Goal: Task Accomplishment & Management: Complete application form

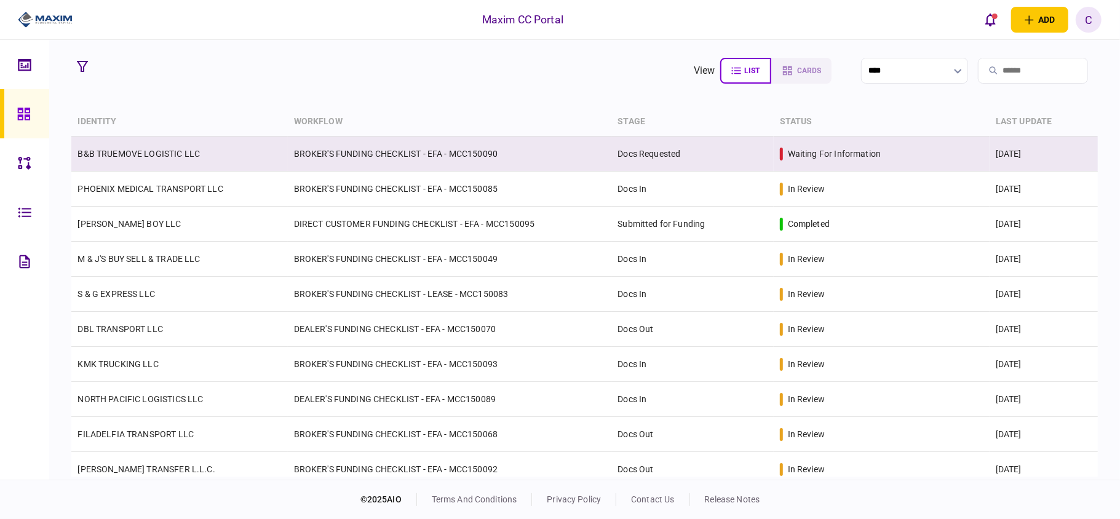
click at [153, 149] on link "B&B TRUEMOVE LOGISTIC LLC" at bounding box center [138, 154] width 122 height 10
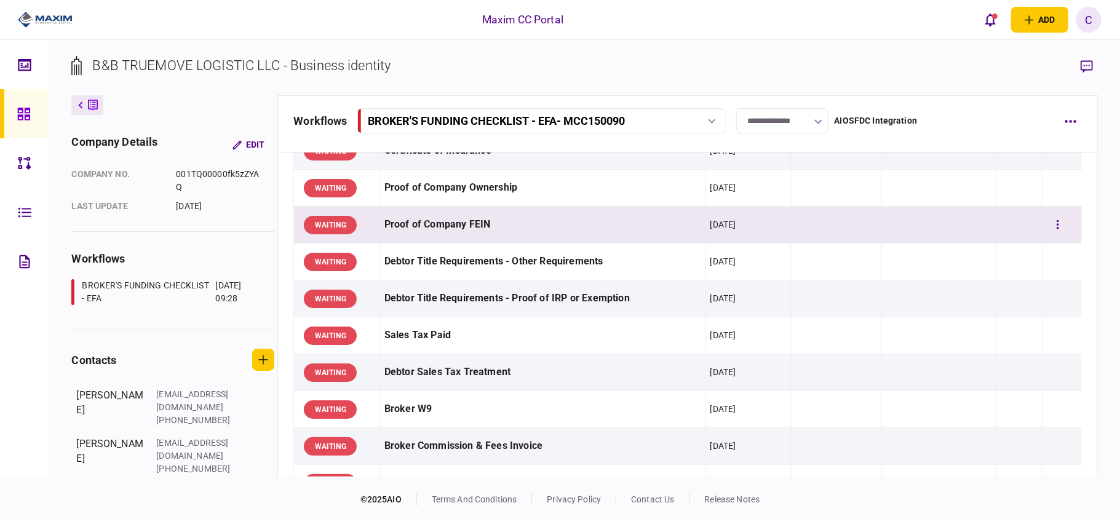
scroll to position [492, 0]
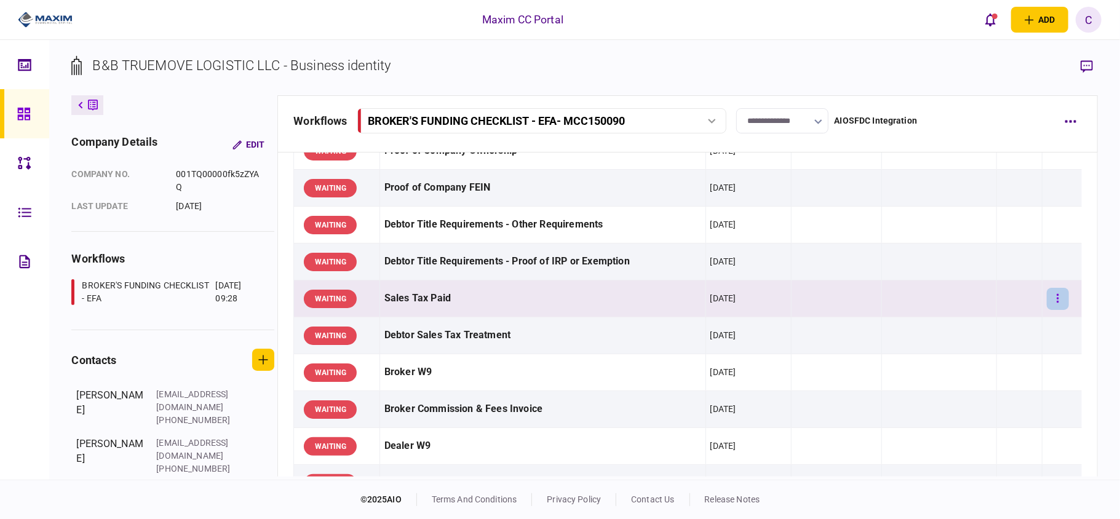
click at [1057, 303] on icon "button" at bounding box center [1058, 298] width 2 height 9
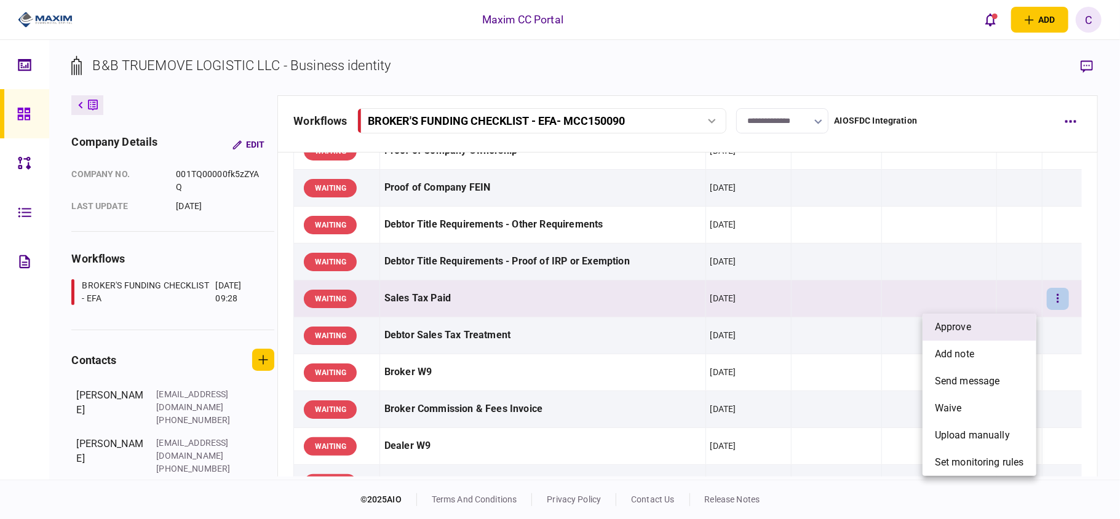
click at [984, 328] on li "approve" at bounding box center [980, 327] width 114 height 27
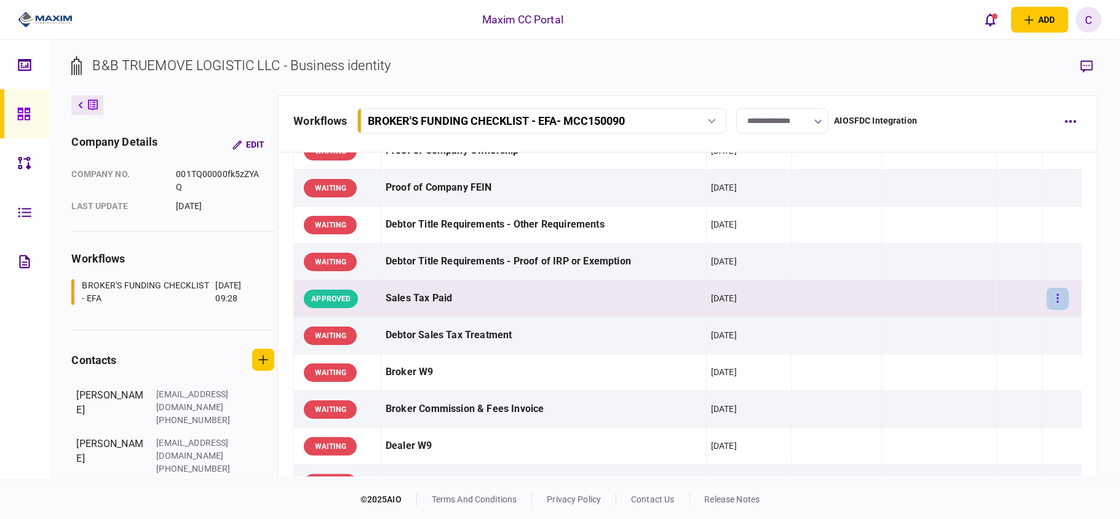
click at [1047, 301] on button "button" at bounding box center [1058, 299] width 22 height 22
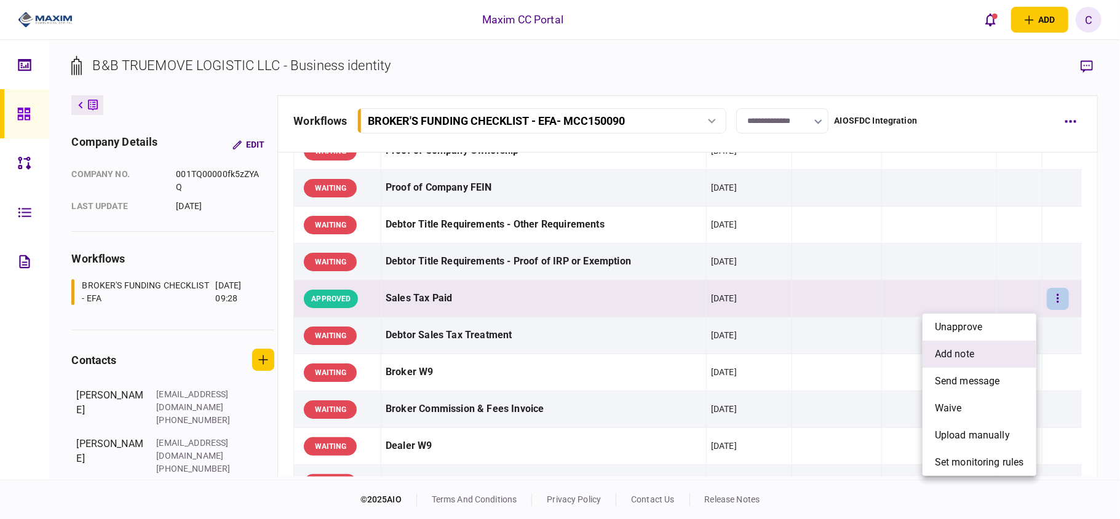
click at [953, 350] on span "add note" at bounding box center [954, 354] width 39 height 15
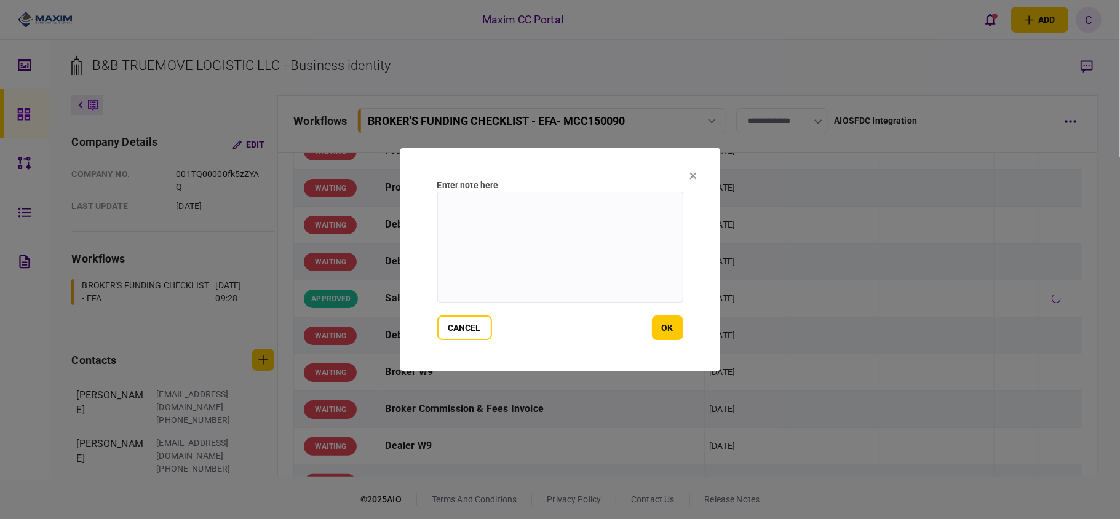
click at [510, 212] on textarea at bounding box center [560, 247] width 246 height 111
paste textarea "**********"
type textarea "**********"
click at [663, 323] on button "ok" at bounding box center [667, 328] width 31 height 25
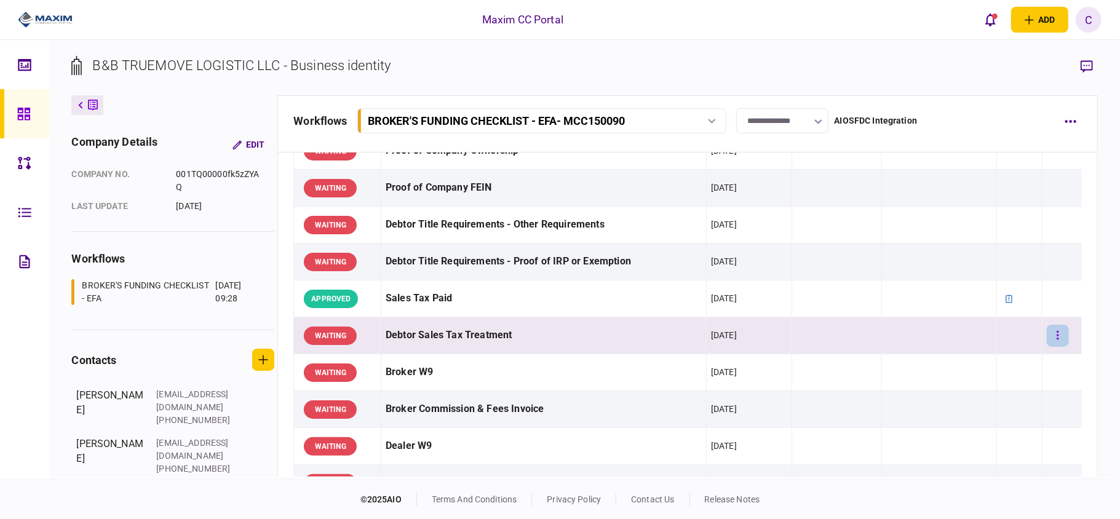
click at [1051, 346] on button "button" at bounding box center [1058, 336] width 22 height 22
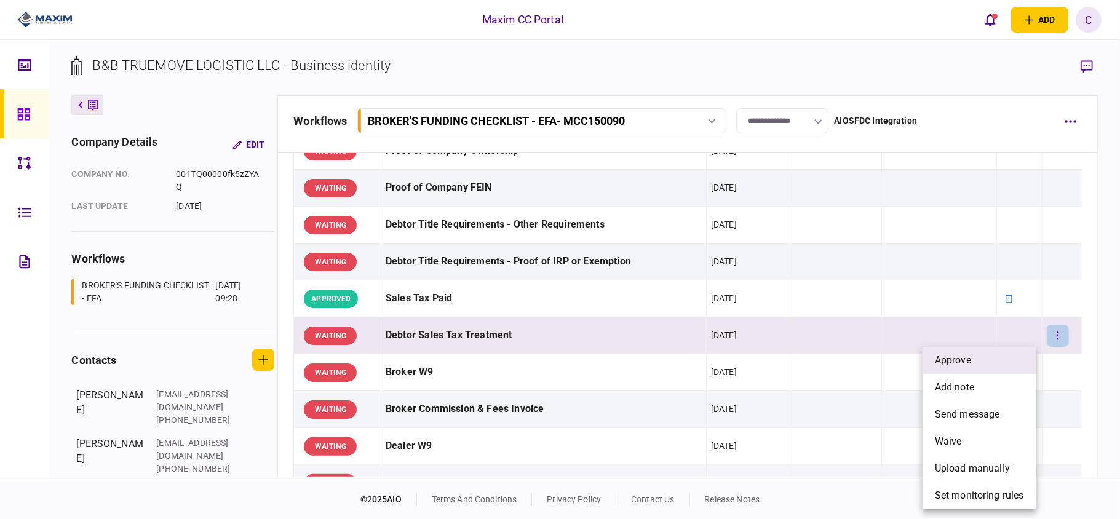
click at [973, 362] on li "approve" at bounding box center [980, 360] width 114 height 27
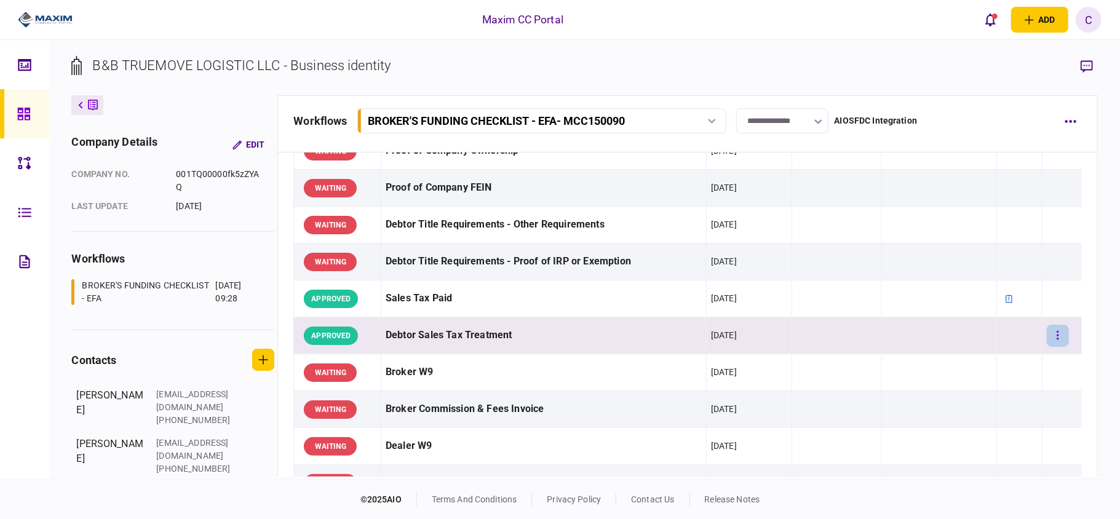
click at [1051, 336] on button "button" at bounding box center [1058, 336] width 22 height 22
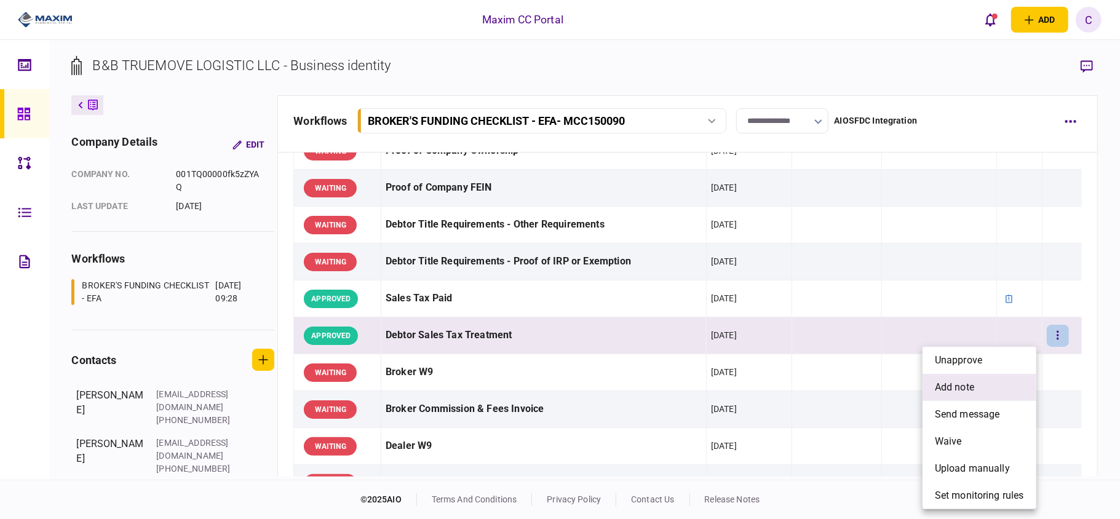
click at [968, 386] on span "add note" at bounding box center [954, 387] width 39 height 15
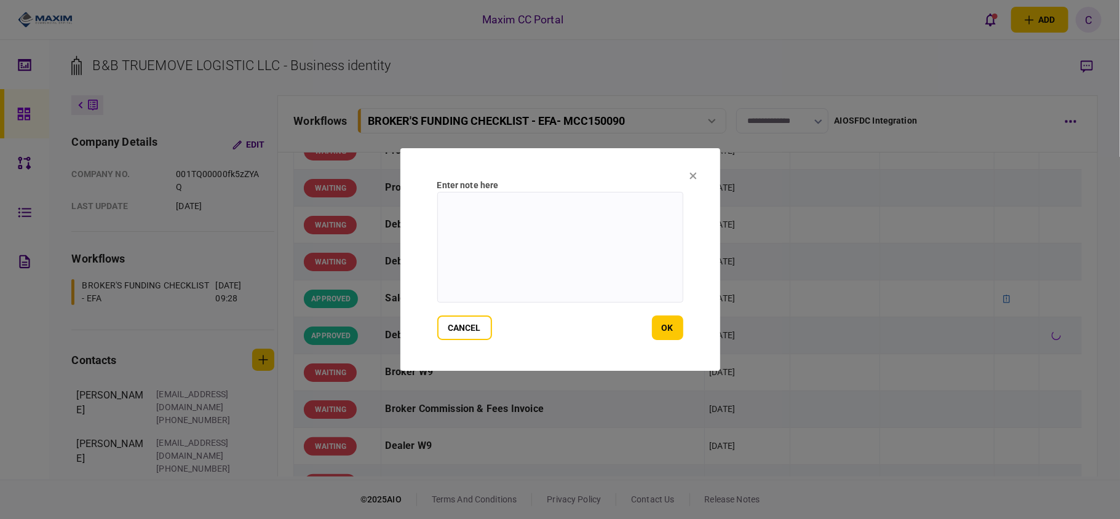
click at [507, 212] on textarea at bounding box center [560, 247] width 246 height 111
paste textarea "**********"
type textarea "**********"
click at [672, 333] on button "ok" at bounding box center [667, 328] width 31 height 25
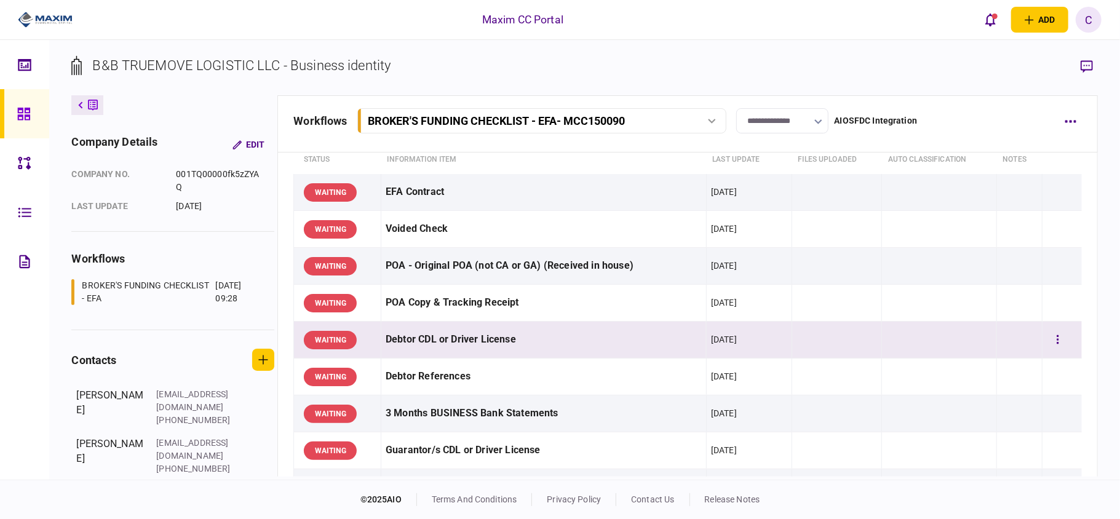
scroll to position [82, 0]
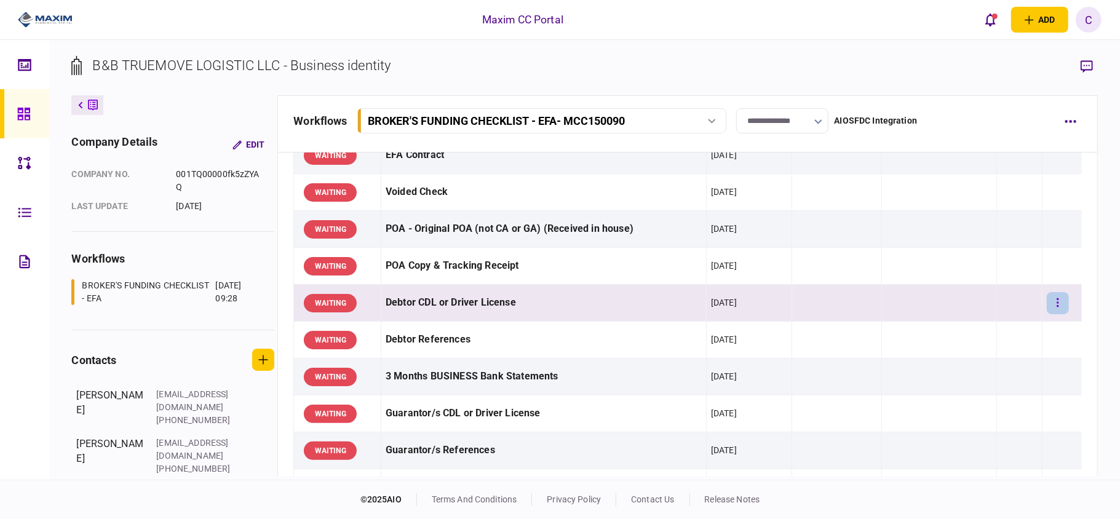
click at [1057, 298] on icon "button" at bounding box center [1058, 303] width 2 height 12
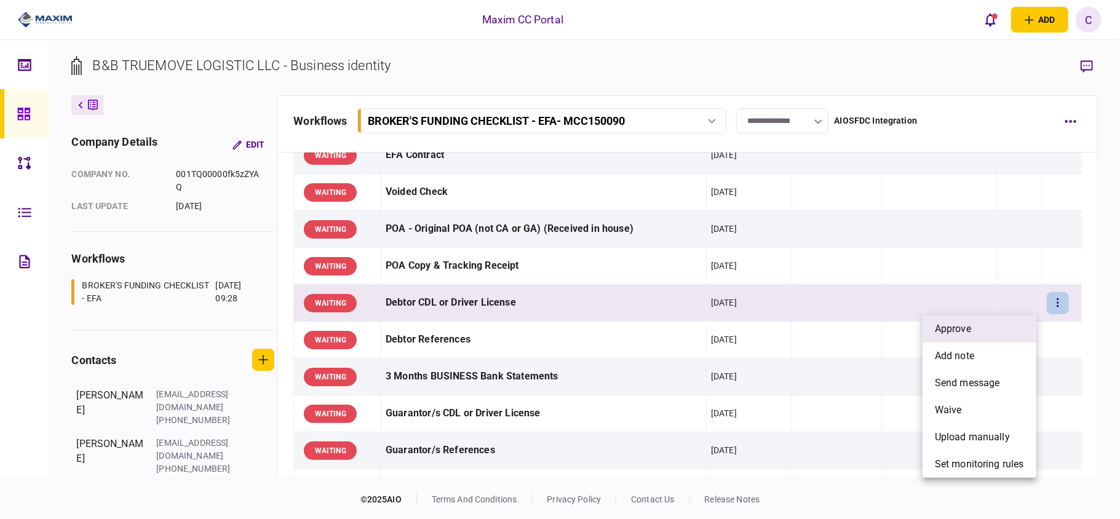
click at [950, 325] on span "approve" at bounding box center [953, 329] width 36 height 15
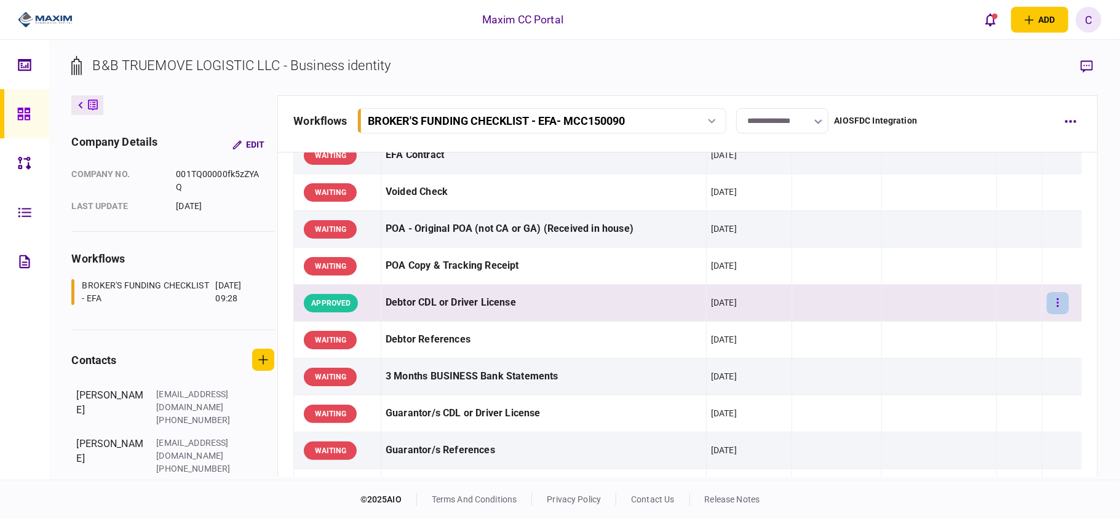
click at [1049, 304] on button "button" at bounding box center [1058, 303] width 22 height 22
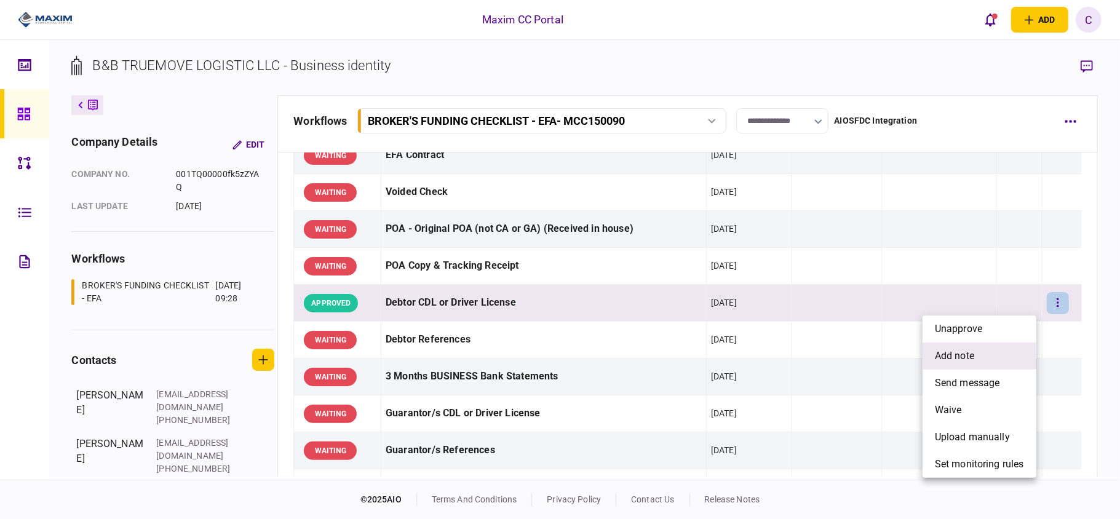
click at [953, 352] on span "add note" at bounding box center [954, 356] width 39 height 15
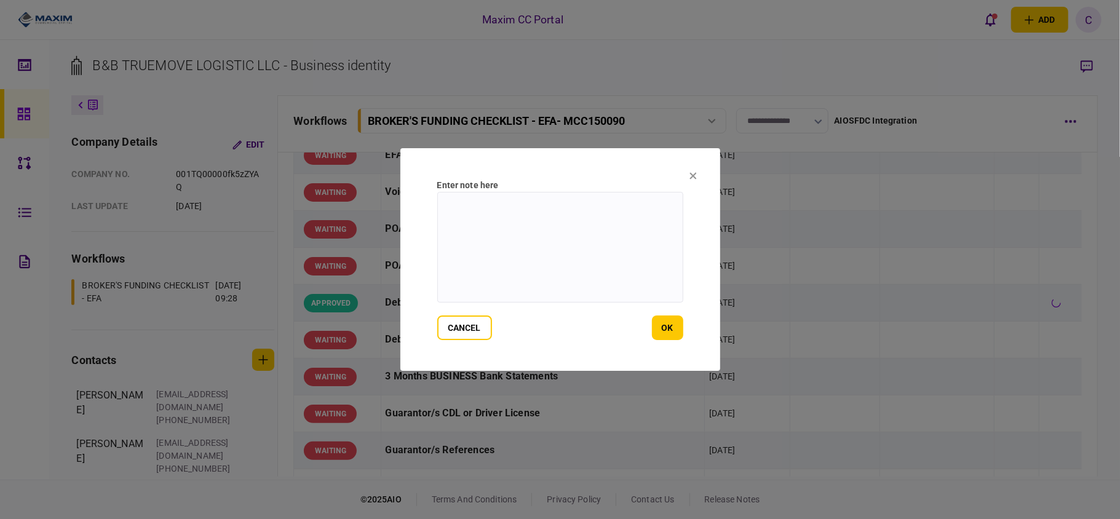
click at [566, 197] on textarea at bounding box center [560, 247] width 246 height 111
paste textarea "**********"
type textarea "**********"
click at [673, 324] on button "ok" at bounding box center [667, 328] width 31 height 25
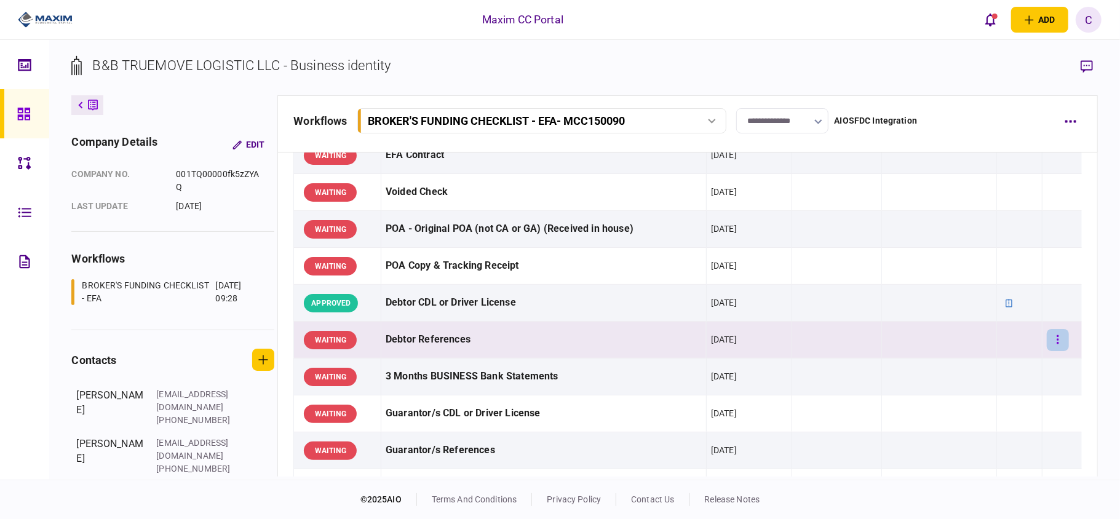
click at [1054, 338] on button "button" at bounding box center [1058, 340] width 22 height 22
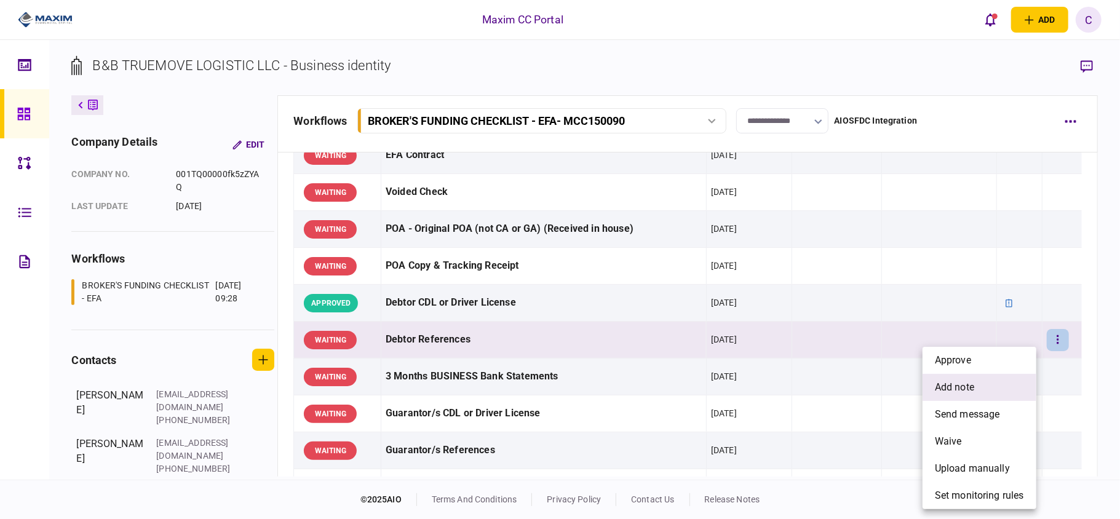
click at [950, 389] on span "add note" at bounding box center [954, 387] width 39 height 15
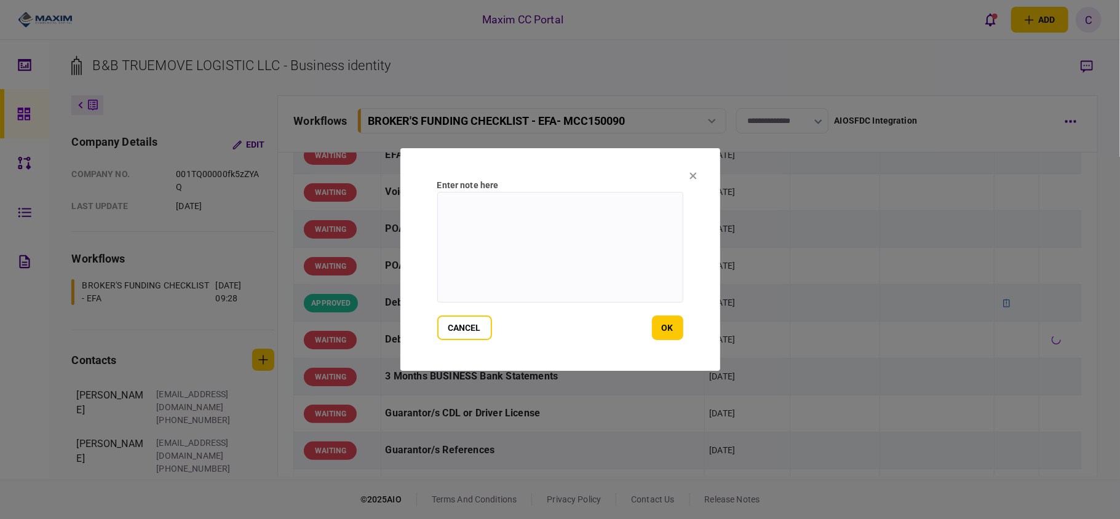
click at [546, 235] on textarea at bounding box center [560, 247] width 246 height 111
paste textarea "**********"
type textarea "**********"
click at [672, 326] on button "ok" at bounding box center [667, 328] width 31 height 25
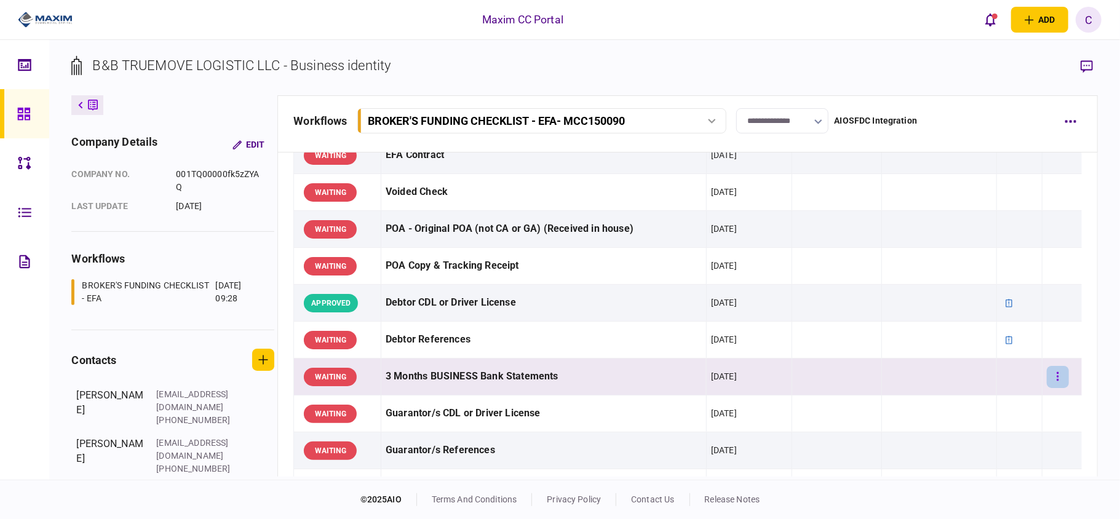
click at [1057, 377] on icon "button" at bounding box center [1058, 377] width 2 height 12
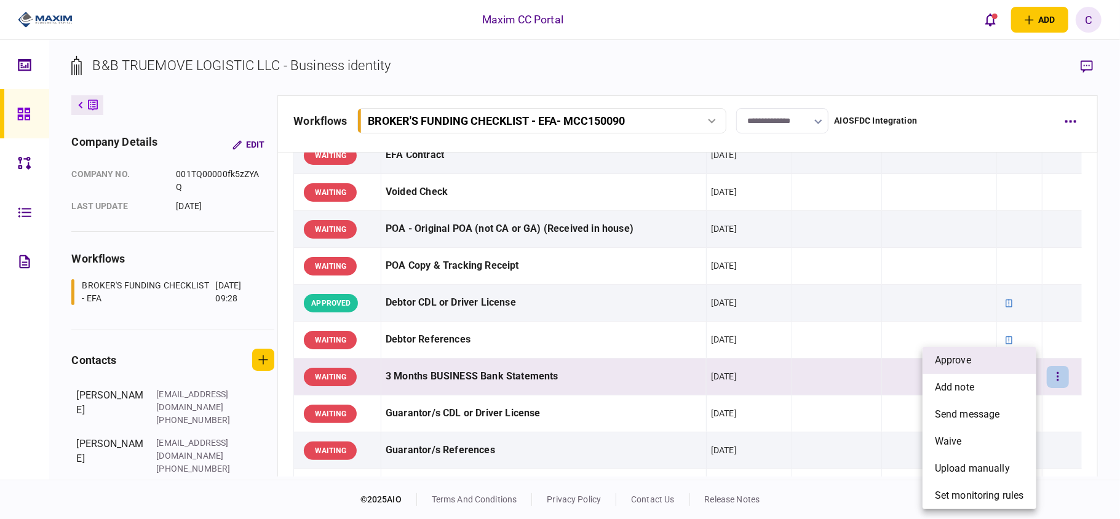
click at [1001, 365] on li "approve" at bounding box center [980, 360] width 114 height 27
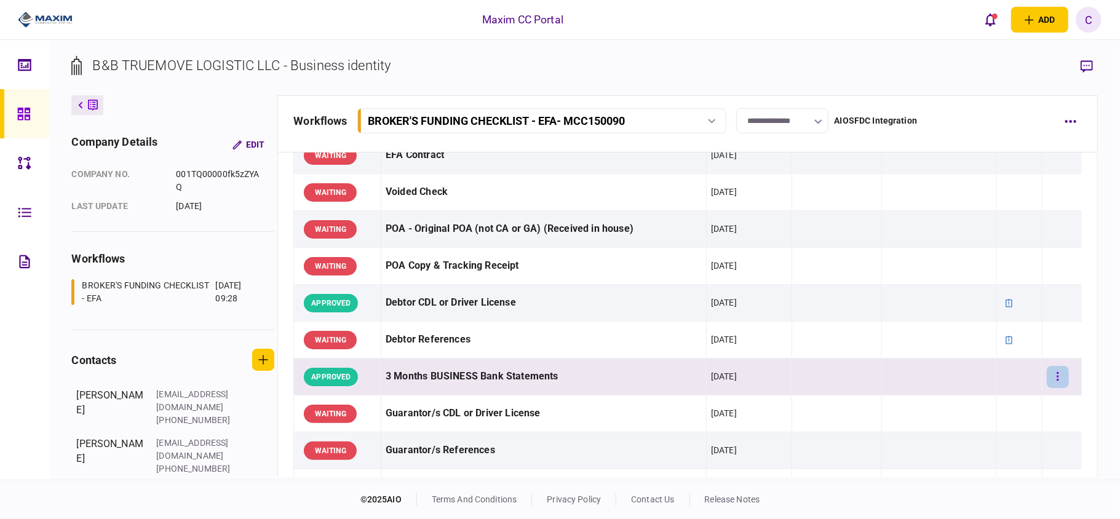
click at [1057, 374] on icon "button" at bounding box center [1058, 377] width 2 height 12
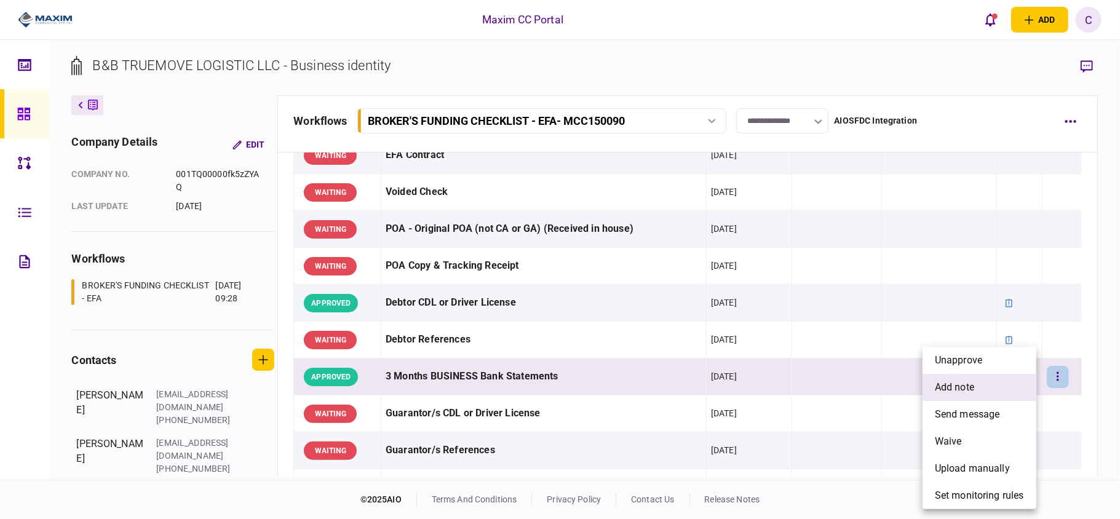
click at [960, 392] on span "add note" at bounding box center [954, 387] width 39 height 15
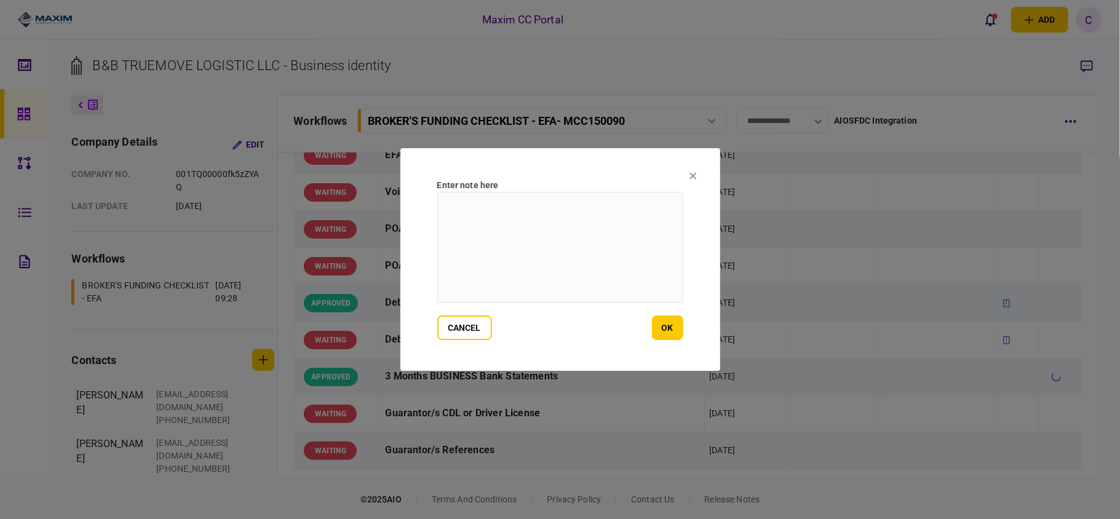
click at [579, 217] on textarea at bounding box center [560, 247] width 246 height 111
paste textarea "**********"
type textarea "**********"
click at [667, 318] on button "ok" at bounding box center [667, 328] width 31 height 25
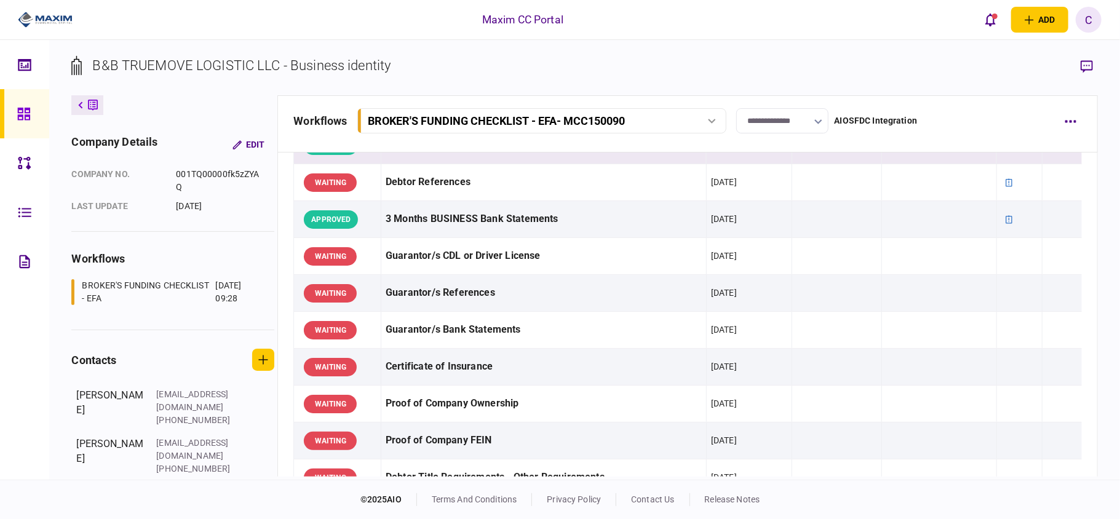
scroll to position [246, 0]
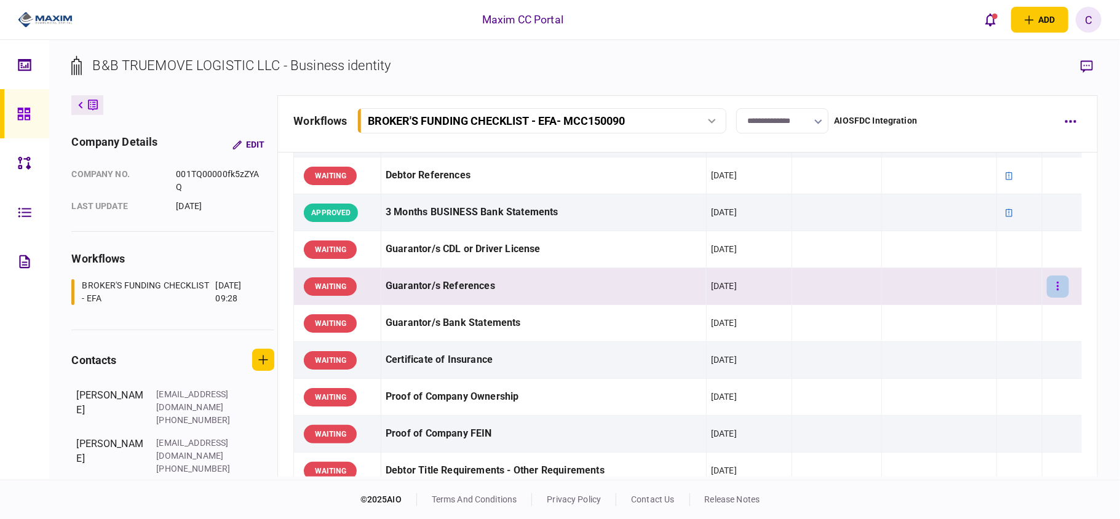
click at [1057, 290] on icon "button" at bounding box center [1058, 286] width 2 height 9
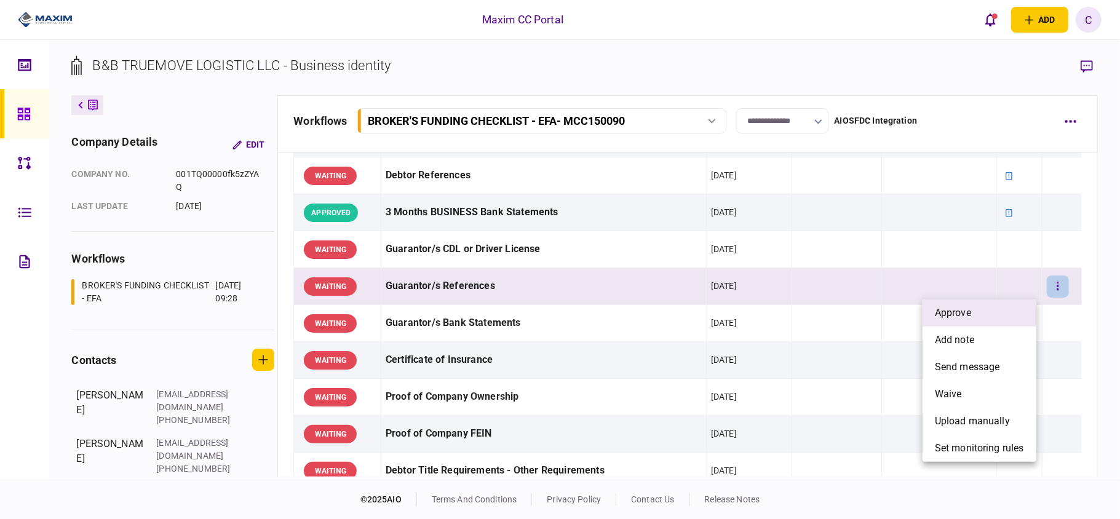
click at [995, 319] on li "approve" at bounding box center [980, 313] width 114 height 27
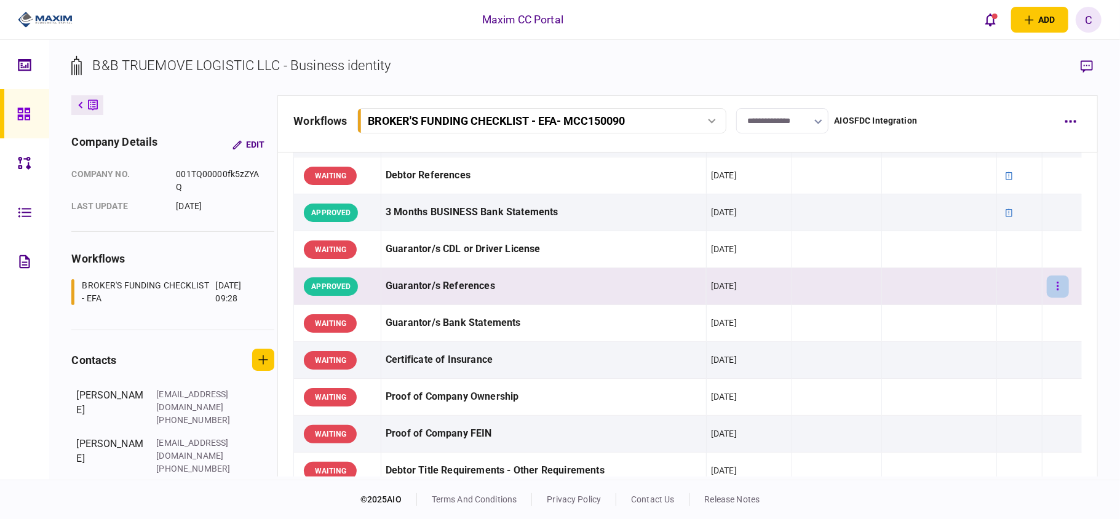
click at [1057, 286] on icon "button" at bounding box center [1058, 286] width 2 height 12
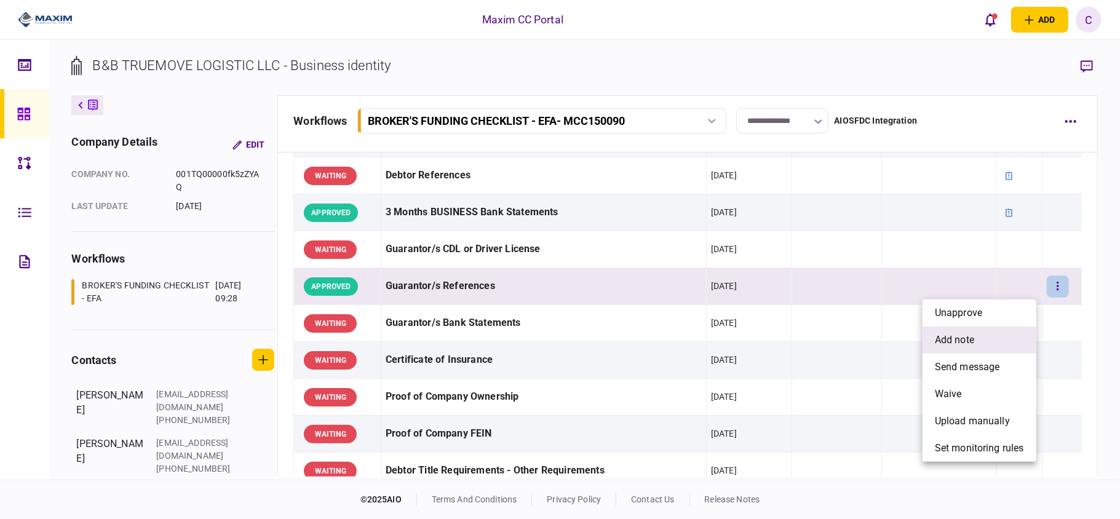
click at [982, 337] on li "add note" at bounding box center [980, 340] width 114 height 27
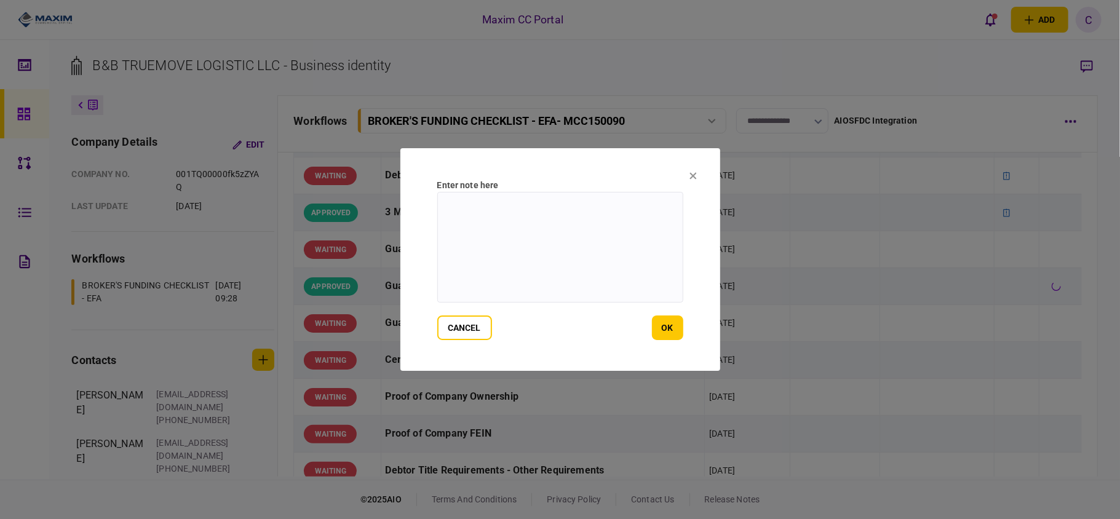
click at [539, 231] on textarea at bounding box center [560, 247] width 246 height 111
paste textarea "**********"
click at [471, 210] on textarea "**********" at bounding box center [560, 247] width 246 height 111
drag, startPoint x: 636, startPoint y: 207, endPoint x: 437, endPoint y: 202, distance: 199.3
click at [437, 202] on textarea "**********" at bounding box center [560, 247] width 246 height 111
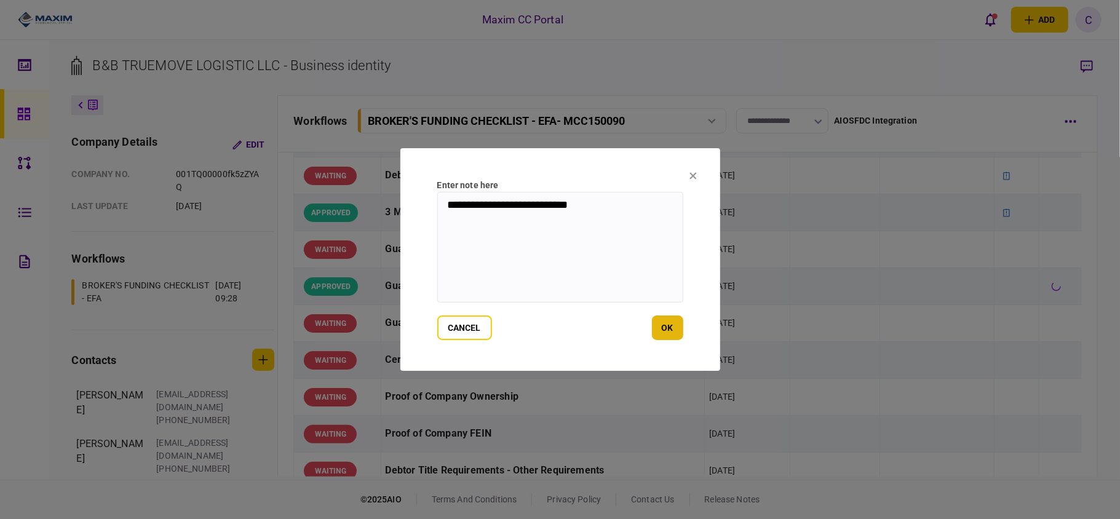
type textarea "**********"
click at [665, 325] on button "ok" at bounding box center [667, 328] width 31 height 25
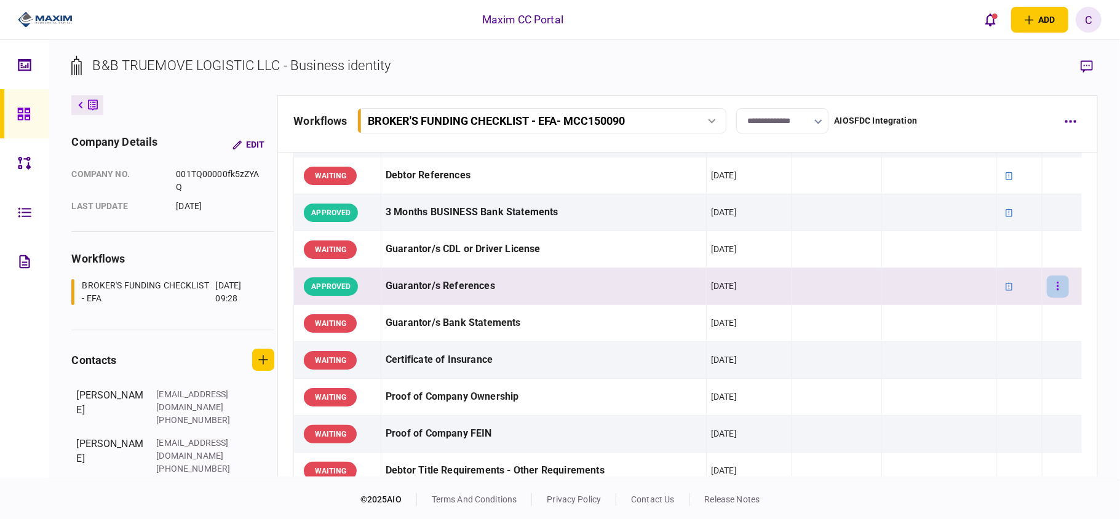
click at [1054, 289] on button "button" at bounding box center [1058, 287] width 22 height 22
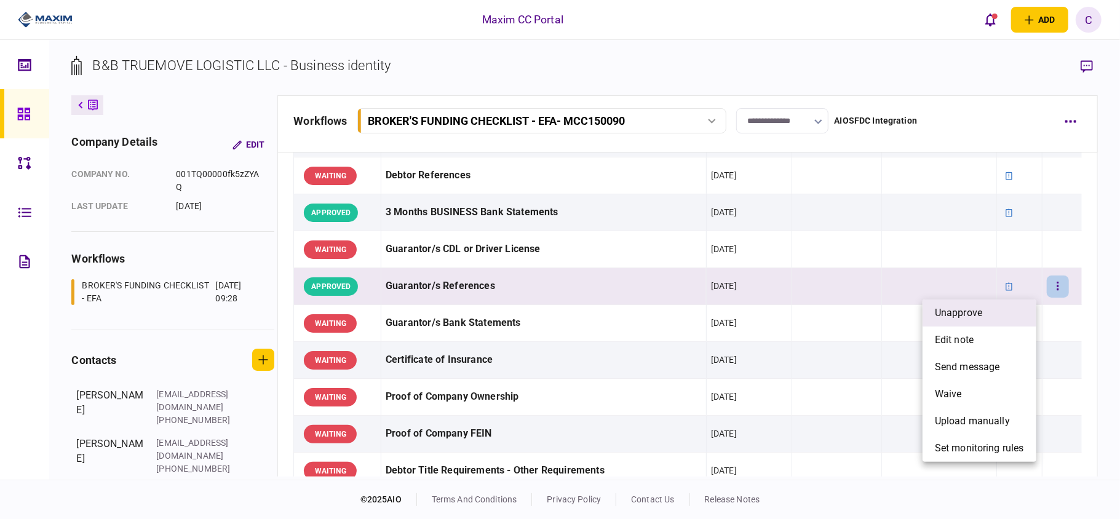
click at [965, 309] on span "unapprove" at bounding box center [958, 313] width 47 height 15
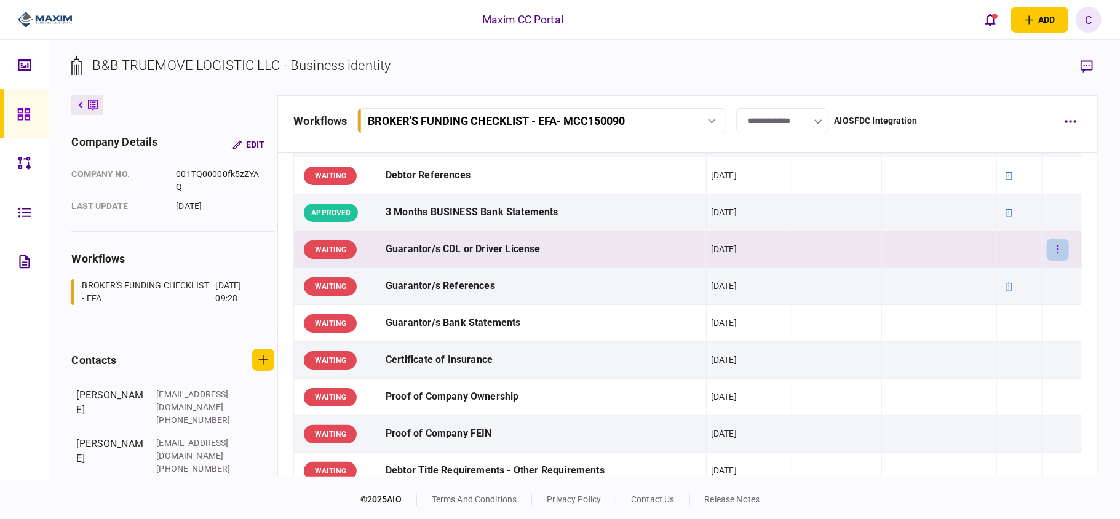
click at [1057, 245] on icon "button" at bounding box center [1058, 250] width 2 height 12
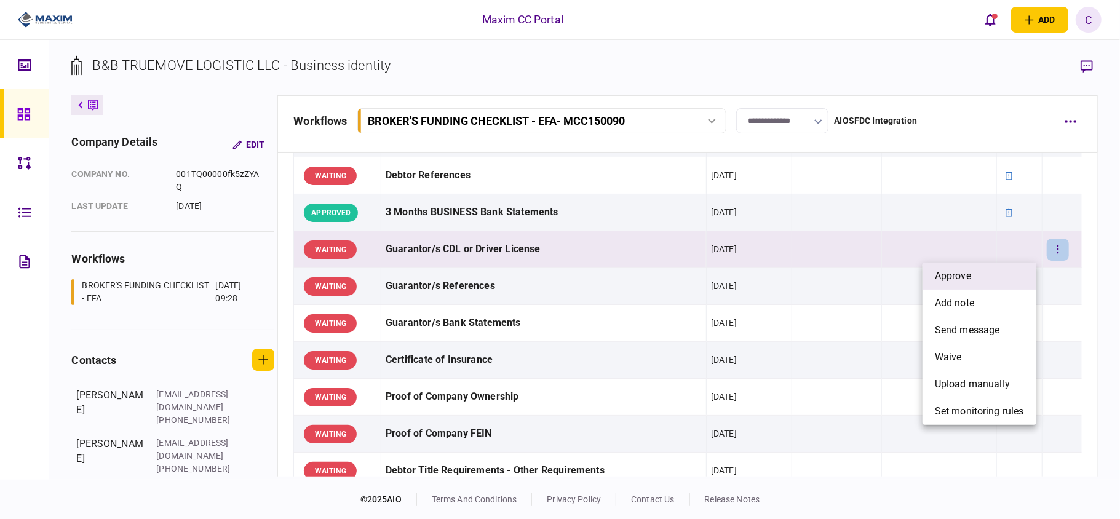
click at [1000, 281] on li "approve" at bounding box center [980, 276] width 114 height 27
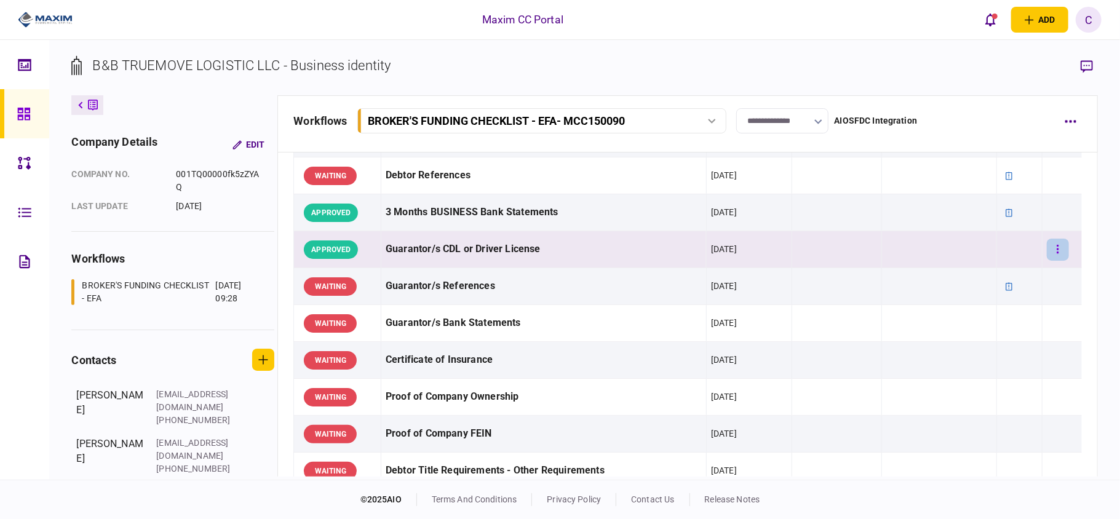
click at [1048, 244] on button "button" at bounding box center [1058, 250] width 22 height 22
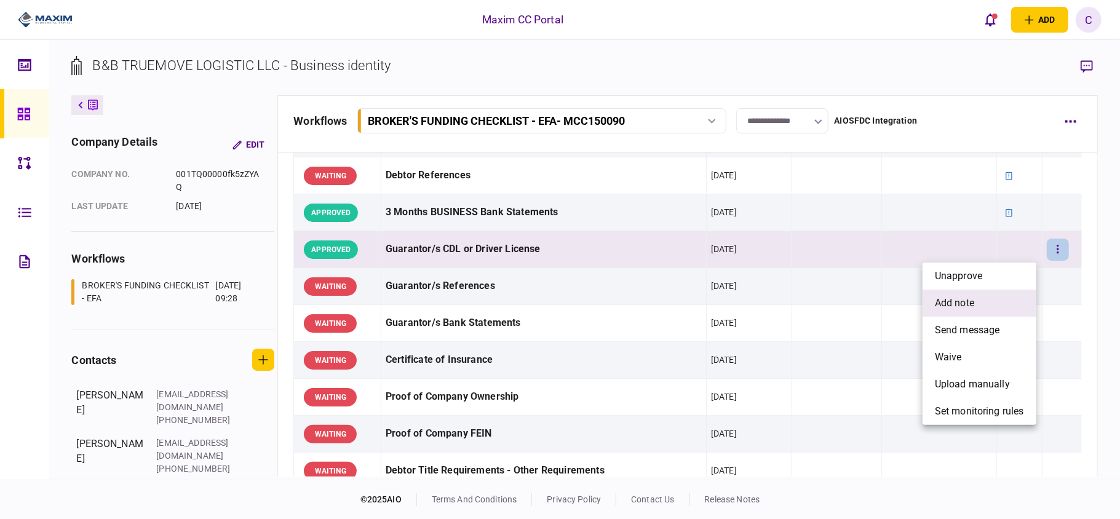
click at [942, 304] on span "add note" at bounding box center [954, 303] width 39 height 15
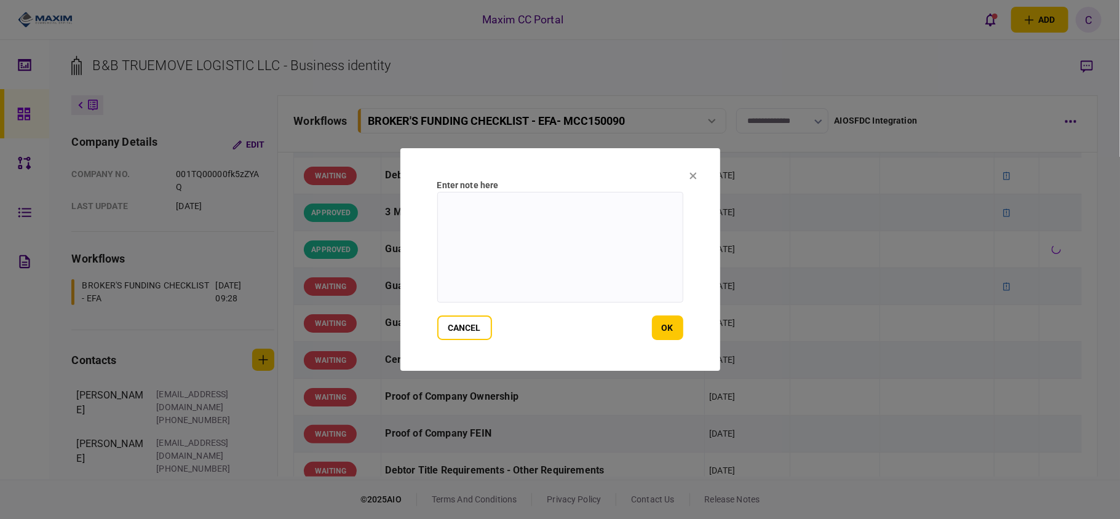
click at [579, 242] on textarea at bounding box center [560, 247] width 246 height 111
paste textarea "**********"
type textarea "**********"
click at [672, 317] on button "ok" at bounding box center [667, 328] width 31 height 25
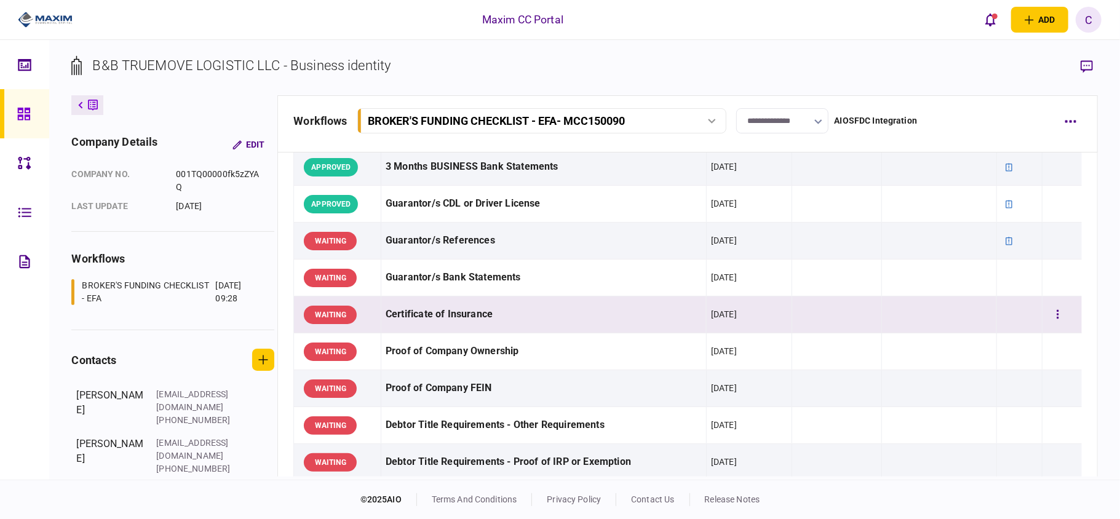
scroll to position [328, 0]
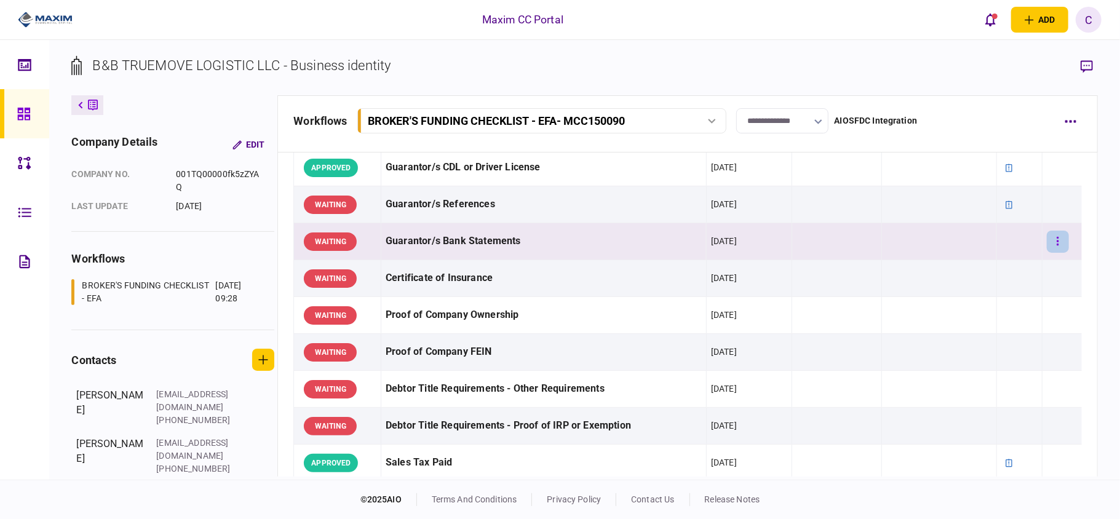
click at [1047, 242] on button "button" at bounding box center [1058, 242] width 22 height 22
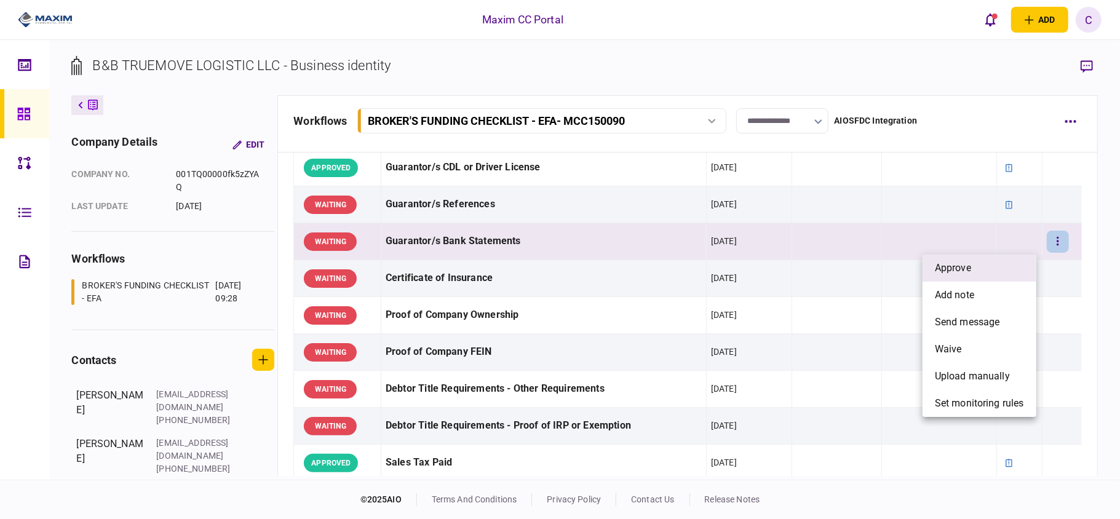
click at [983, 263] on li "approve" at bounding box center [980, 268] width 114 height 27
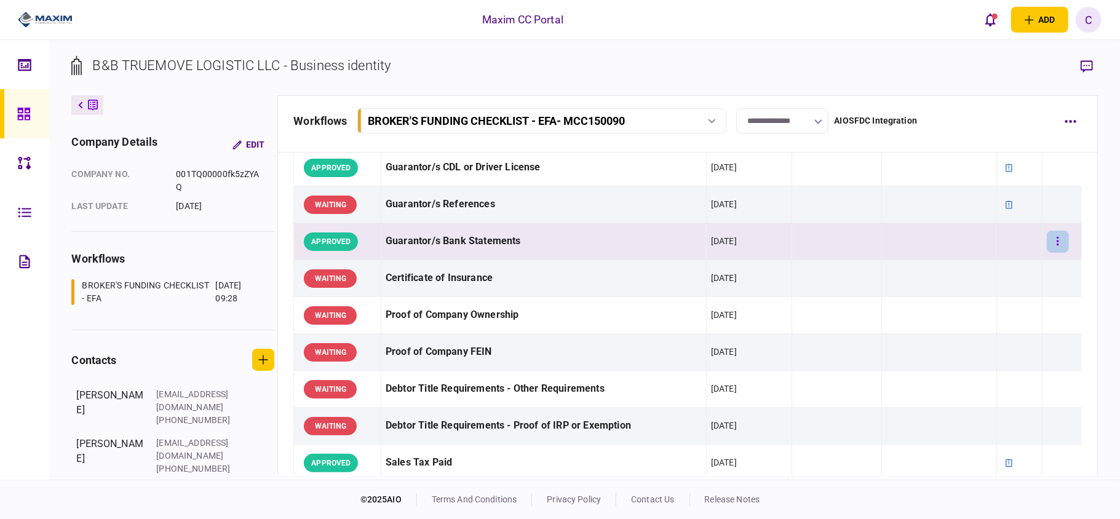
click at [1051, 245] on button "button" at bounding box center [1058, 242] width 22 height 22
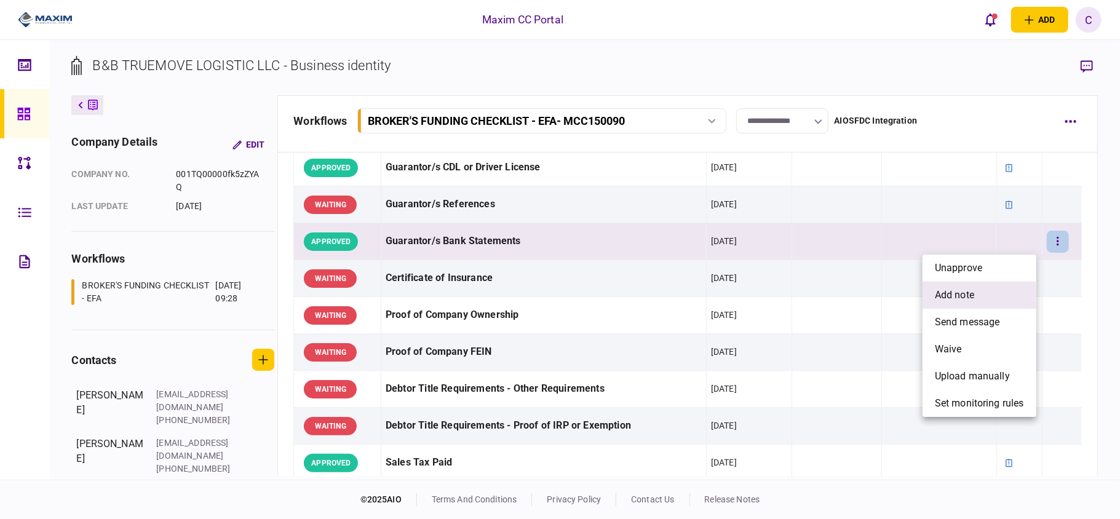
click at [962, 290] on span "add note" at bounding box center [954, 295] width 39 height 15
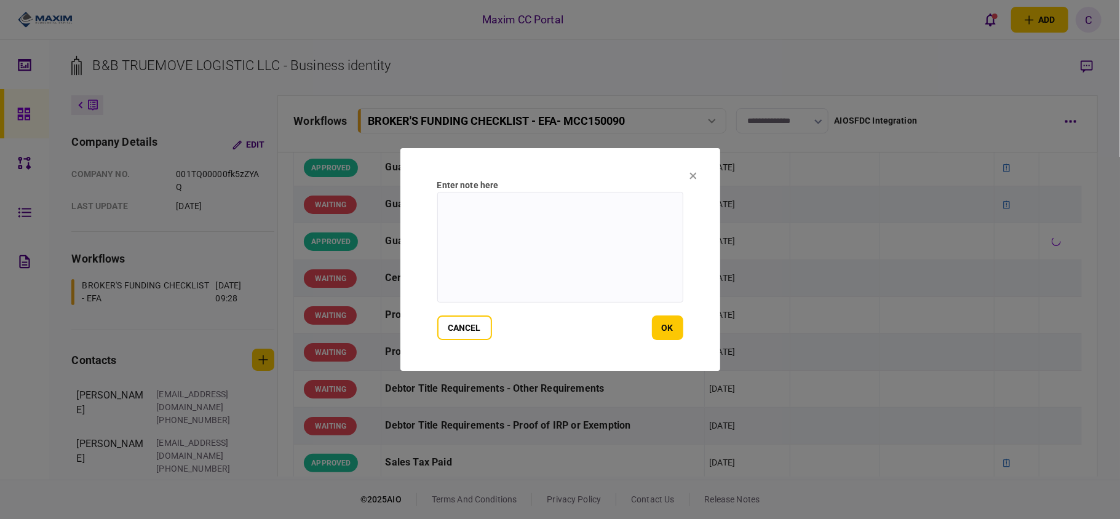
click at [586, 222] on textarea at bounding box center [560, 247] width 246 height 111
paste textarea "**********"
type textarea "**********"
click at [658, 330] on button "ok" at bounding box center [667, 328] width 31 height 25
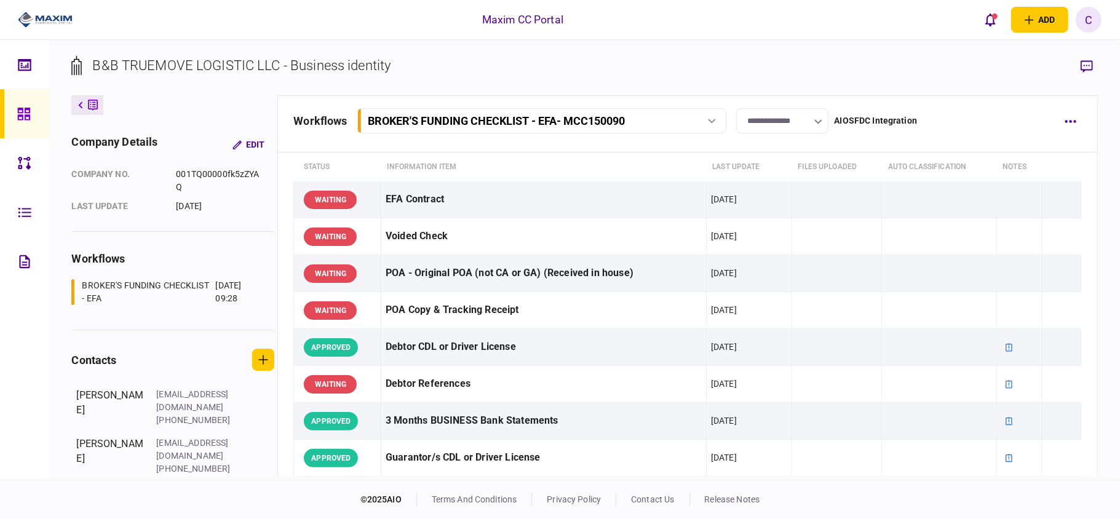
scroll to position [0, 0]
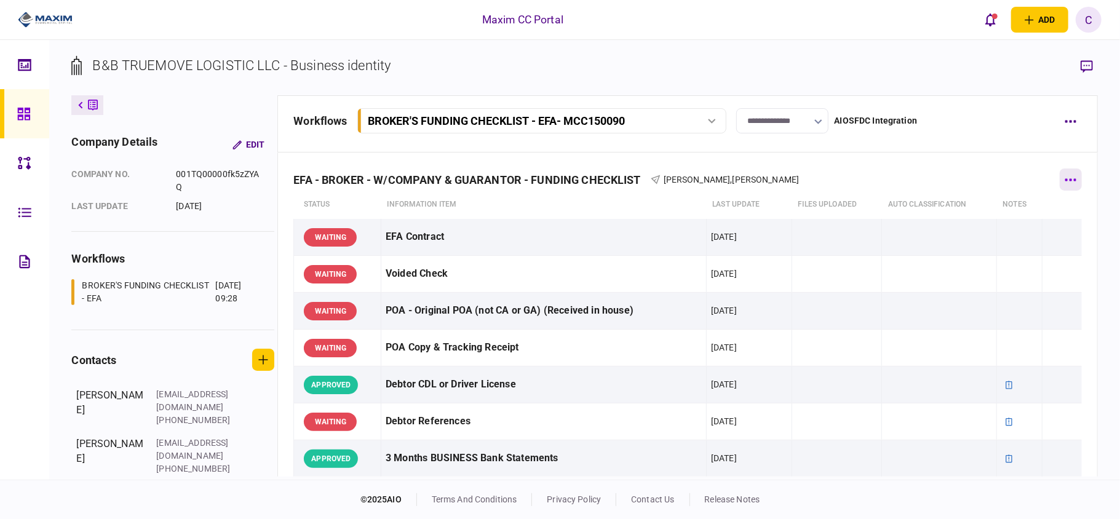
click at [1061, 177] on button "button" at bounding box center [1071, 180] width 22 height 22
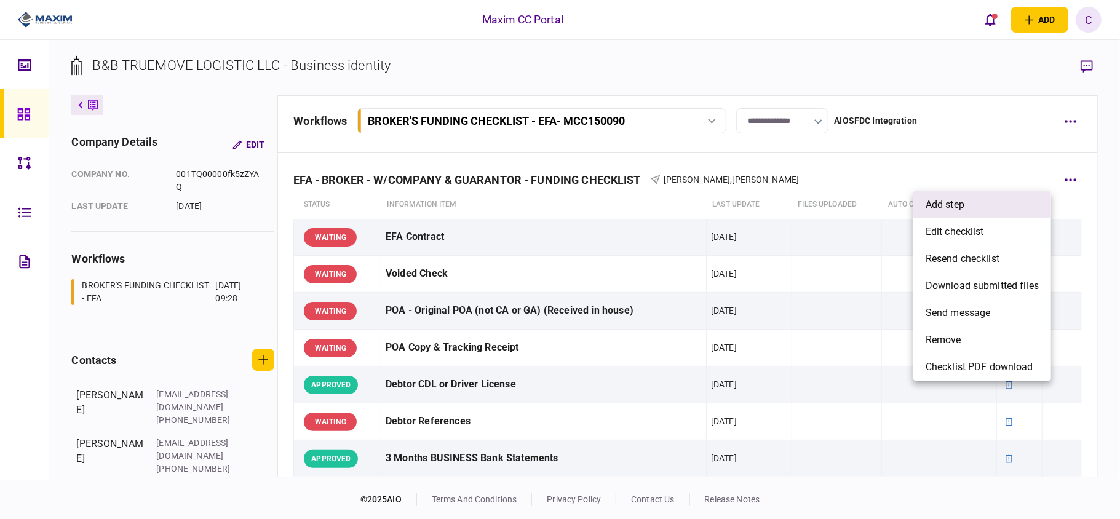
click at [985, 202] on li "add step" at bounding box center [982, 204] width 138 height 27
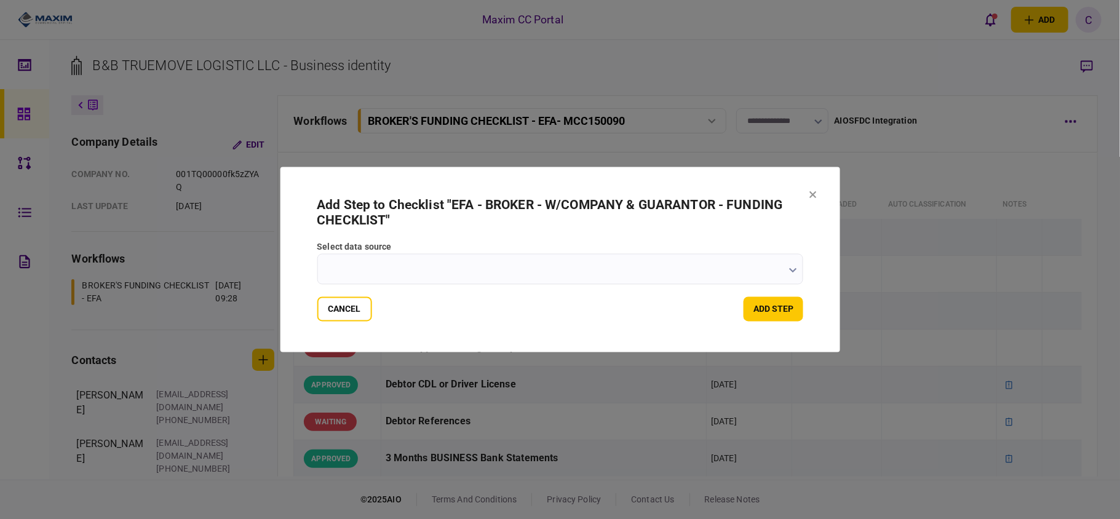
click at [795, 271] on icon "button" at bounding box center [793, 270] width 8 height 5
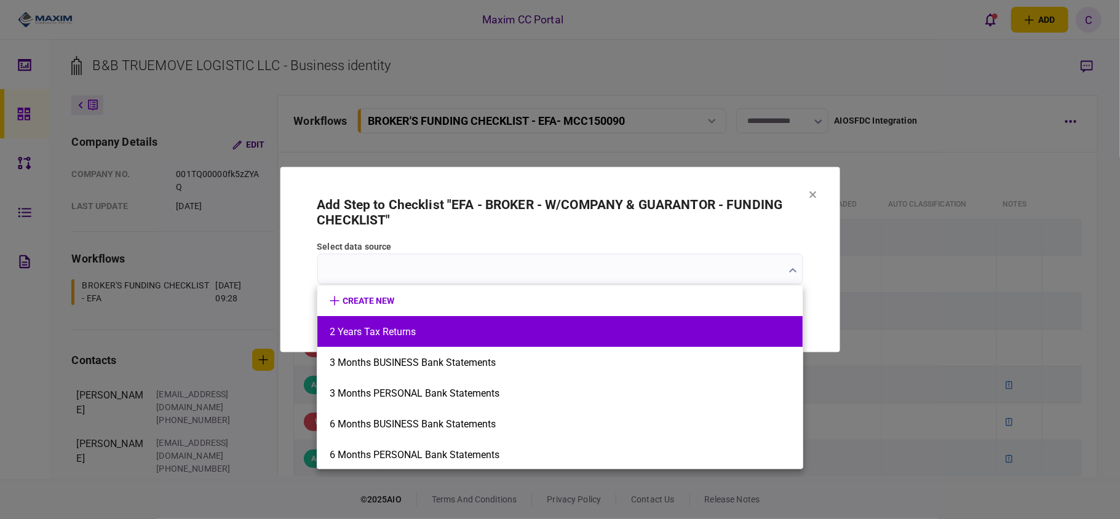
click at [578, 320] on li "2 Years Tax Returns" at bounding box center [559, 331] width 485 height 31
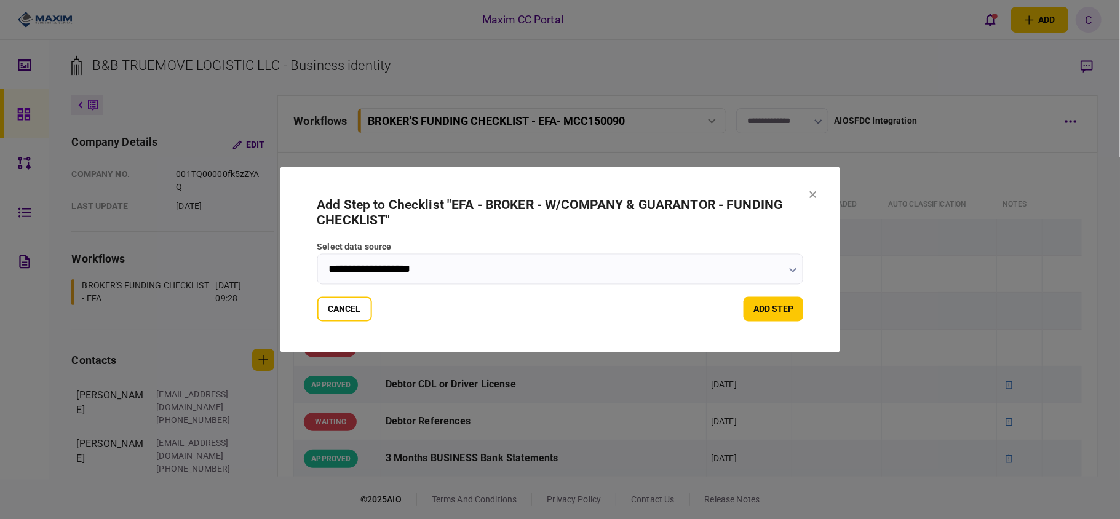
click at [576, 278] on input "**********" at bounding box center [560, 269] width 487 height 31
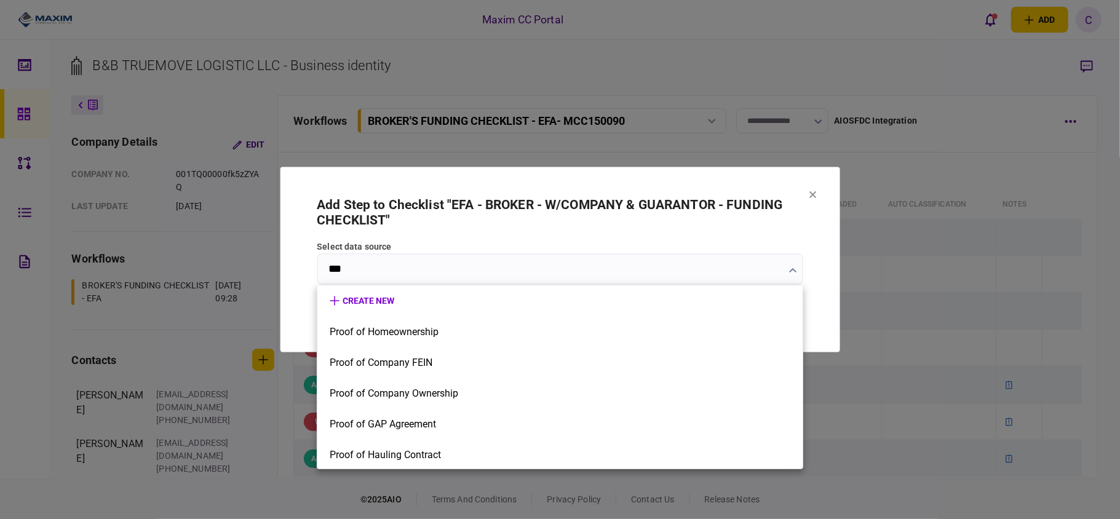
type input "***"
click at [815, 196] on div at bounding box center [560, 259] width 1120 height 519
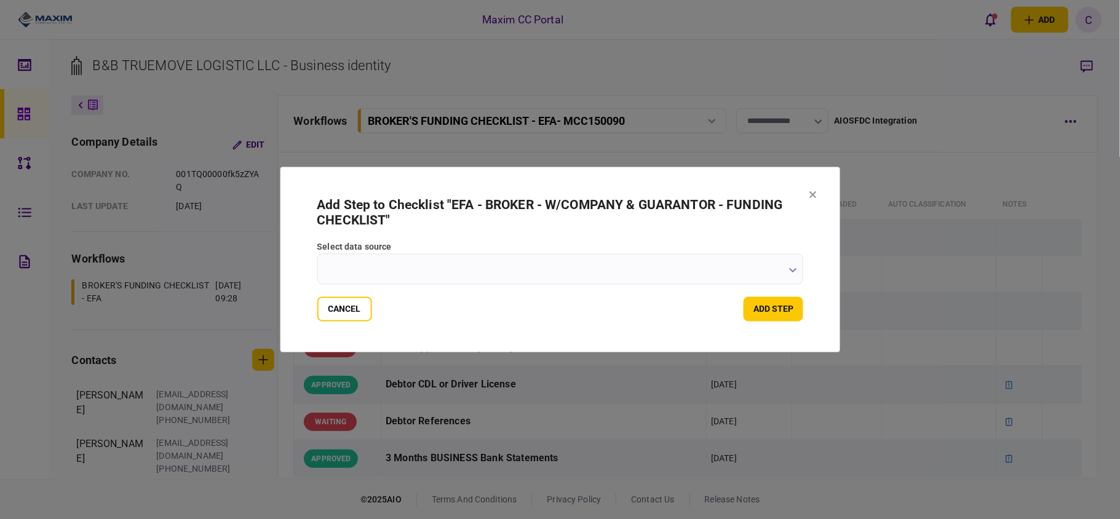
click at [790, 271] on icon "button" at bounding box center [793, 270] width 8 height 5
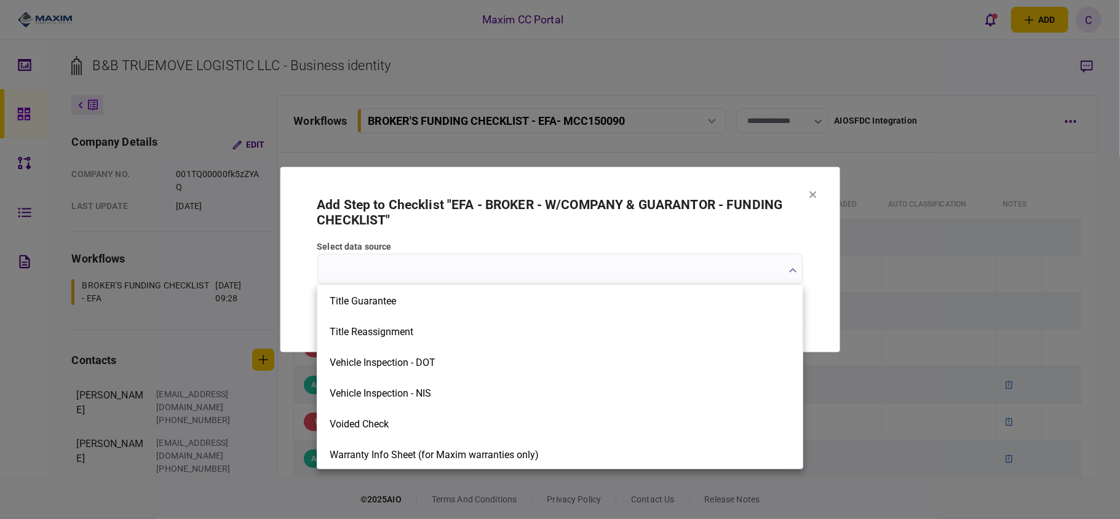
scroll to position [2462, 0]
click at [815, 193] on div at bounding box center [560, 259] width 1120 height 519
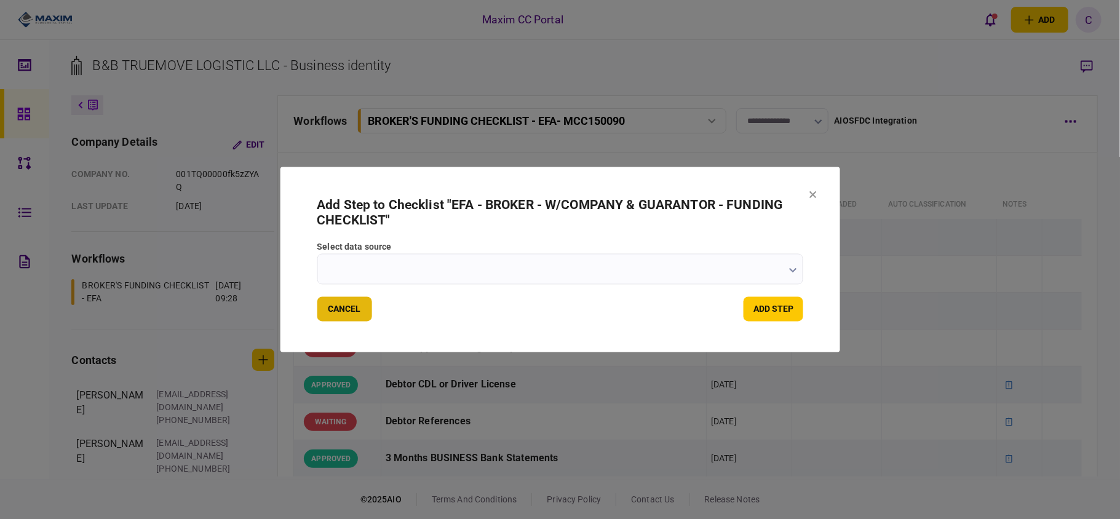
click at [359, 306] on button "Cancel" at bounding box center [344, 309] width 55 height 25
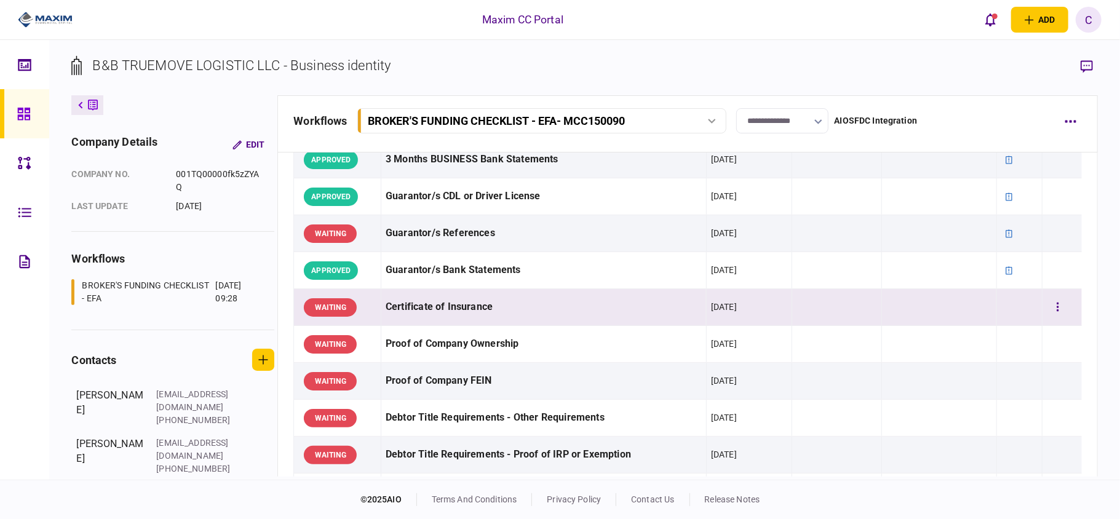
scroll to position [328, 0]
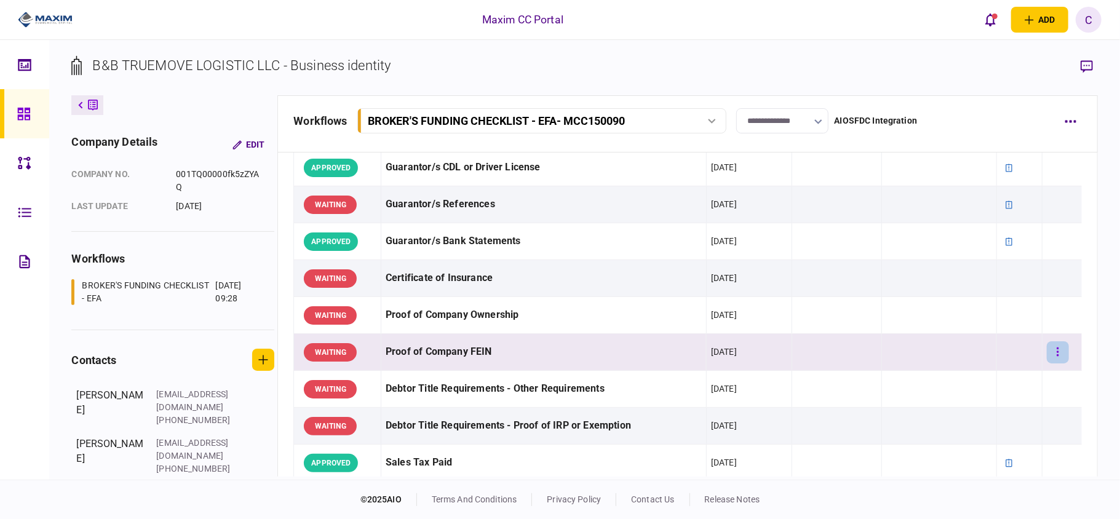
click at [1057, 356] on icon "button" at bounding box center [1058, 352] width 2 height 12
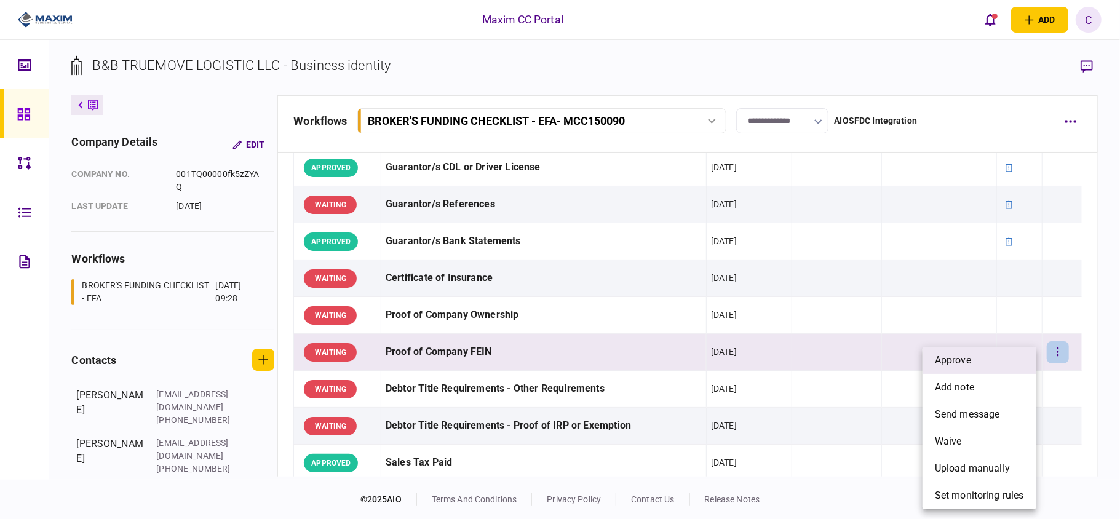
click at [977, 364] on li "approve" at bounding box center [980, 360] width 114 height 27
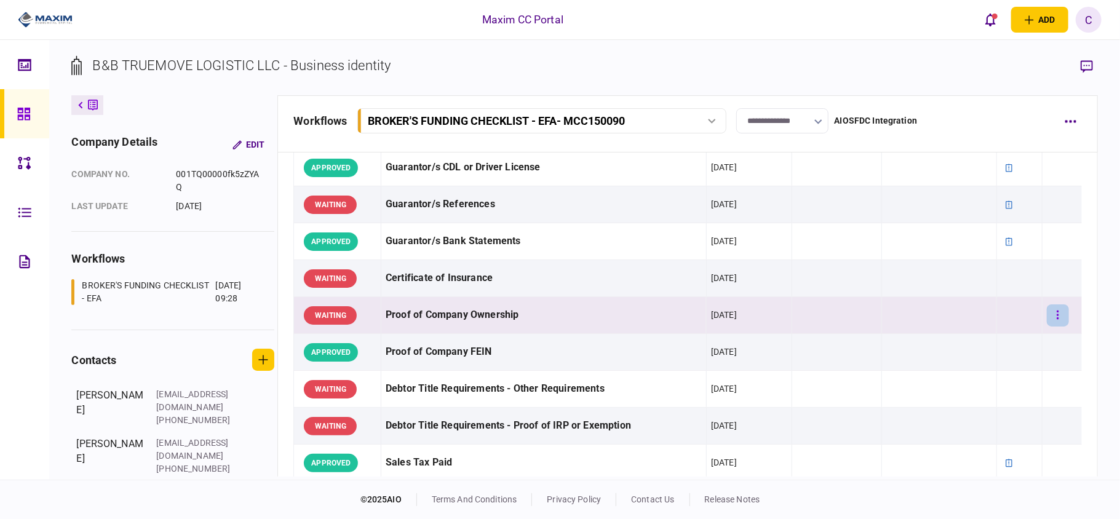
click at [1057, 317] on icon "button" at bounding box center [1058, 315] width 2 height 9
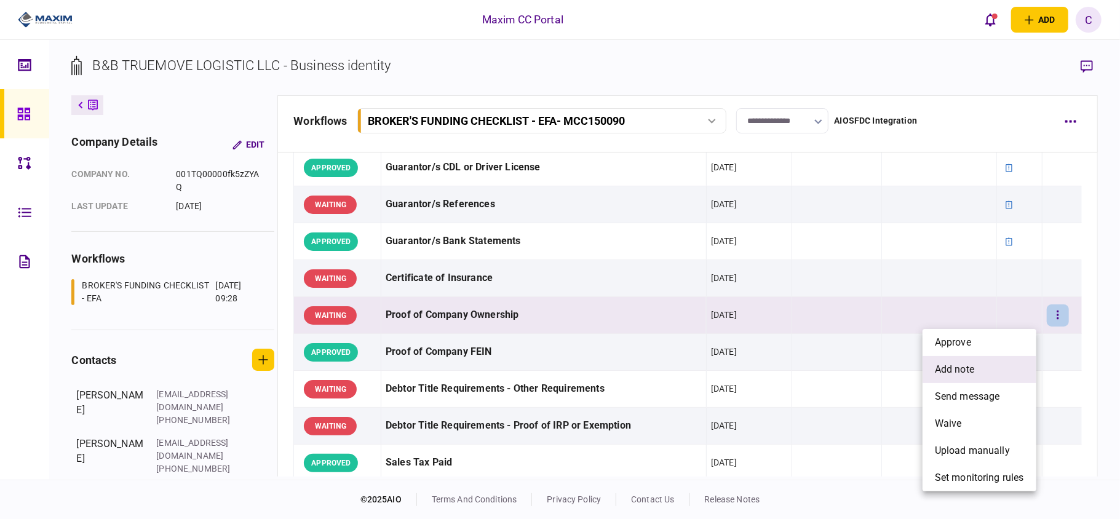
click at [956, 368] on span "add note" at bounding box center [954, 369] width 39 height 15
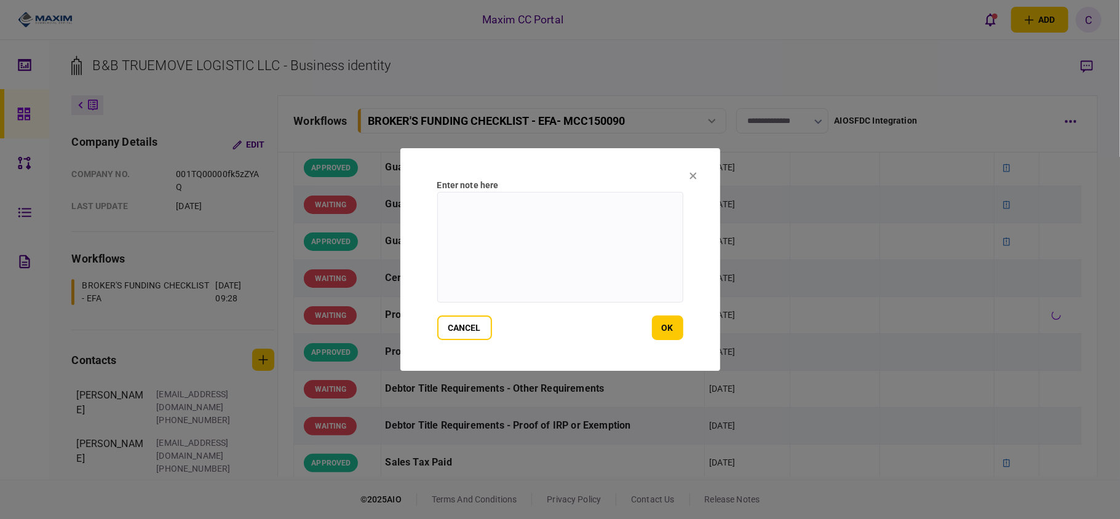
click at [518, 210] on textarea at bounding box center [560, 247] width 246 height 111
paste textarea "**********"
type textarea "**********"
click at [672, 324] on button "ok" at bounding box center [667, 328] width 31 height 25
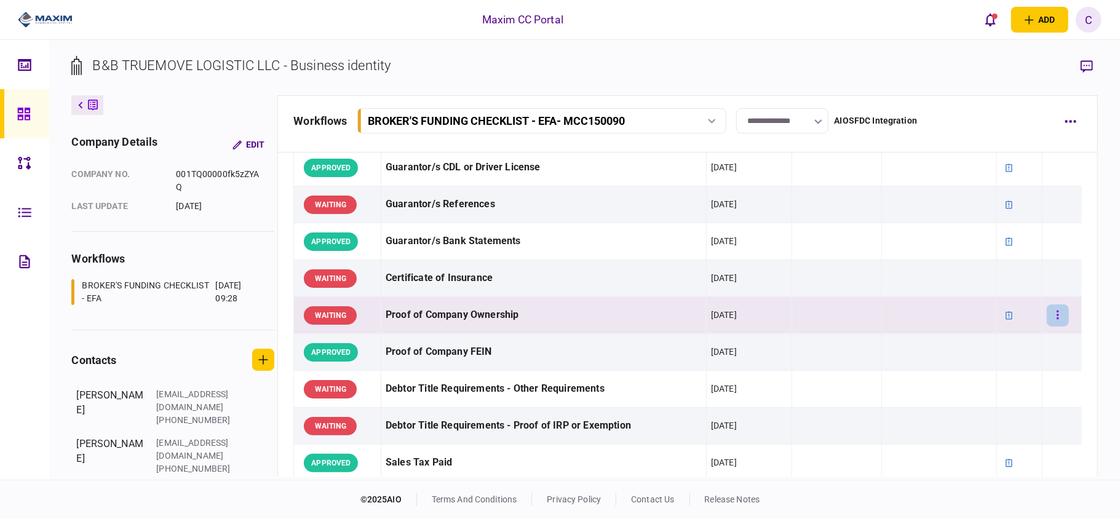
click at [1057, 316] on icon "button" at bounding box center [1058, 315] width 2 height 12
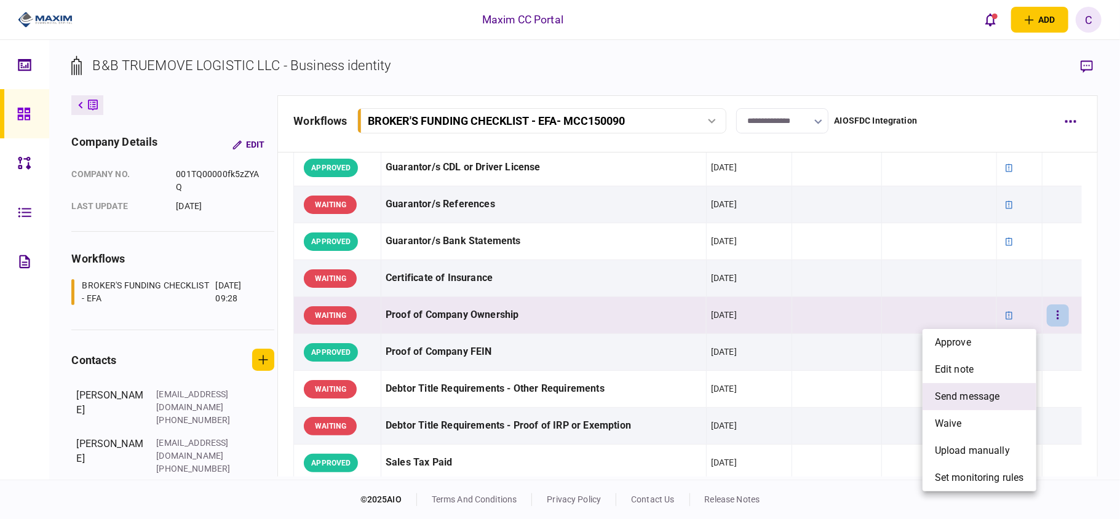
click at [978, 394] on span "send message" at bounding box center [967, 396] width 65 height 15
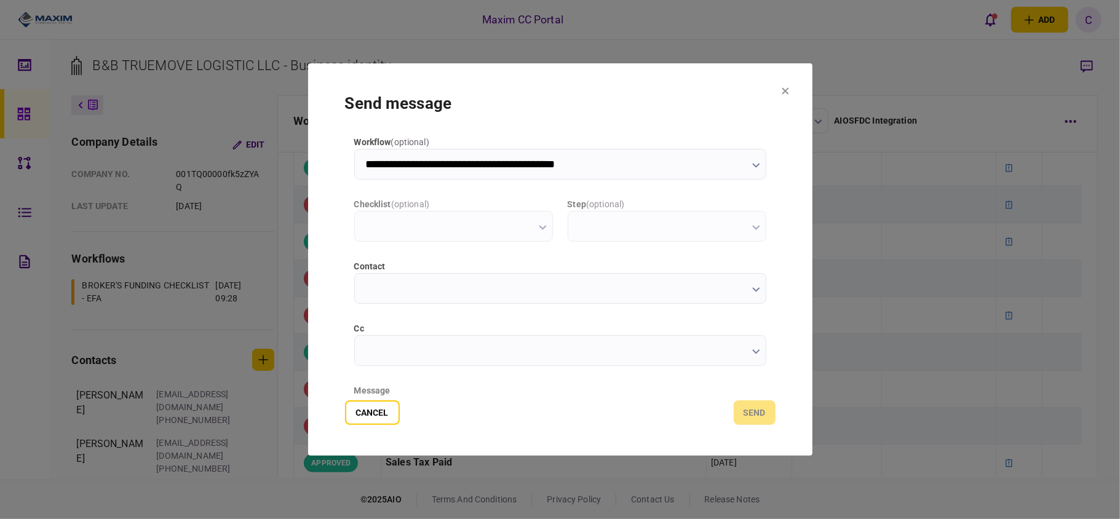
type input "**********"
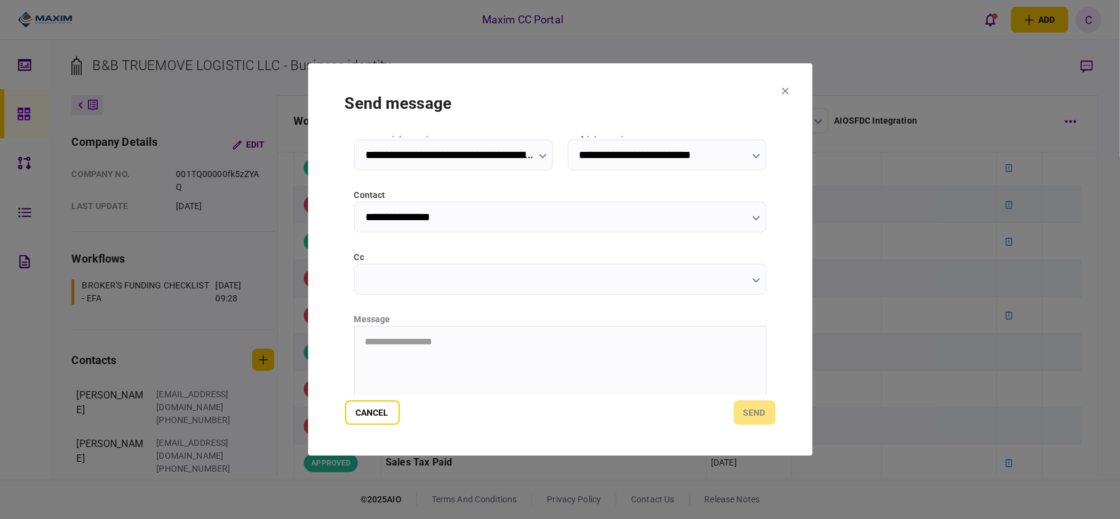
scroll to position [155, 0]
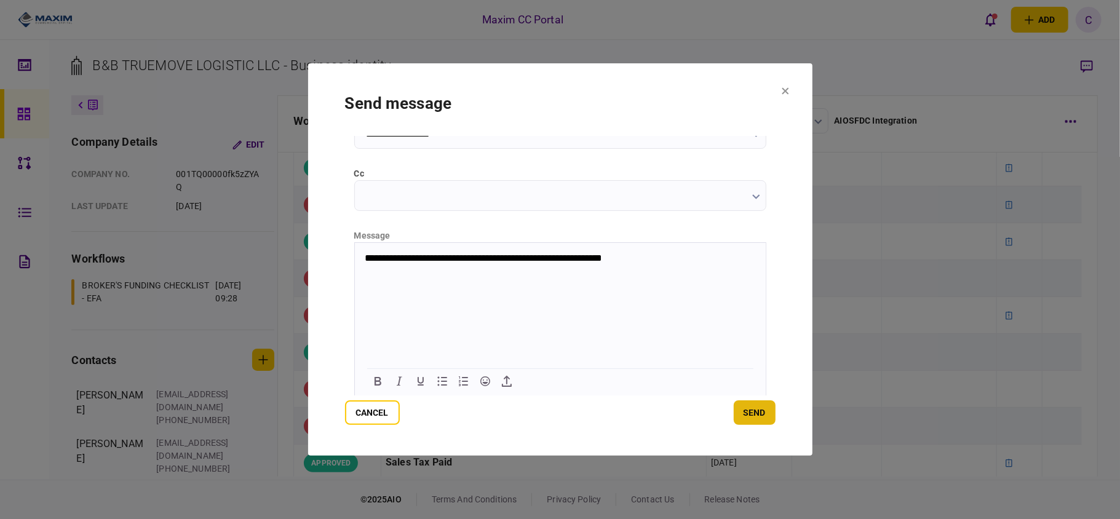
click at [745, 413] on button "send" at bounding box center [755, 412] width 42 height 25
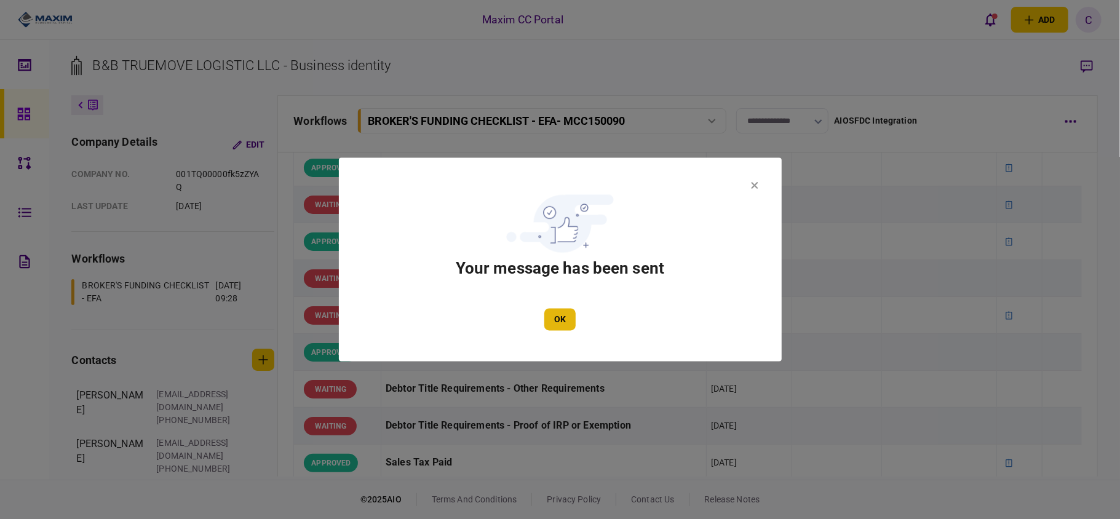
click at [573, 320] on button "OK" at bounding box center [559, 320] width 31 height 22
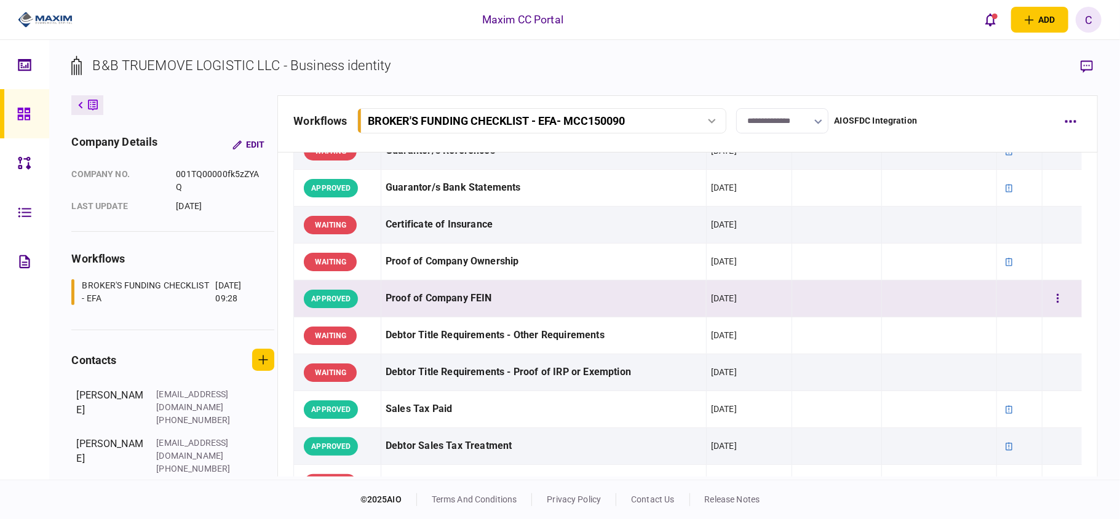
scroll to position [410, 0]
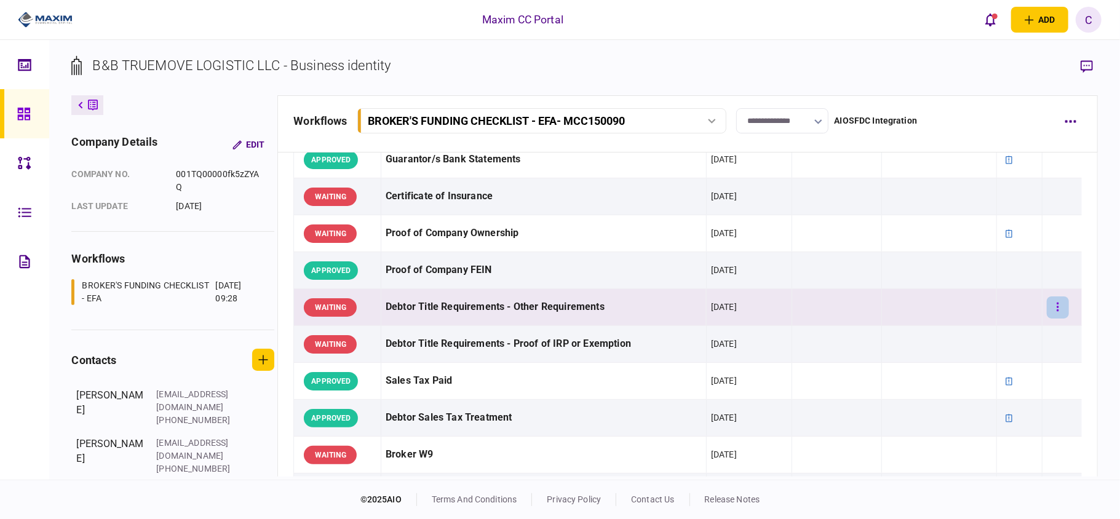
click at [1047, 309] on button "button" at bounding box center [1058, 307] width 22 height 22
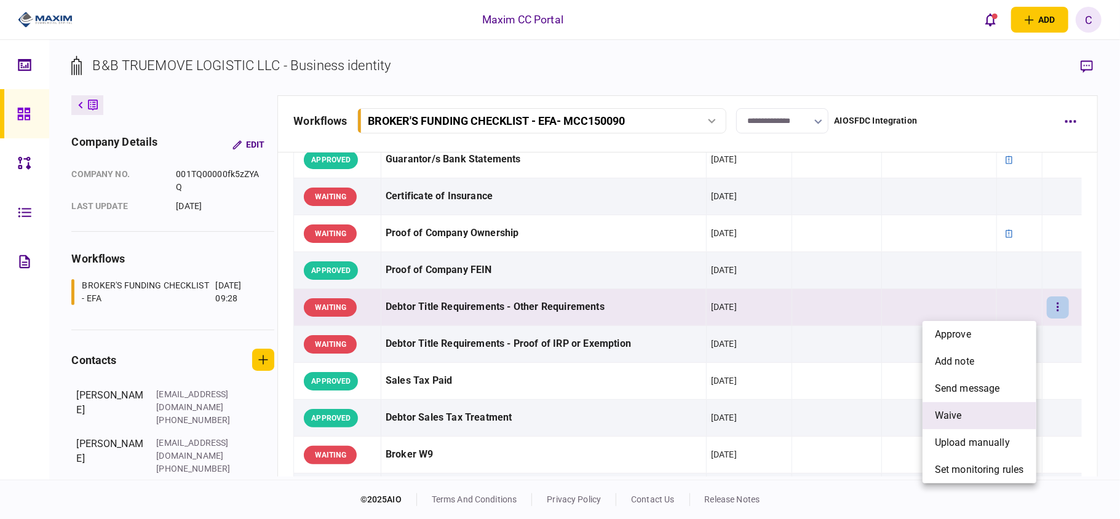
click at [944, 415] on span "waive" at bounding box center [948, 415] width 27 height 15
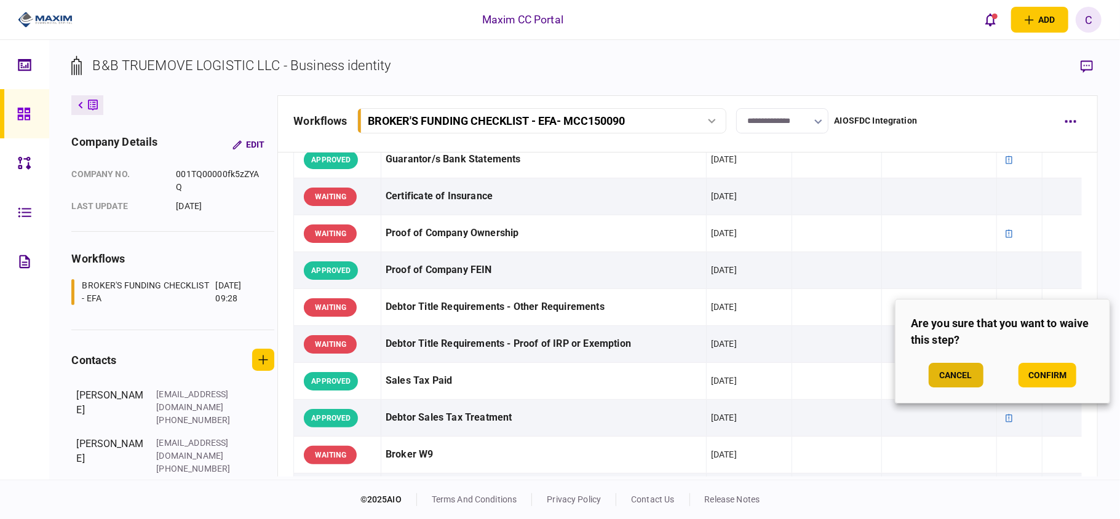
click at [948, 375] on button "Cancel" at bounding box center [956, 375] width 55 height 25
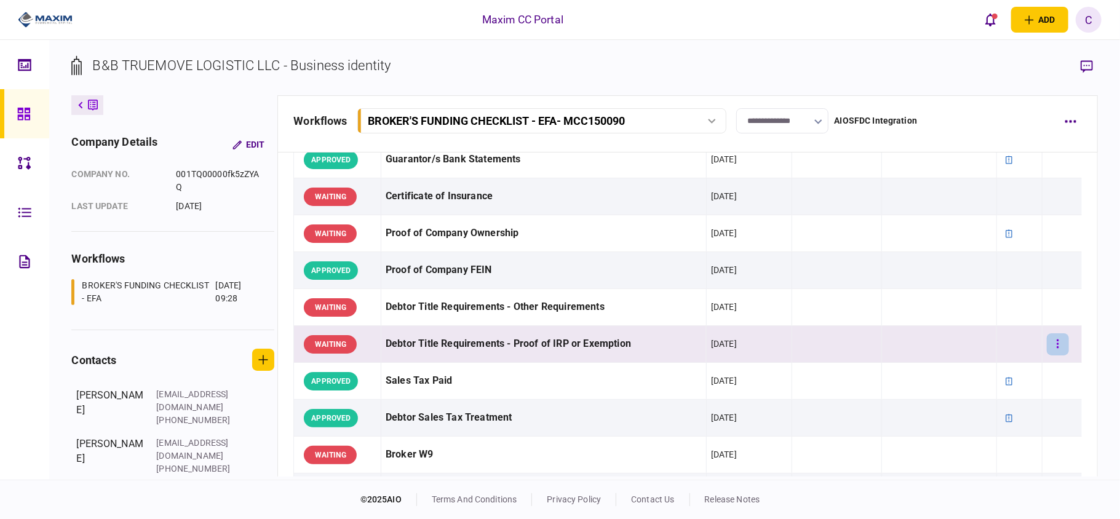
click at [1049, 345] on button "button" at bounding box center [1058, 344] width 22 height 22
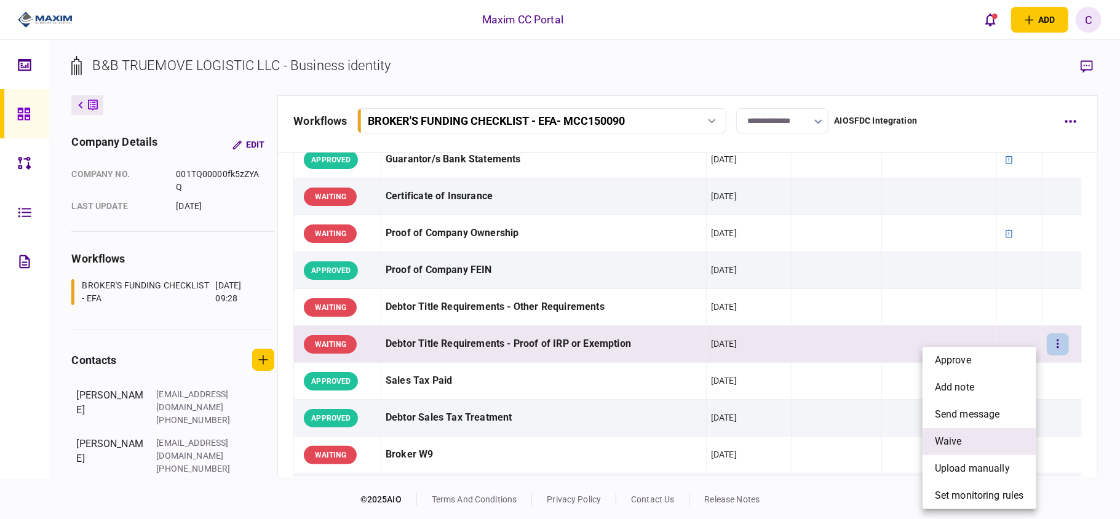
click at [950, 440] on span "waive" at bounding box center [948, 441] width 27 height 15
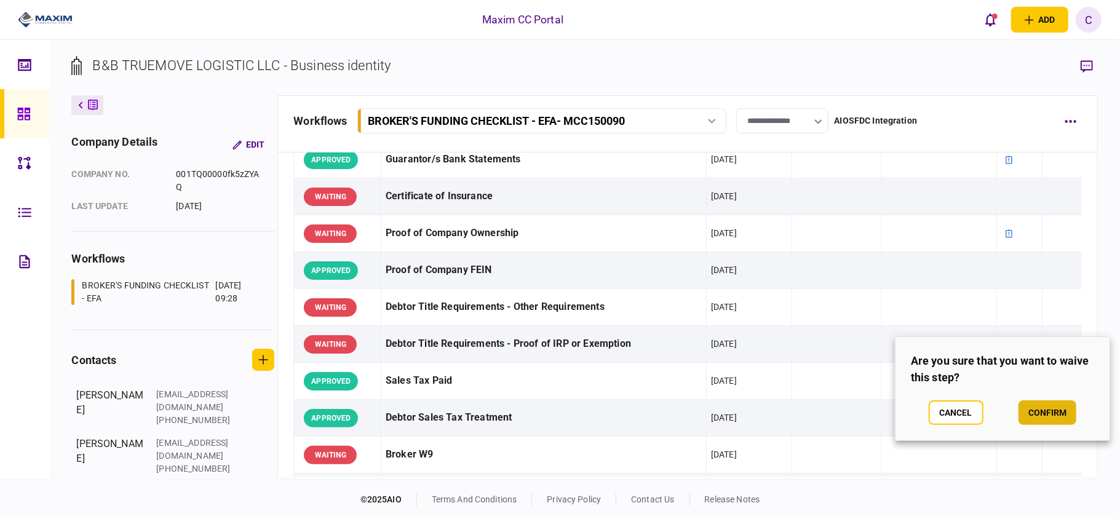
click at [1041, 415] on button "confirm" at bounding box center [1048, 412] width 58 height 25
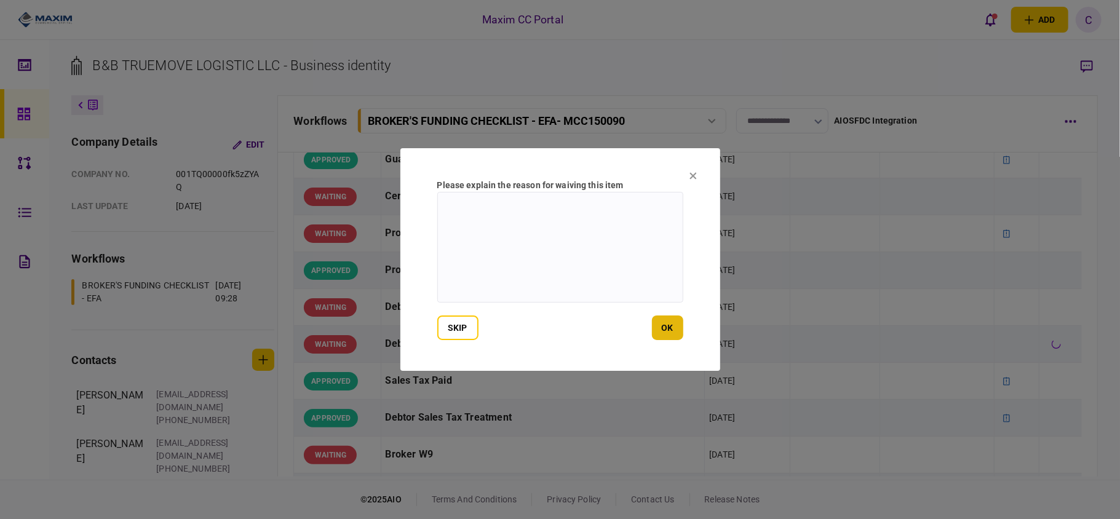
click at [662, 322] on button "ok" at bounding box center [667, 328] width 31 height 25
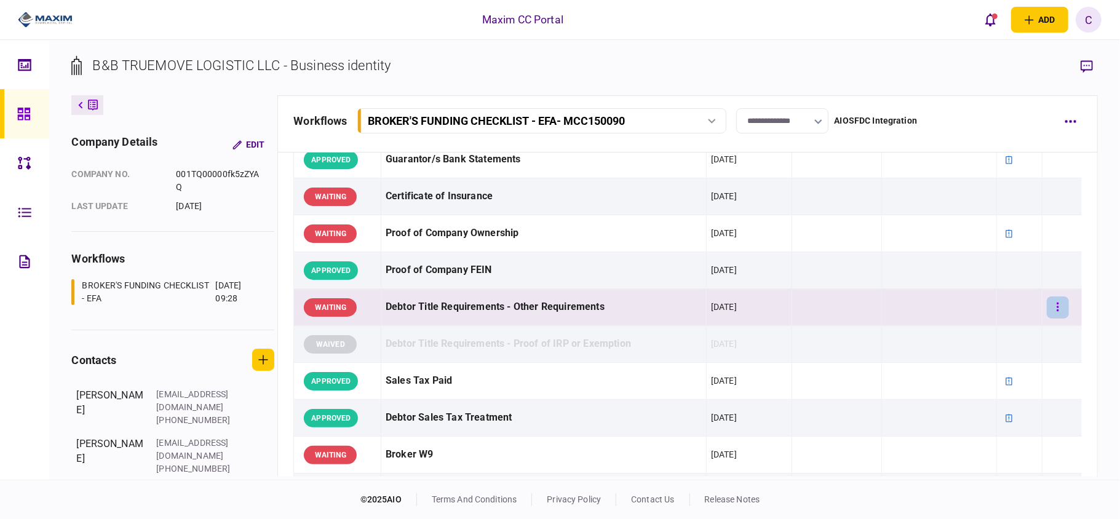
click at [1057, 310] on icon "button" at bounding box center [1058, 307] width 2 height 12
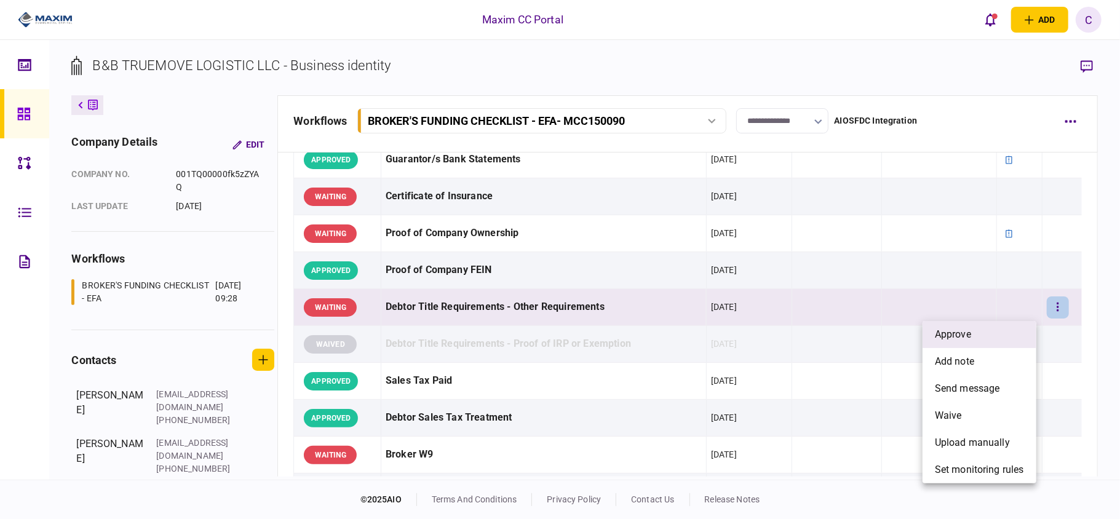
click at [966, 330] on span "approve" at bounding box center [953, 334] width 36 height 15
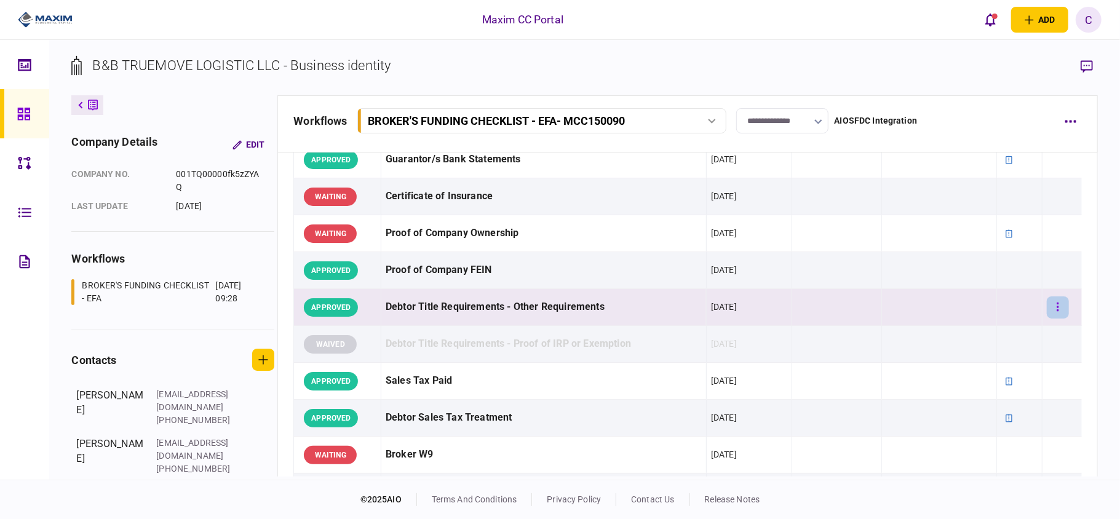
click at [1057, 308] on icon "button" at bounding box center [1058, 307] width 2 height 12
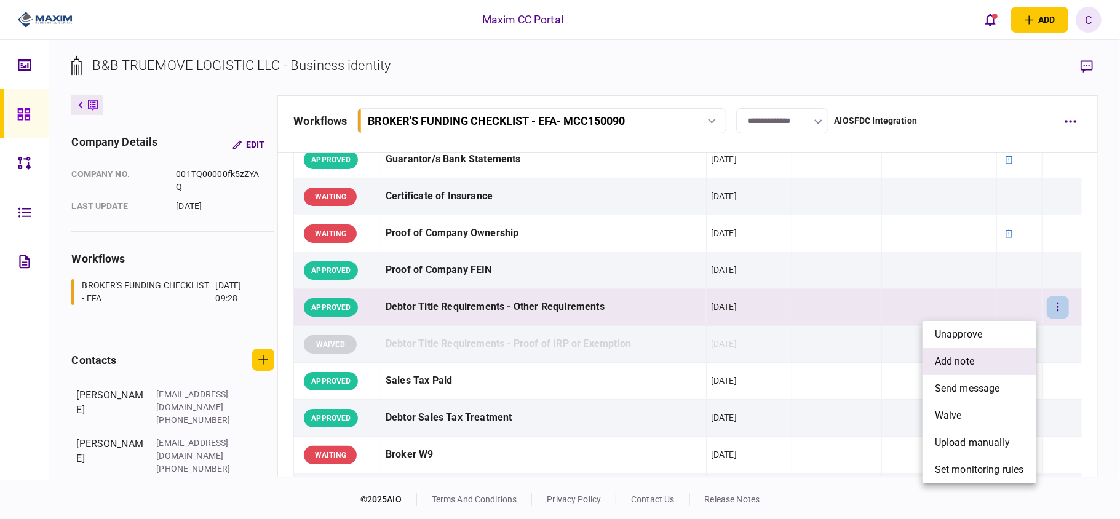
click at [955, 362] on span "add note" at bounding box center [954, 361] width 39 height 15
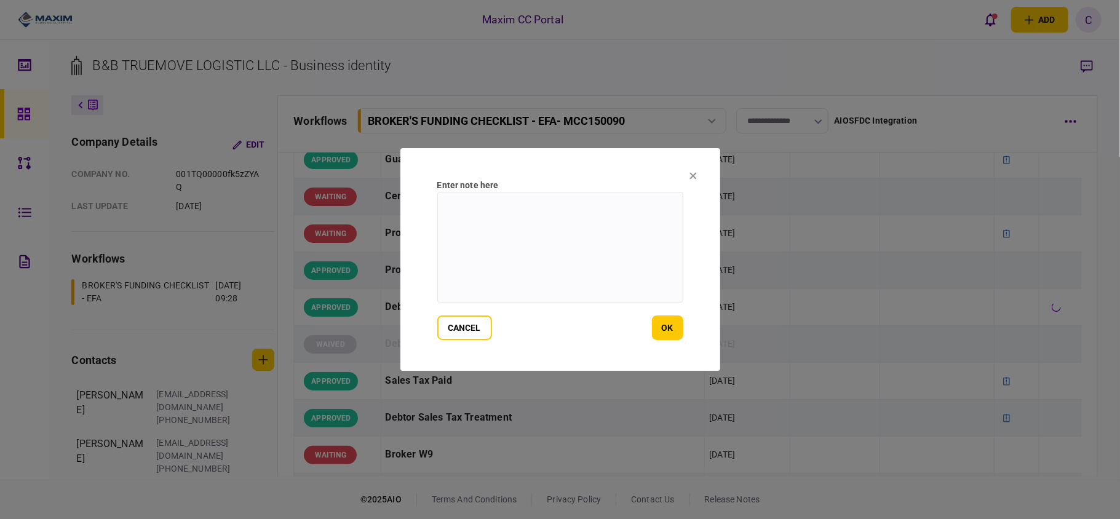
click at [574, 210] on textarea at bounding box center [560, 247] width 246 height 111
paste textarea "**********"
type textarea "**********"
click at [667, 331] on button "ok" at bounding box center [667, 328] width 31 height 25
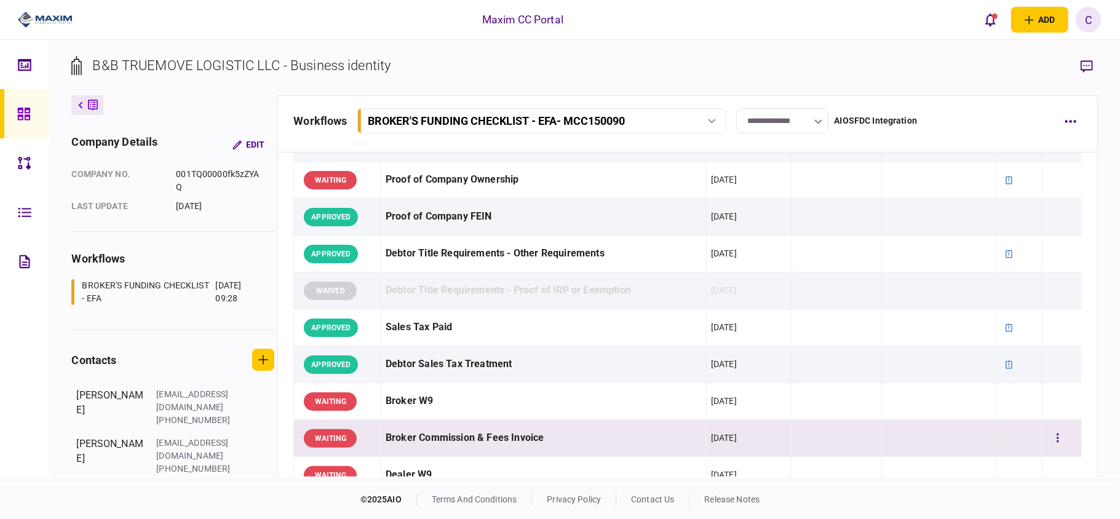
scroll to position [492, 0]
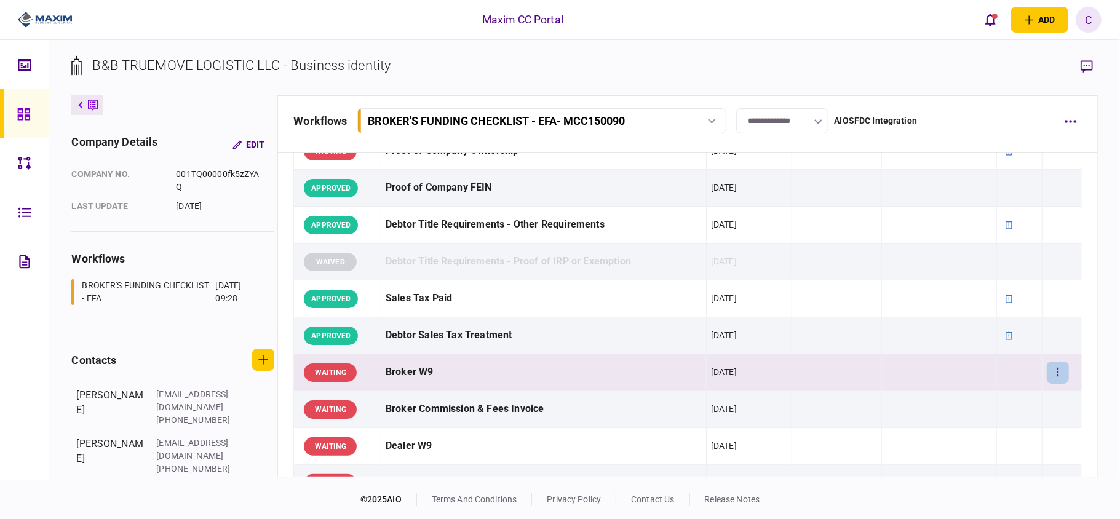
click at [1057, 376] on icon "button" at bounding box center [1058, 373] width 2 height 12
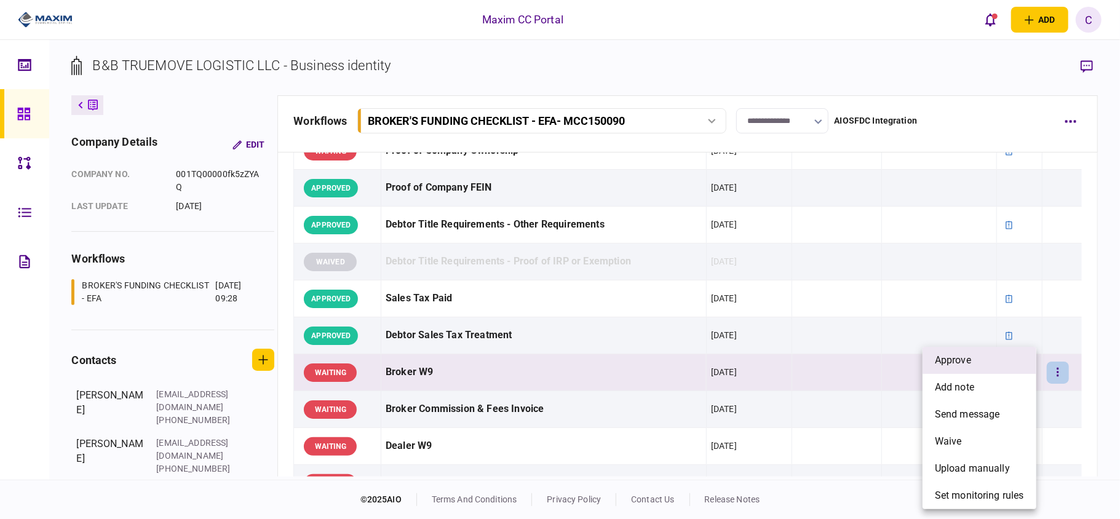
click at [962, 362] on span "approve" at bounding box center [953, 360] width 36 height 15
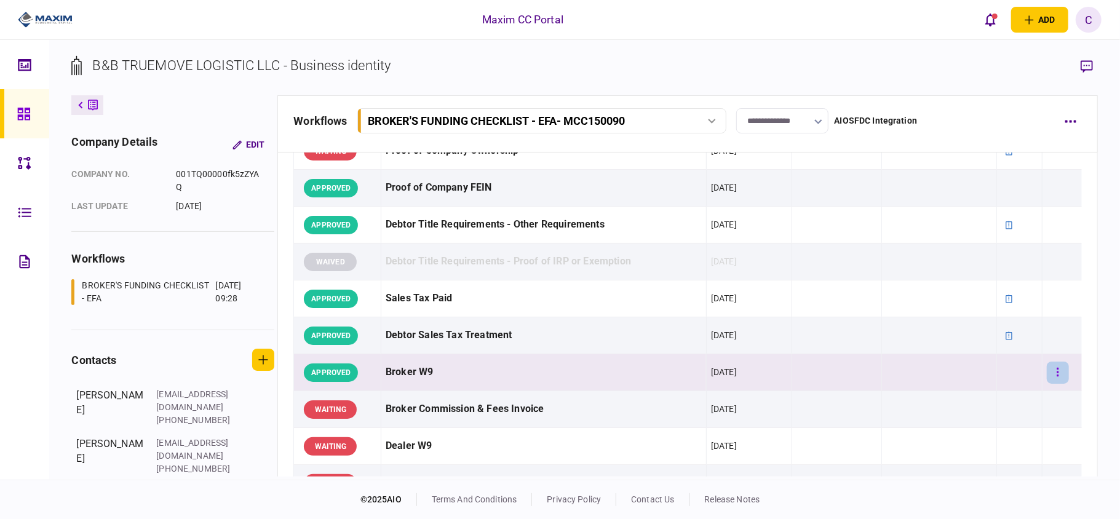
click at [1057, 376] on icon "button" at bounding box center [1058, 372] width 2 height 9
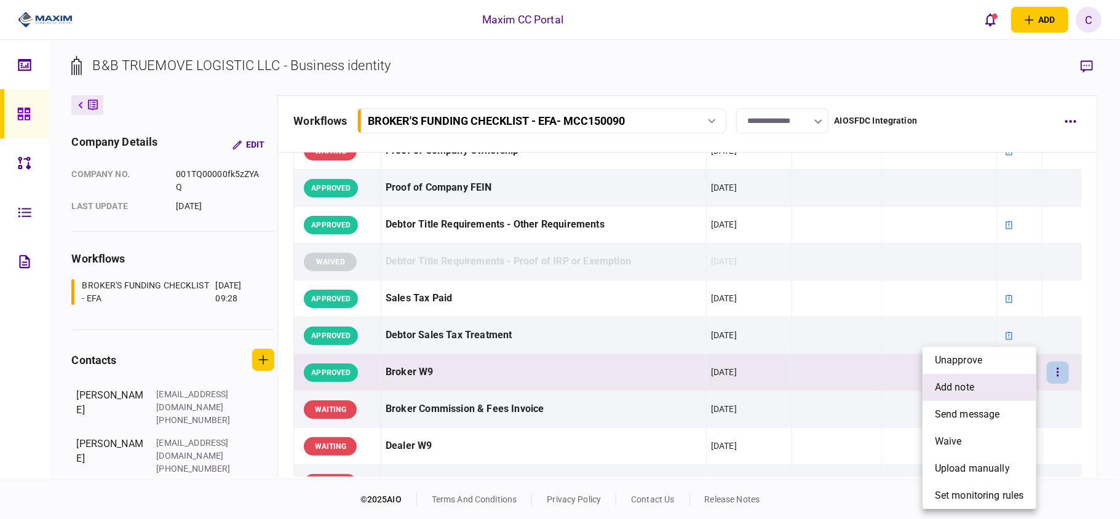
click at [965, 384] on span "add note" at bounding box center [954, 387] width 39 height 15
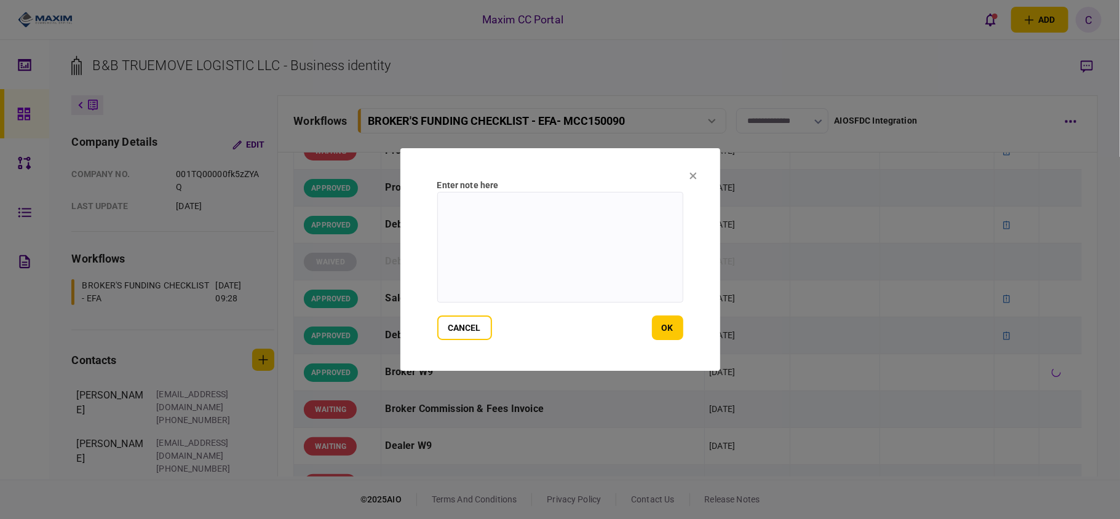
click at [573, 244] on textarea at bounding box center [560, 247] width 246 height 111
click at [537, 209] on textarea at bounding box center [560, 247] width 246 height 111
paste textarea "**********"
type textarea "**********"
click at [670, 332] on button "ok" at bounding box center [667, 328] width 31 height 25
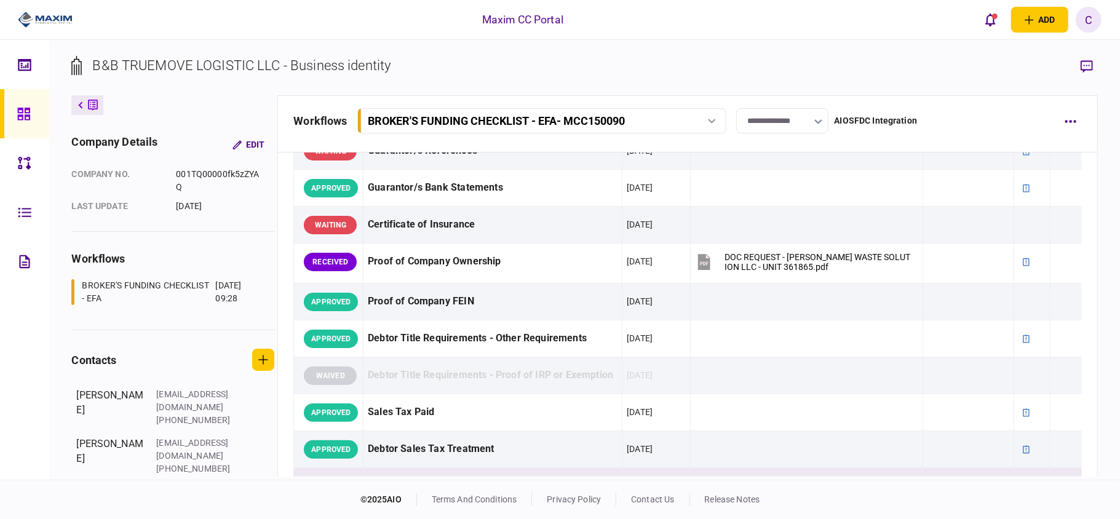
scroll to position [410, 0]
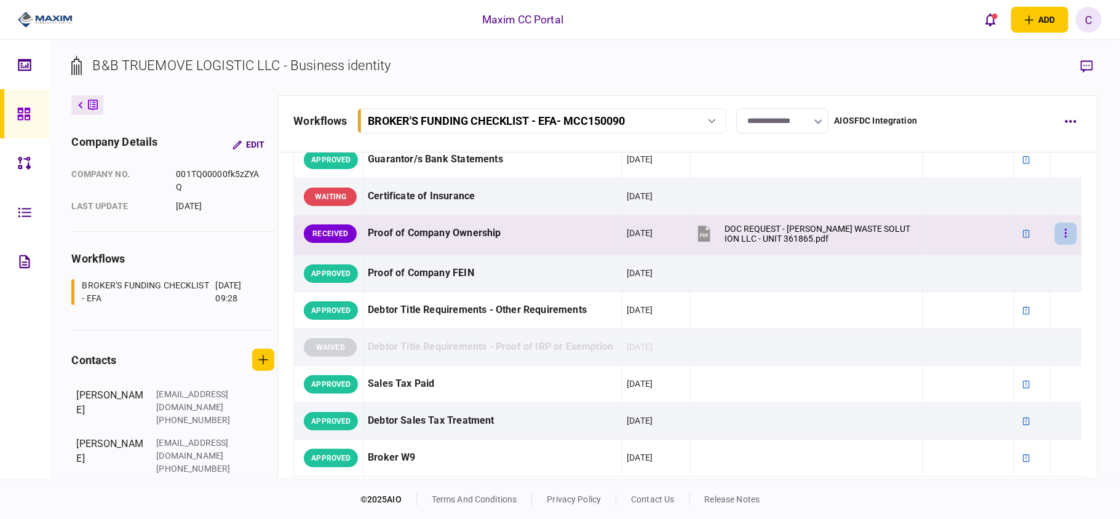
click at [1059, 245] on button "button" at bounding box center [1066, 234] width 22 height 22
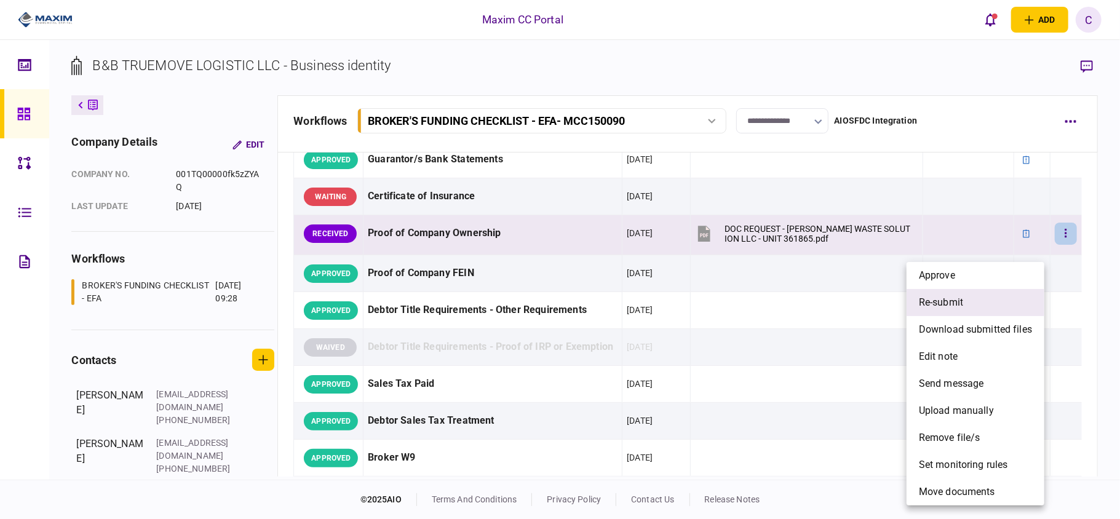
click at [948, 308] on span "re-submit" at bounding box center [941, 302] width 44 height 15
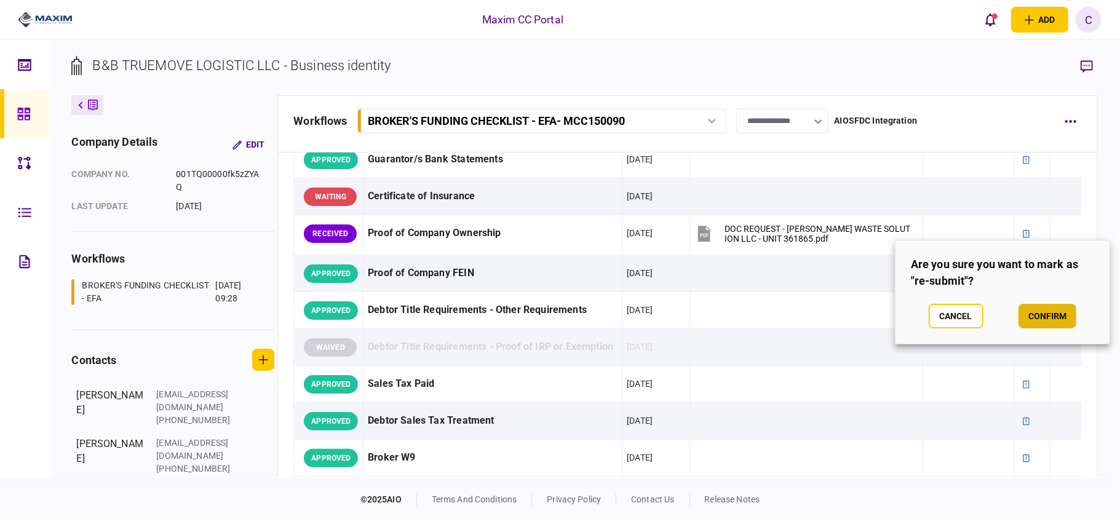
click at [1039, 311] on button "confirm" at bounding box center [1048, 316] width 58 height 25
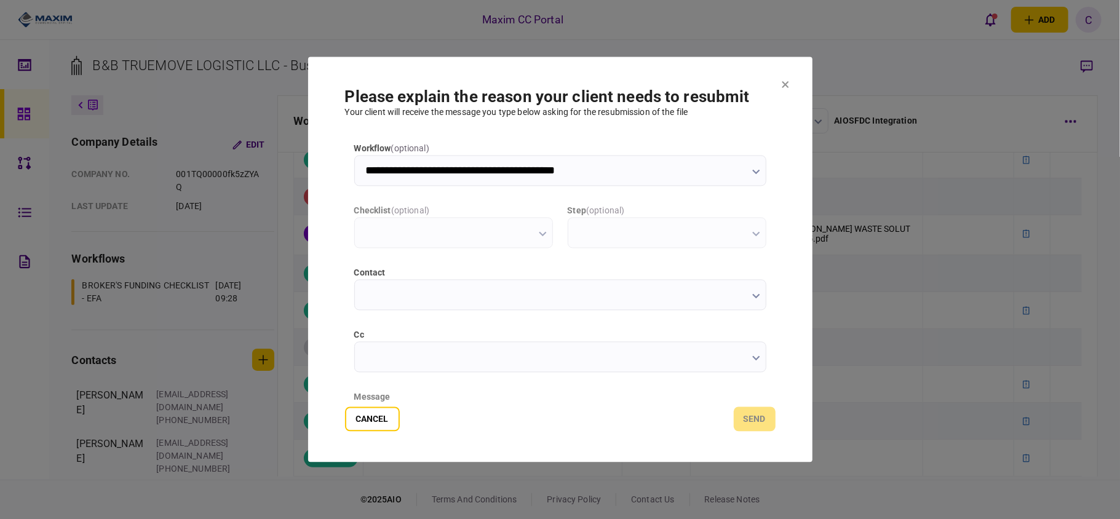
scroll to position [0, 0]
type input "**********"
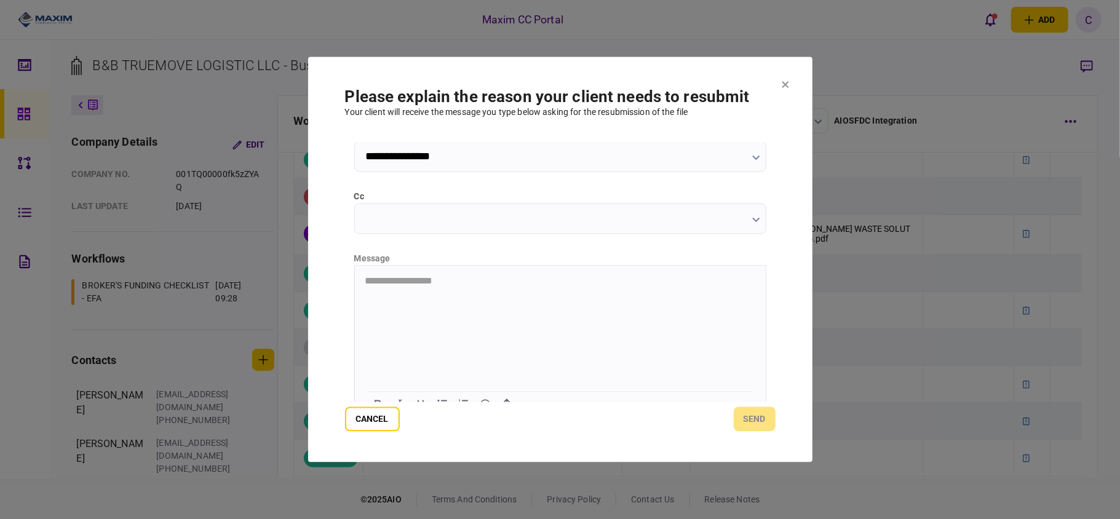
scroll to position [155, 0]
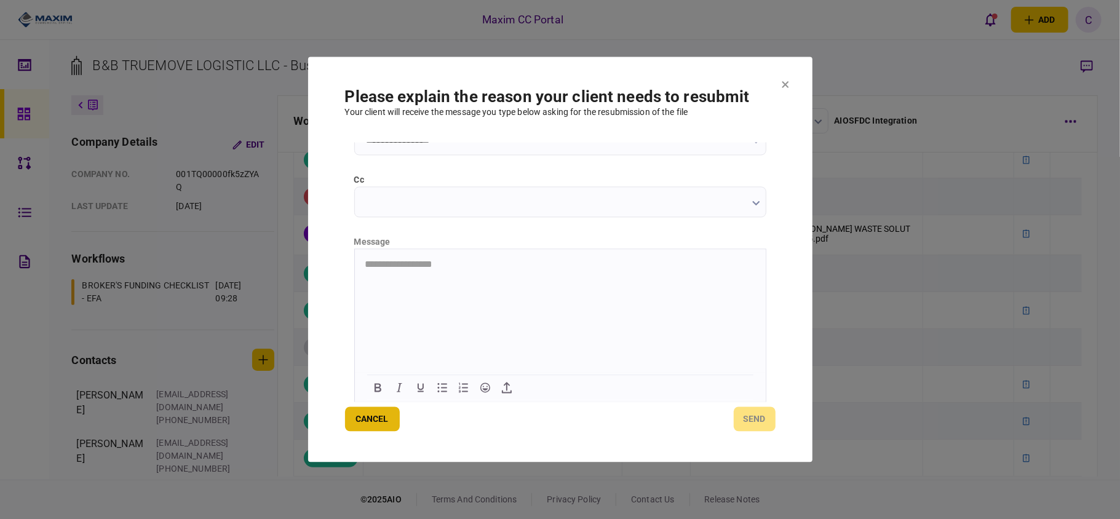
click at [348, 412] on button "Cancel" at bounding box center [372, 419] width 55 height 25
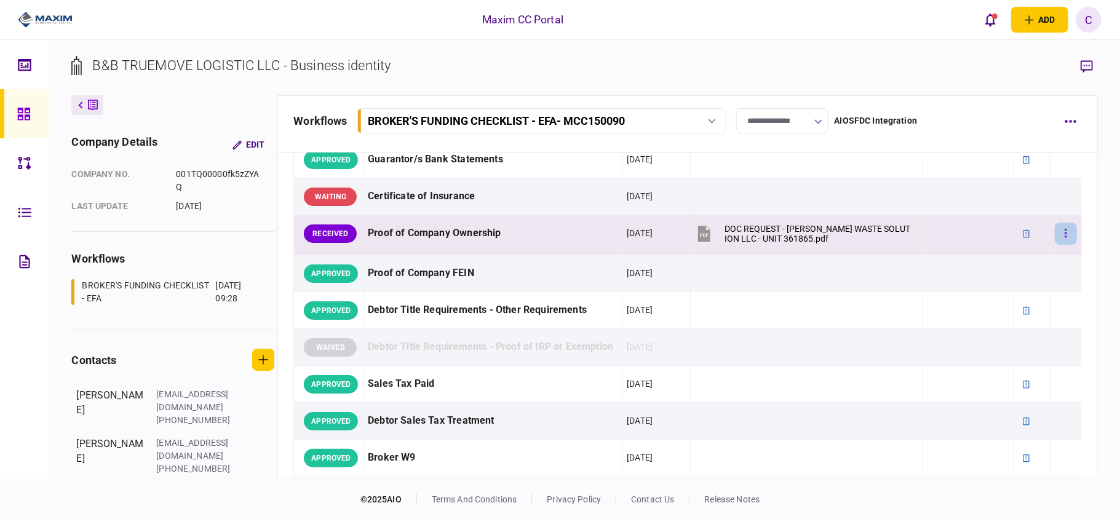
click at [1059, 245] on button "button" at bounding box center [1066, 234] width 22 height 22
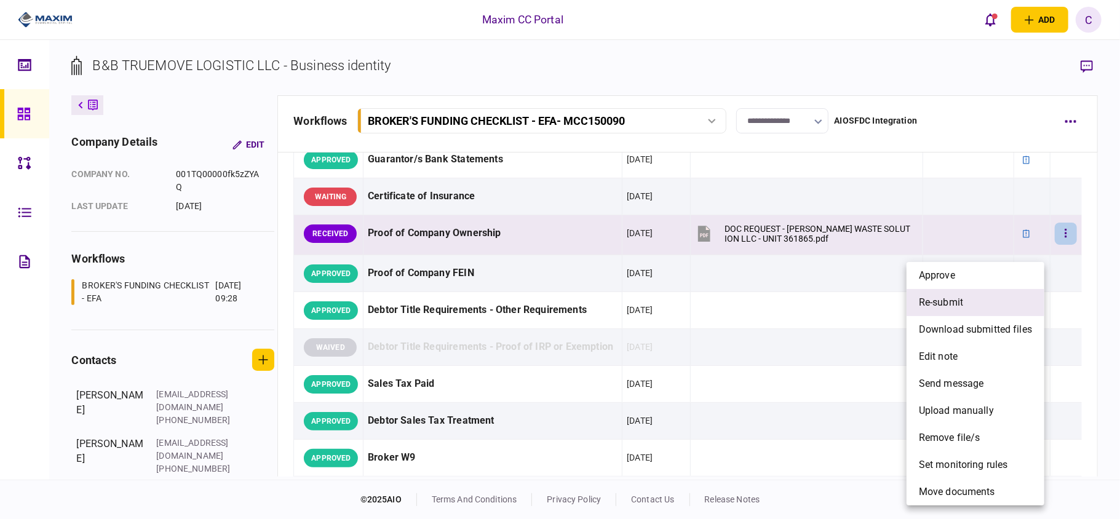
click at [956, 296] on span "re-submit" at bounding box center [941, 302] width 44 height 15
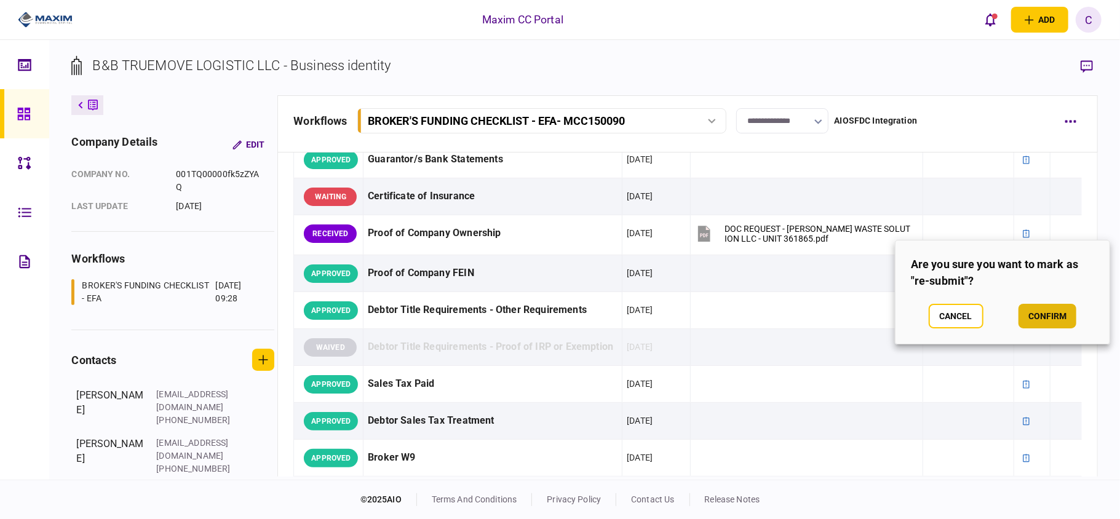
click at [1039, 308] on button "confirm" at bounding box center [1048, 316] width 58 height 25
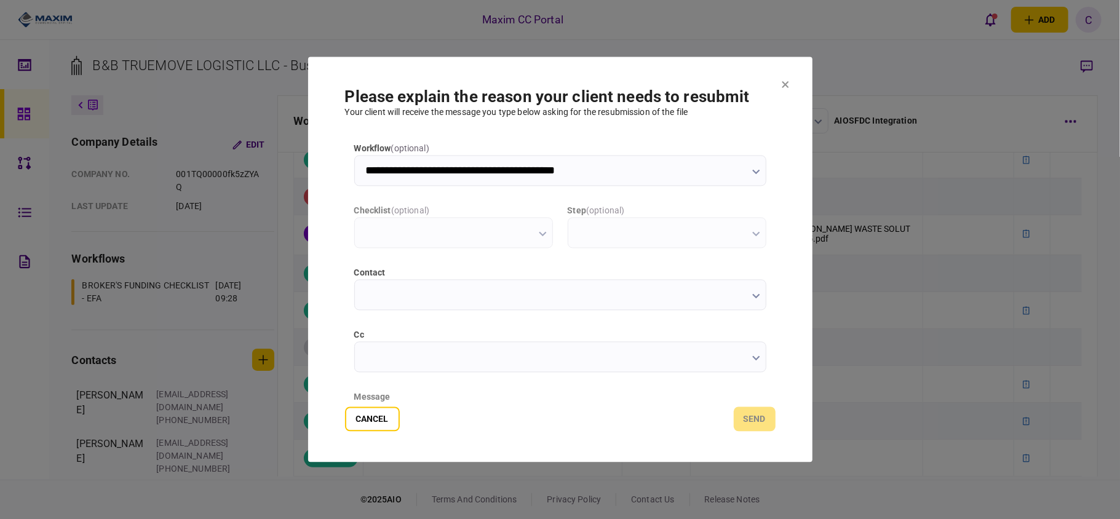
type input "**********"
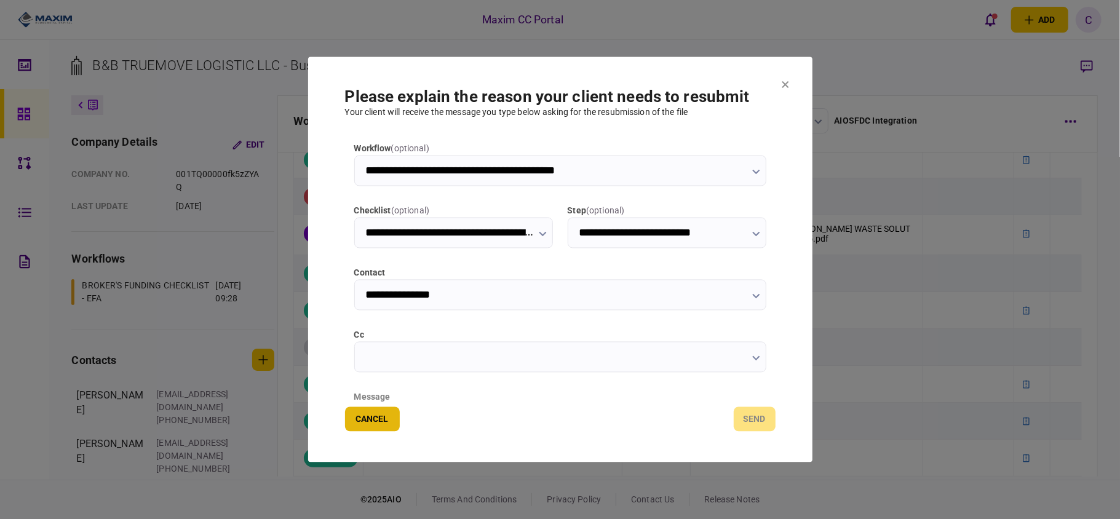
click at [380, 415] on button "Cancel" at bounding box center [372, 419] width 55 height 25
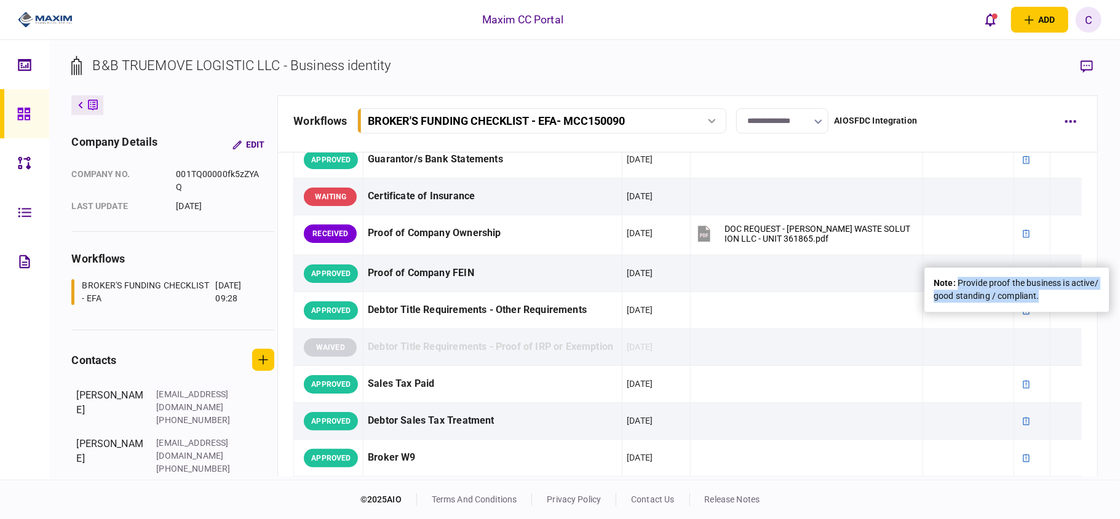
drag, startPoint x: 1074, startPoint y: 296, endPoint x: 958, endPoint y: 287, distance: 116.6
click at [958, 287] on div "note : Provide proof the business is active/ good standing / compliant." at bounding box center [1017, 290] width 166 height 26
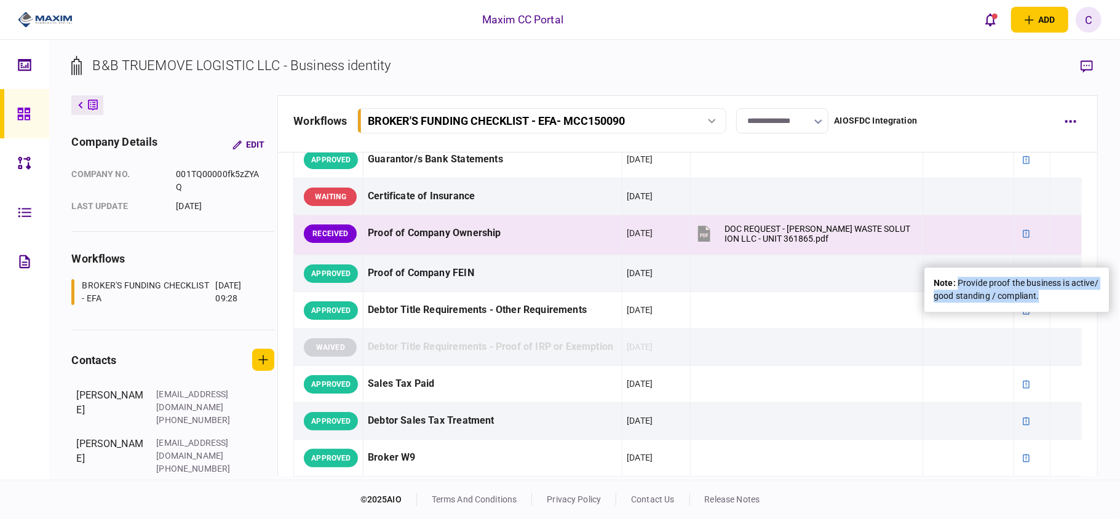
copy div "Provide proof the business is active/ good standing / compliant."
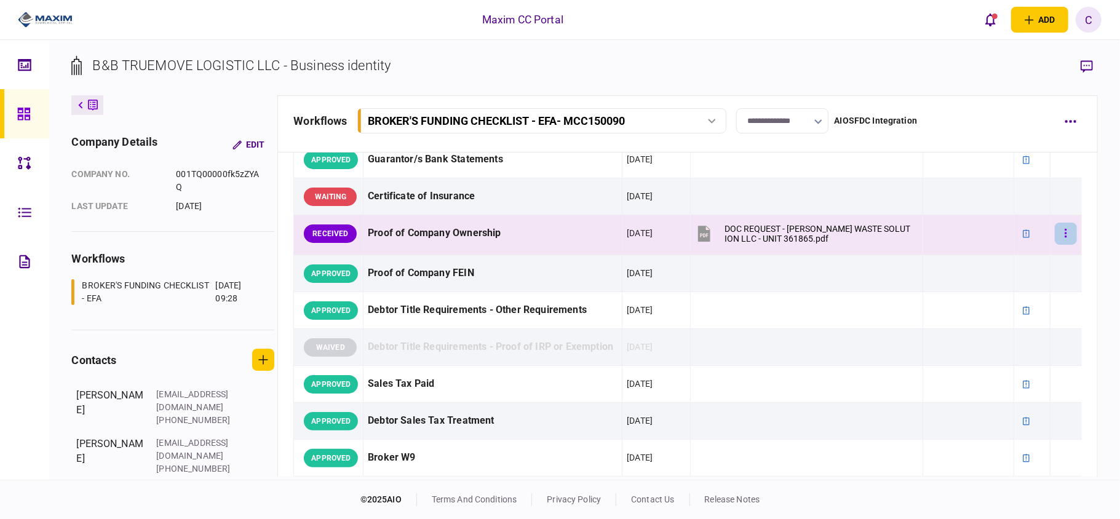
click at [1065, 239] on icon "button" at bounding box center [1066, 234] width 2 height 12
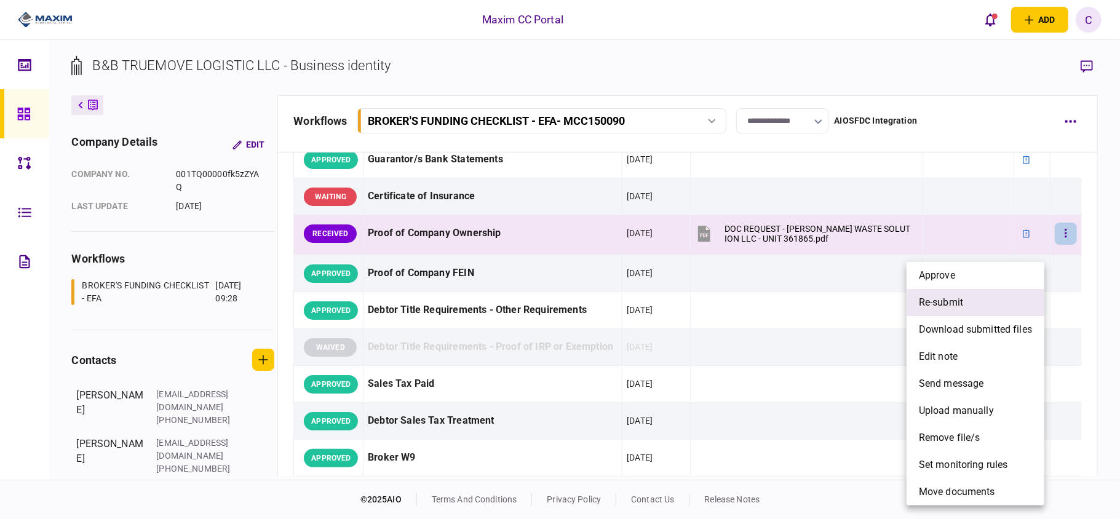
click at [955, 303] on span "re-submit" at bounding box center [941, 302] width 44 height 15
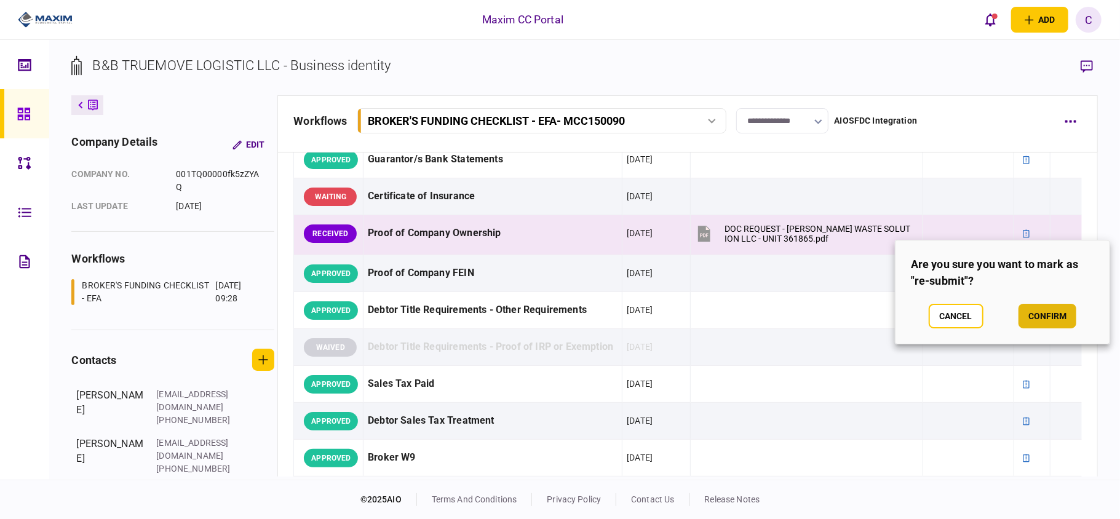
click at [1039, 309] on button "confirm" at bounding box center [1048, 316] width 58 height 25
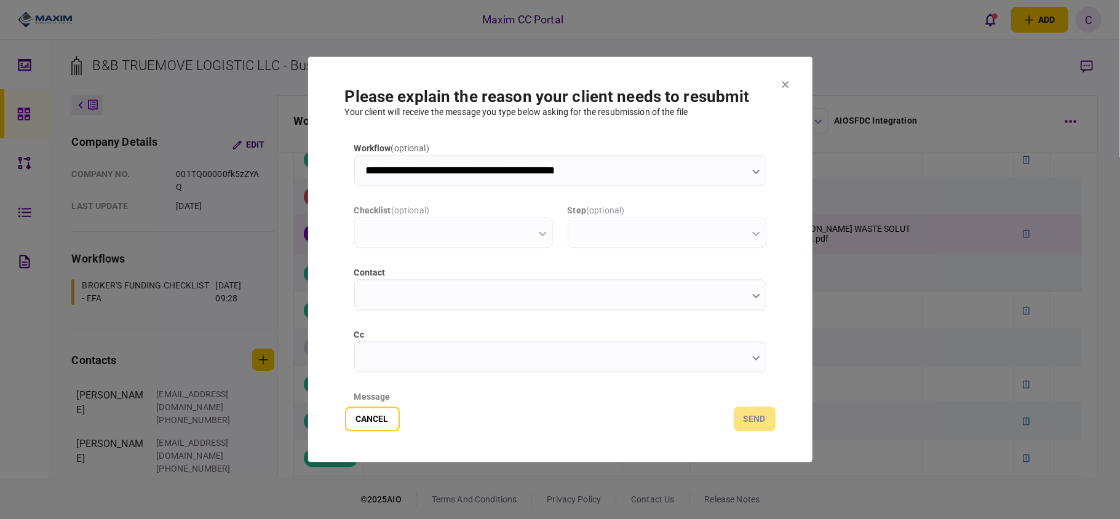
type input "**********"
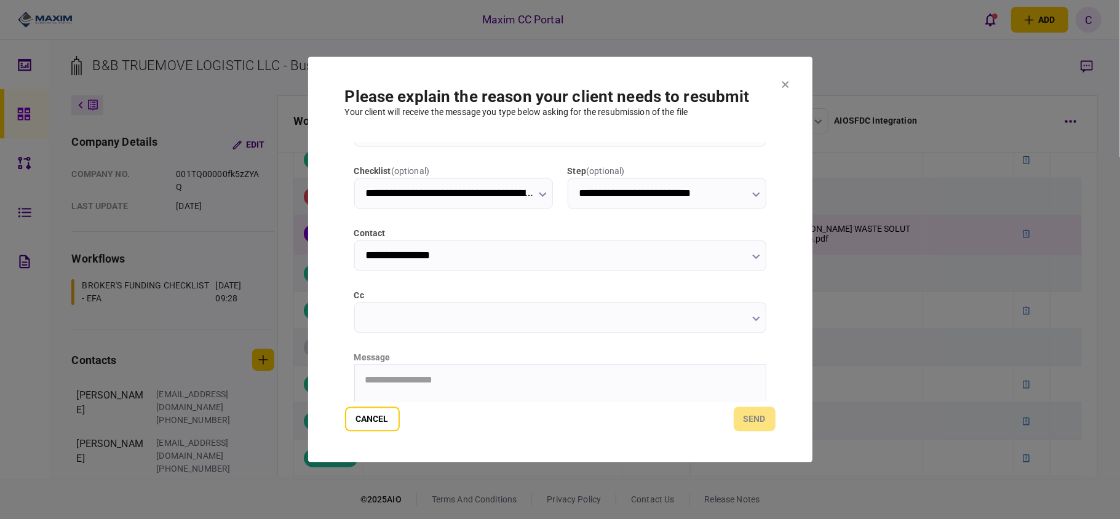
scroll to position [155, 0]
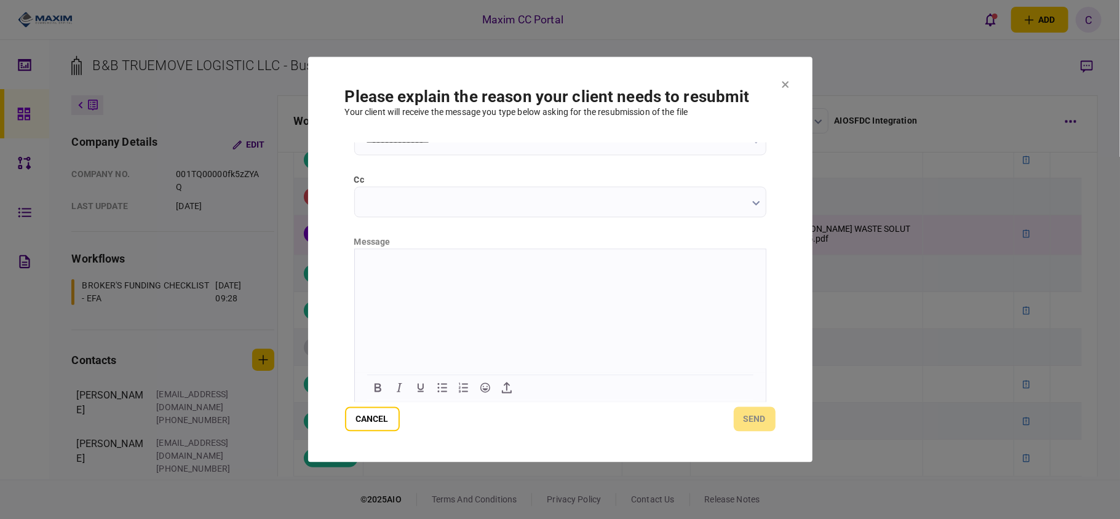
click at [478, 279] on html at bounding box center [559, 264] width 411 height 30
click at [753, 411] on button "send" at bounding box center [755, 419] width 42 height 25
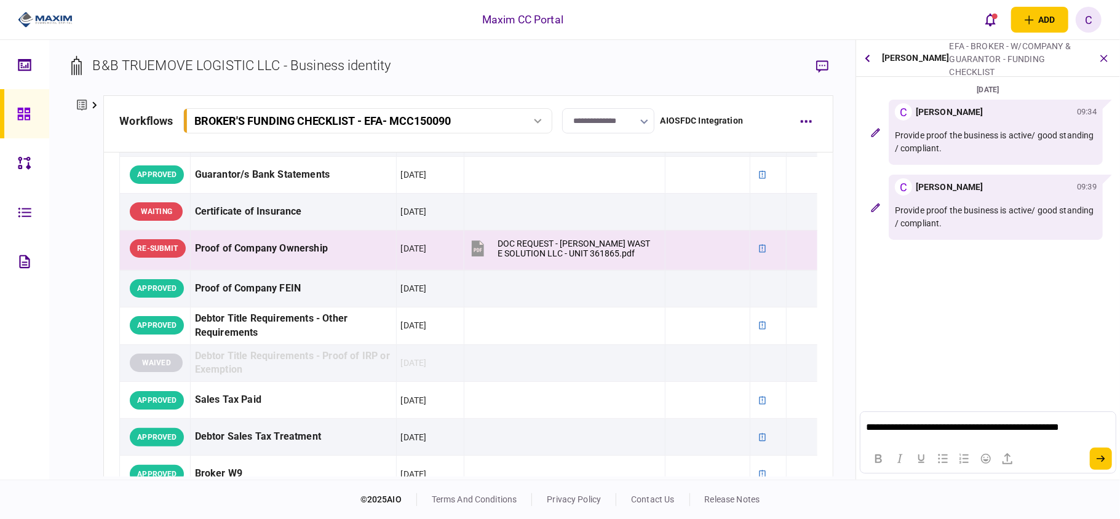
scroll to position [0, 0]
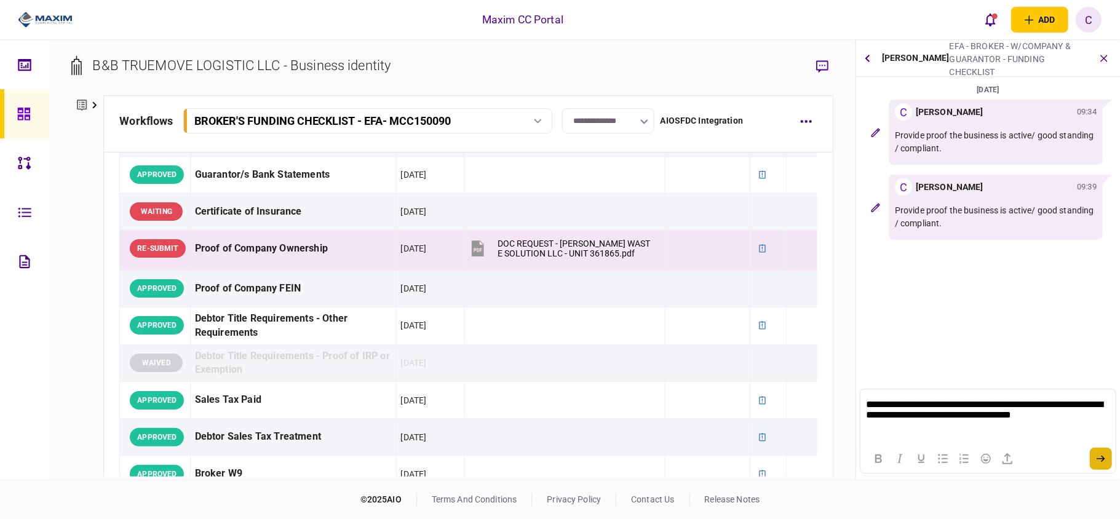
click at [1095, 461] on button "submit" at bounding box center [1101, 459] width 22 height 22
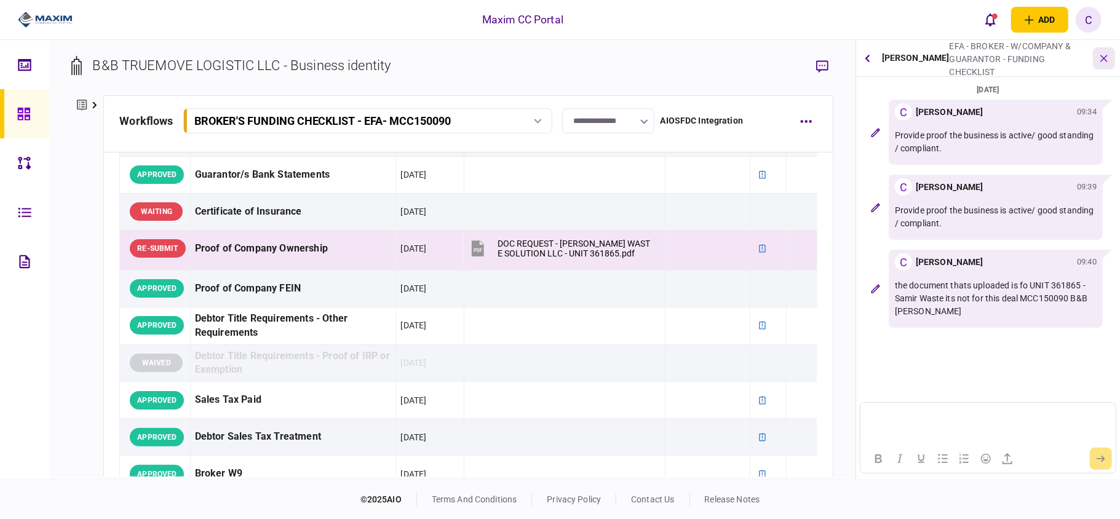
click at [1103, 57] on icon "button" at bounding box center [1103, 58] width 13 height 13
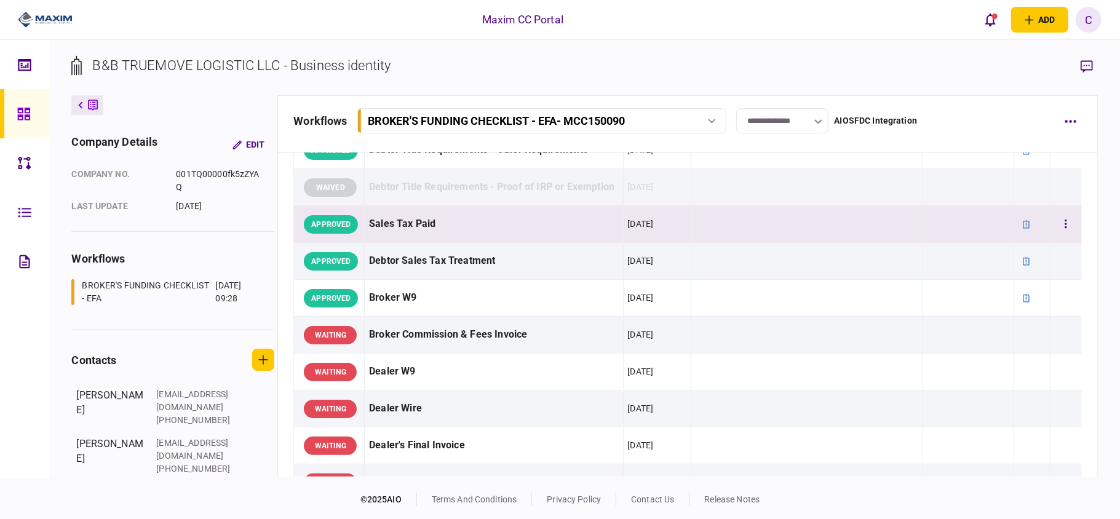
scroll to position [574, 0]
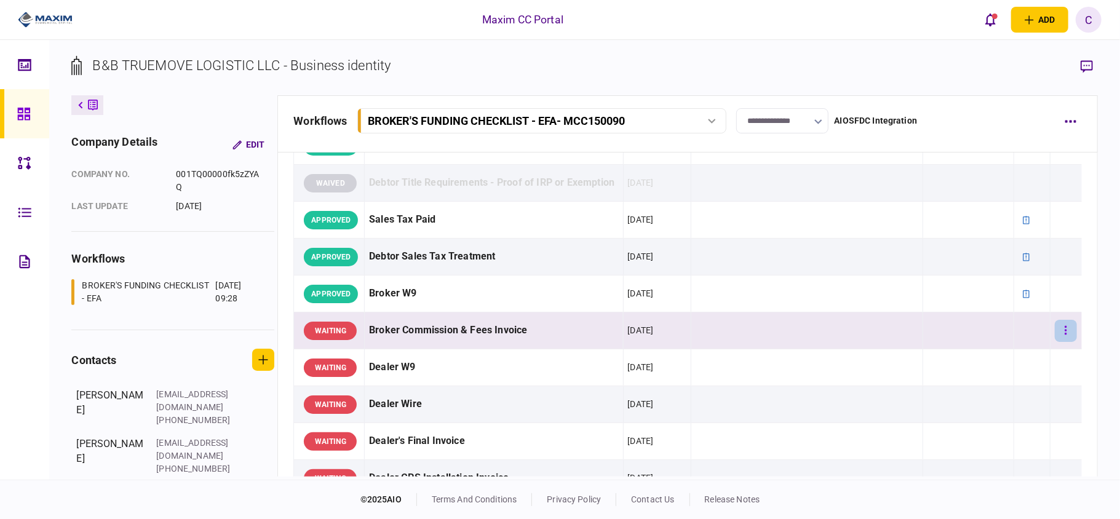
click at [1065, 335] on icon "button" at bounding box center [1066, 330] width 2 height 9
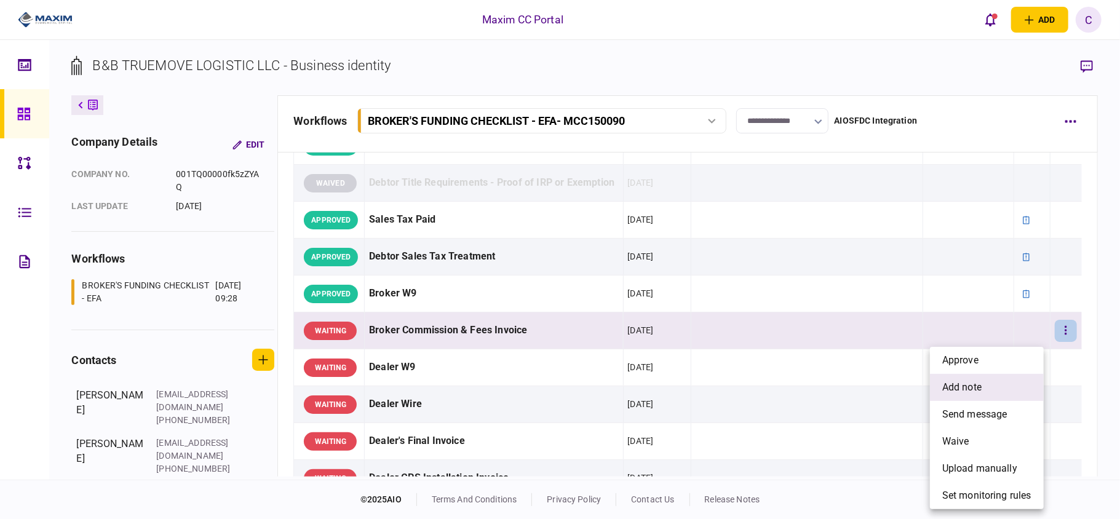
click at [987, 386] on li "add note" at bounding box center [987, 387] width 114 height 27
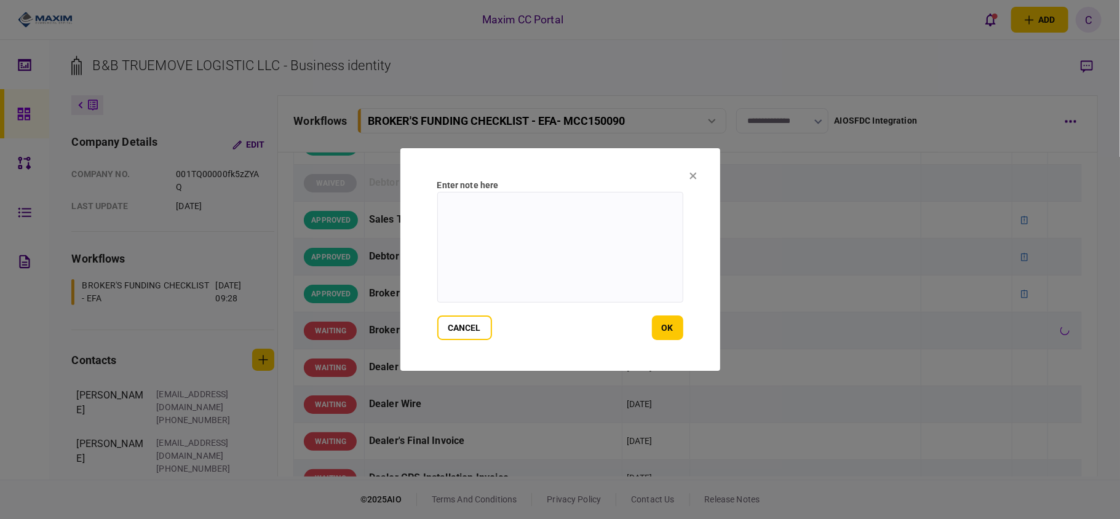
click at [616, 214] on textarea at bounding box center [560, 247] width 246 height 111
paste textarea "**********"
type textarea "**********"
click at [659, 324] on button "ok" at bounding box center [667, 328] width 31 height 25
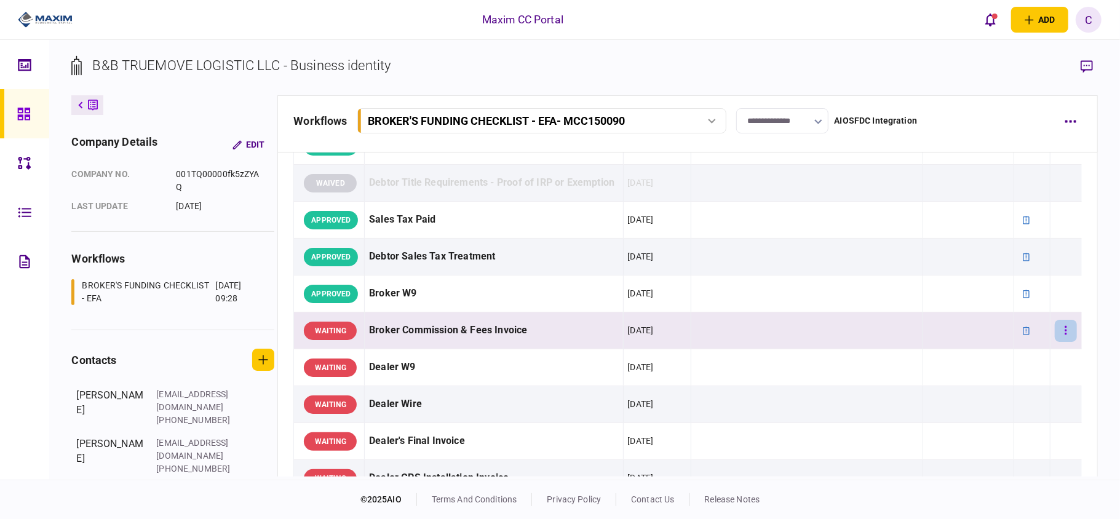
click at [1055, 342] on button "button" at bounding box center [1066, 331] width 22 height 22
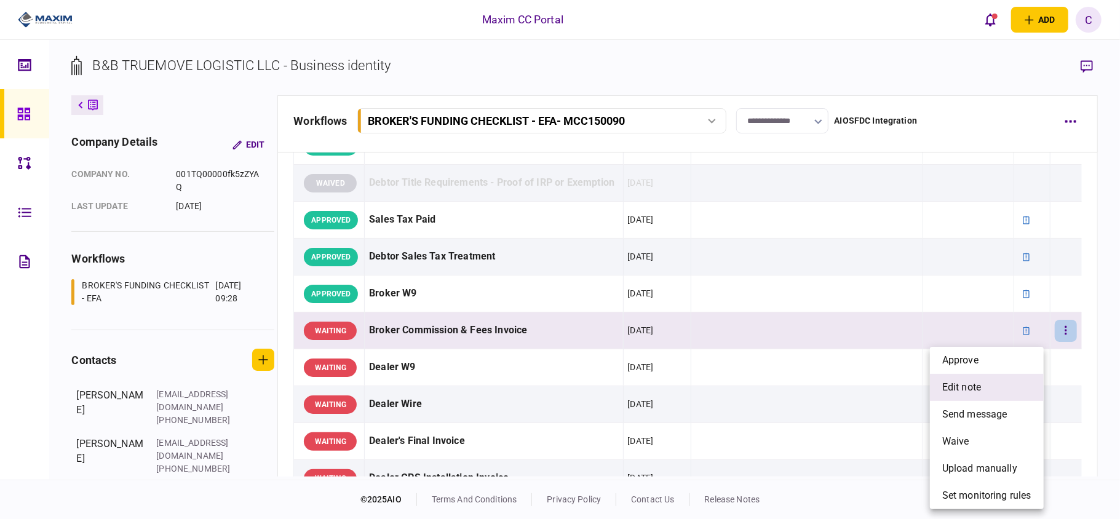
click at [957, 381] on span "edit note" at bounding box center [961, 387] width 39 height 15
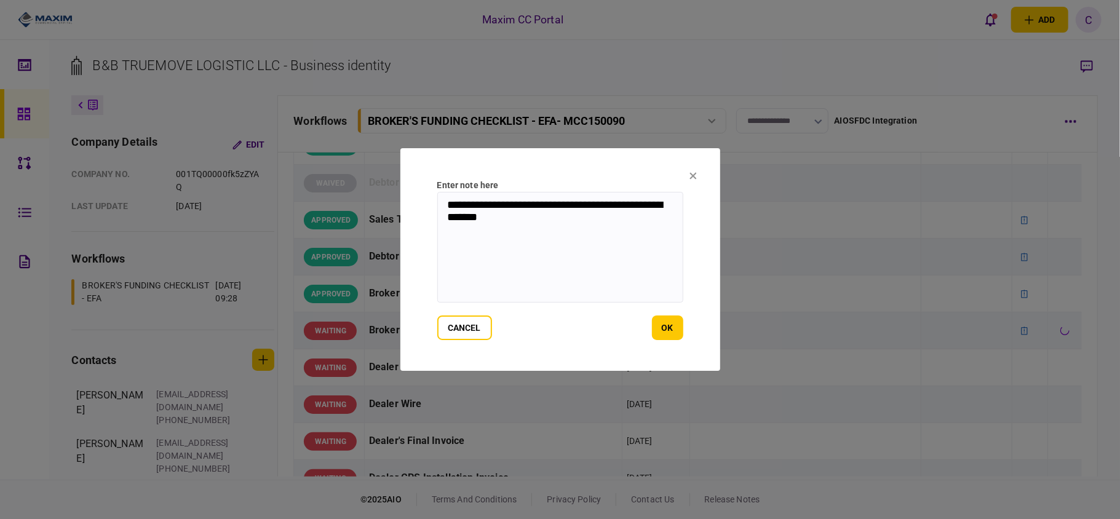
drag, startPoint x: 517, startPoint y: 217, endPoint x: 342, endPoint y: 185, distance: 177.6
click at [342, 185] on div "**********" at bounding box center [560, 259] width 1120 height 519
paste textarea "**********"
click at [560, 220] on textarea "**********" at bounding box center [560, 247] width 246 height 111
click at [555, 220] on textarea "**********" at bounding box center [560, 247] width 246 height 111
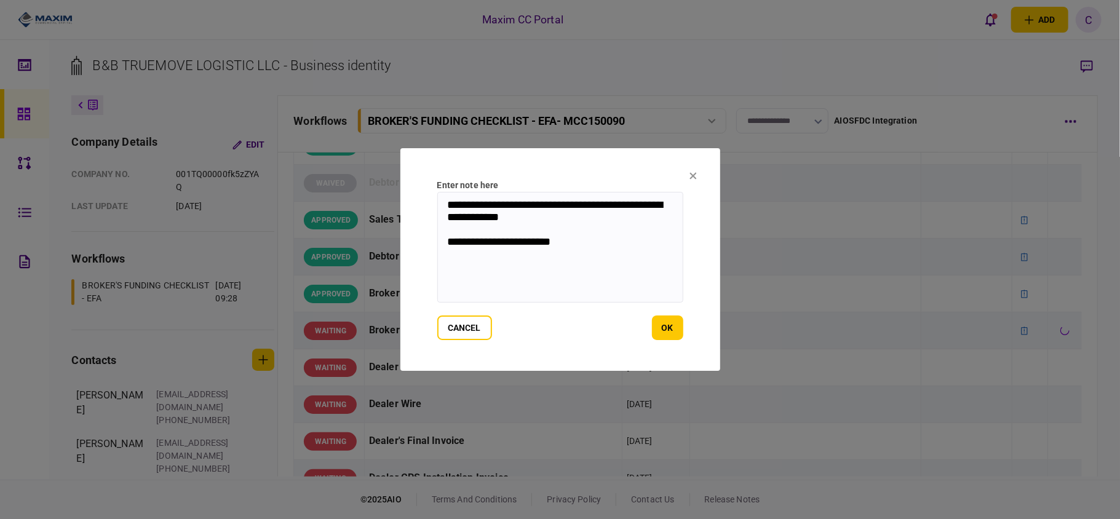
click at [621, 252] on textarea "**********" at bounding box center [560, 247] width 246 height 111
type textarea "**********"
click at [668, 325] on button "ok" at bounding box center [667, 328] width 31 height 25
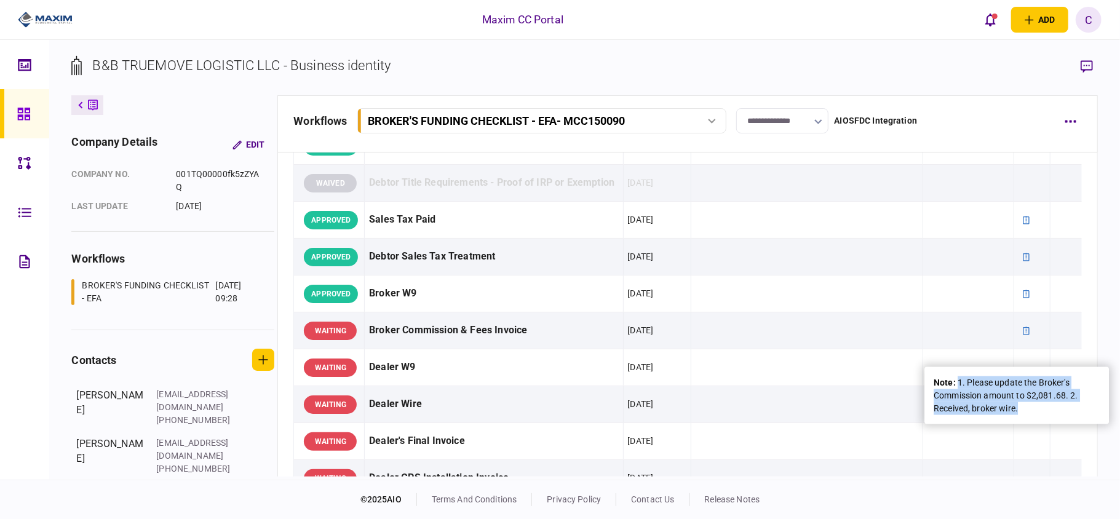
drag, startPoint x: 1022, startPoint y: 411, endPoint x: 958, endPoint y: 387, distance: 68.7
click at [958, 387] on div "note : 1. Please update the Broker's Commission amount to $2,081.68. 2. Receive…" at bounding box center [1017, 395] width 166 height 39
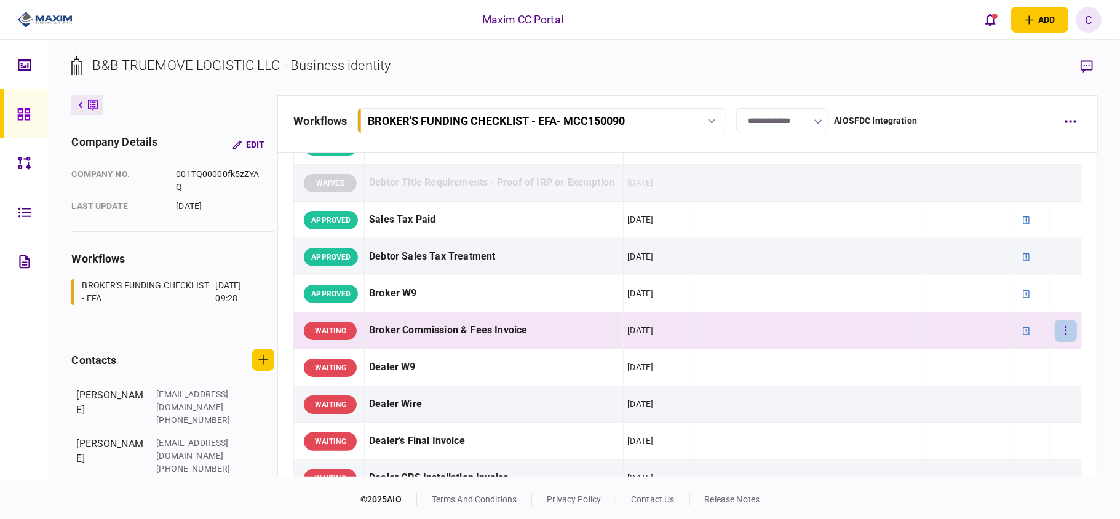
click at [1065, 336] on icon "button" at bounding box center [1066, 331] width 2 height 12
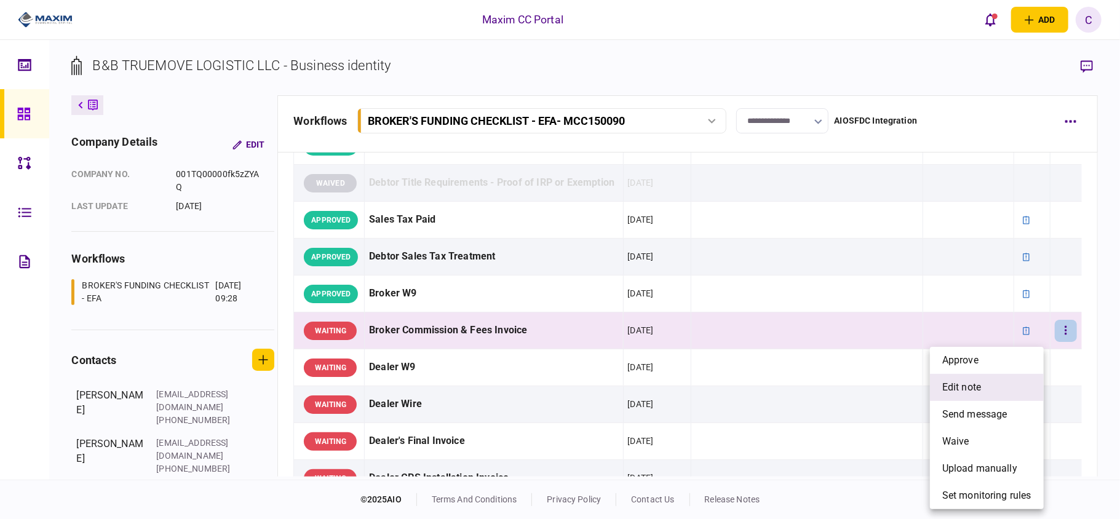
click at [968, 383] on span "edit note" at bounding box center [961, 387] width 39 height 15
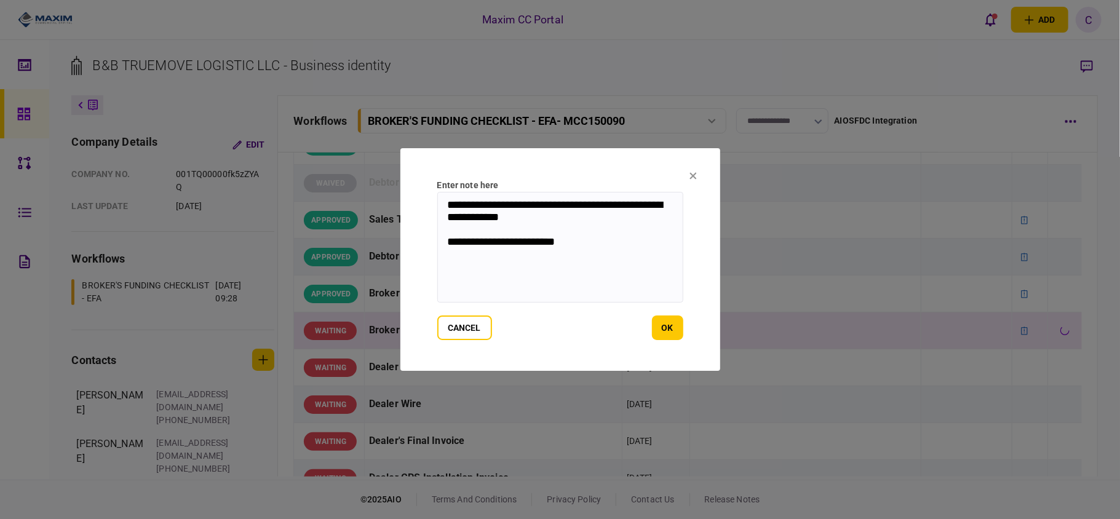
drag, startPoint x: 576, startPoint y: 244, endPoint x: 429, endPoint y: 187, distance: 157.7
click at [429, 187] on section "**********" at bounding box center [560, 259] width 320 height 223
click at [664, 323] on button "ok" at bounding box center [667, 328] width 31 height 25
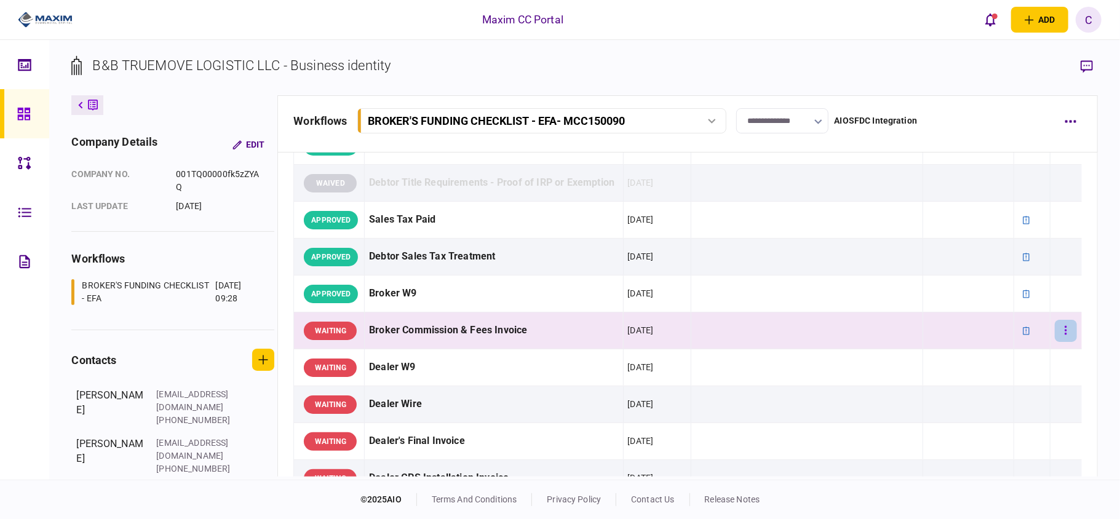
click at [1059, 342] on button "button" at bounding box center [1066, 331] width 22 height 22
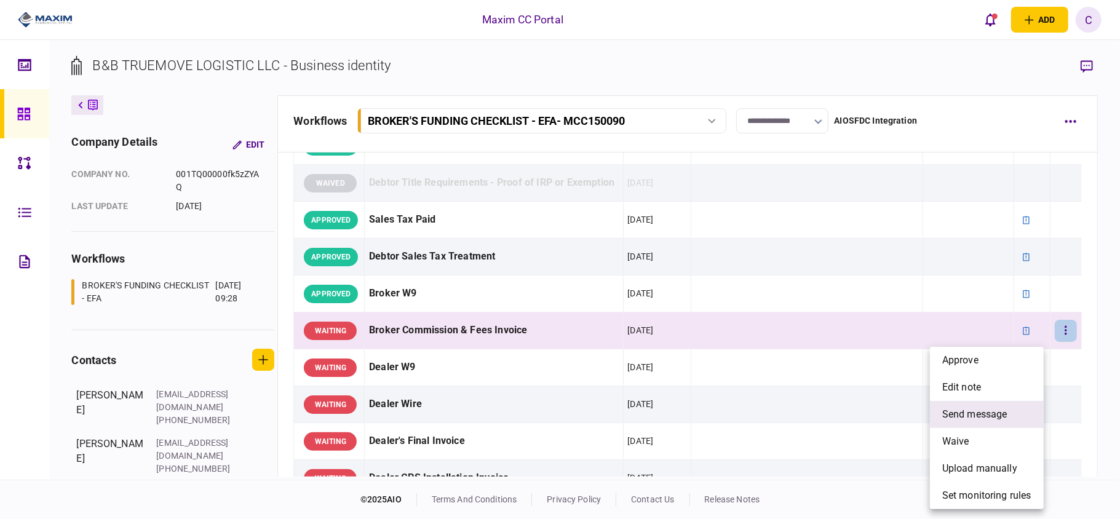
click at [968, 410] on span "send message" at bounding box center [974, 414] width 65 height 15
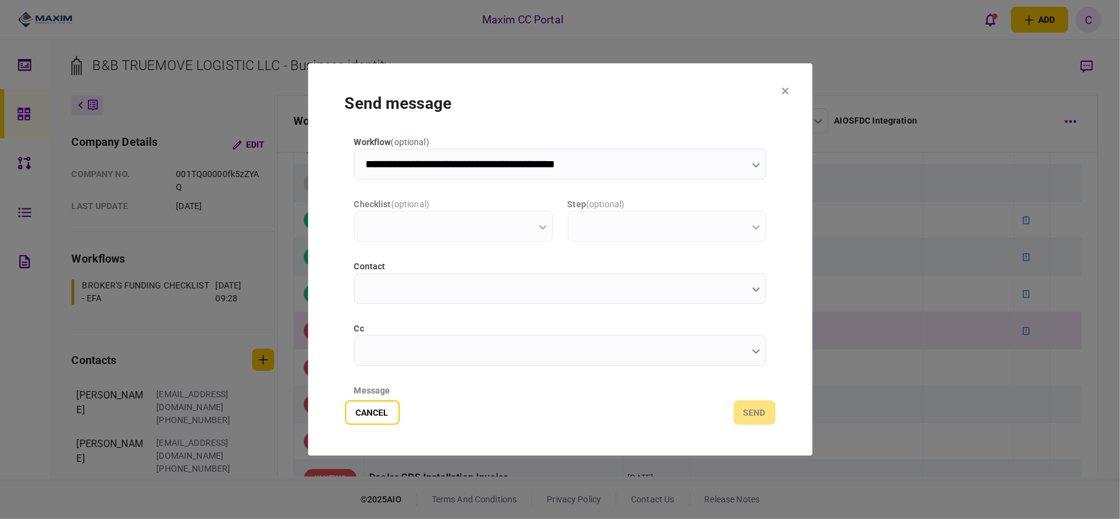
scroll to position [0, 0]
type input "**********"
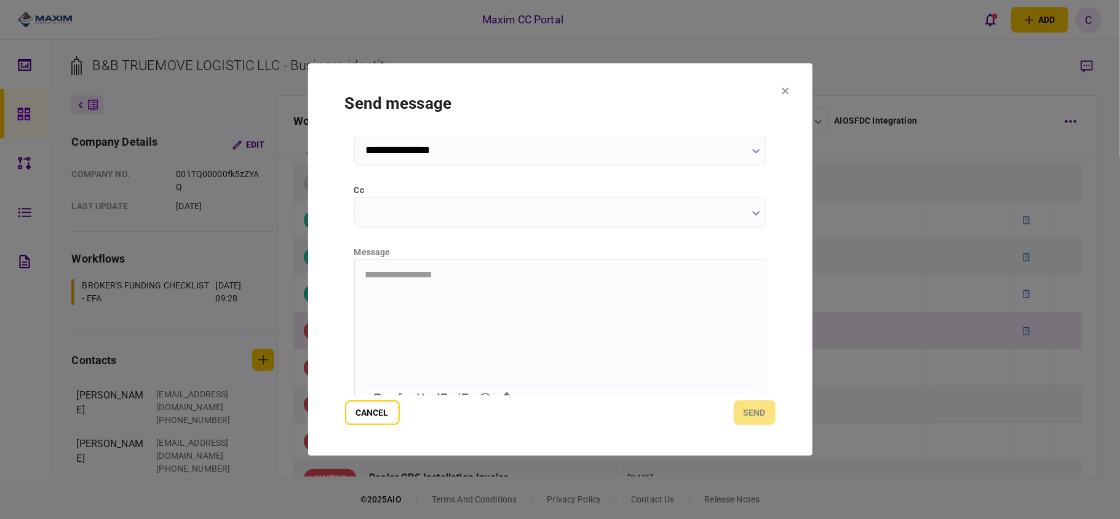
scroll to position [155, 0]
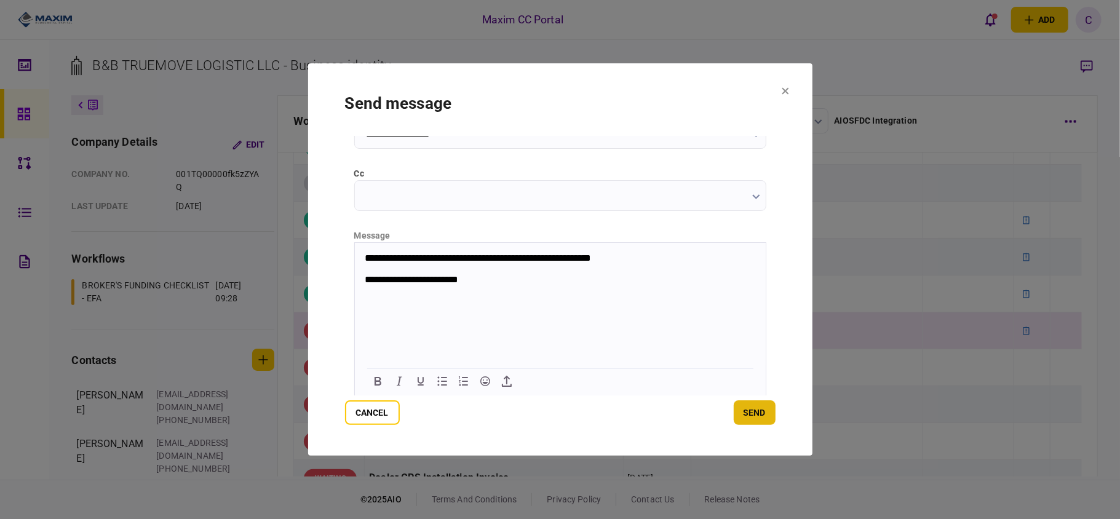
click at [753, 407] on button "send" at bounding box center [755, 412] width 42 height 25
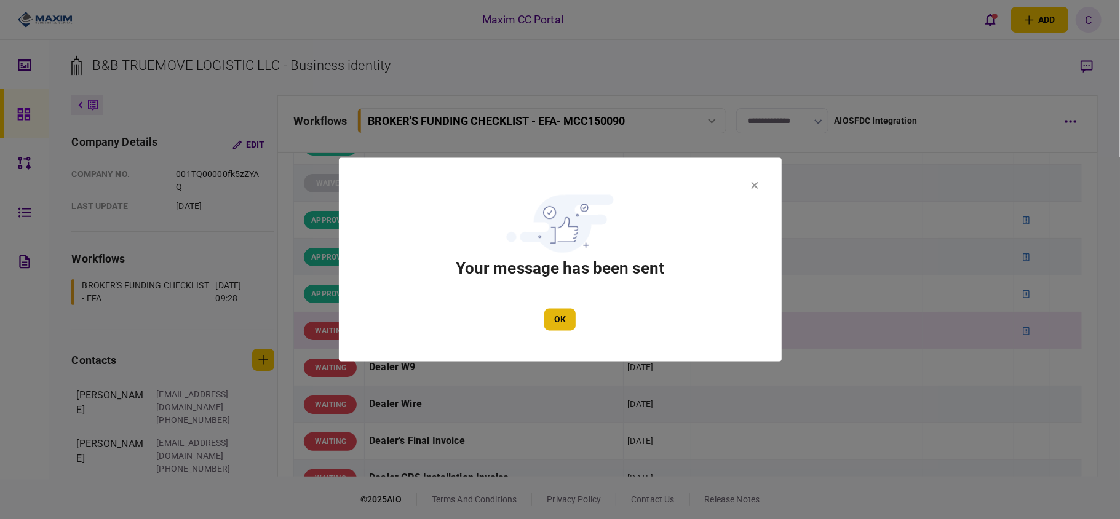
click at [556, 324] on button "OK" at bounding box center [559, 320] width 31 height 22
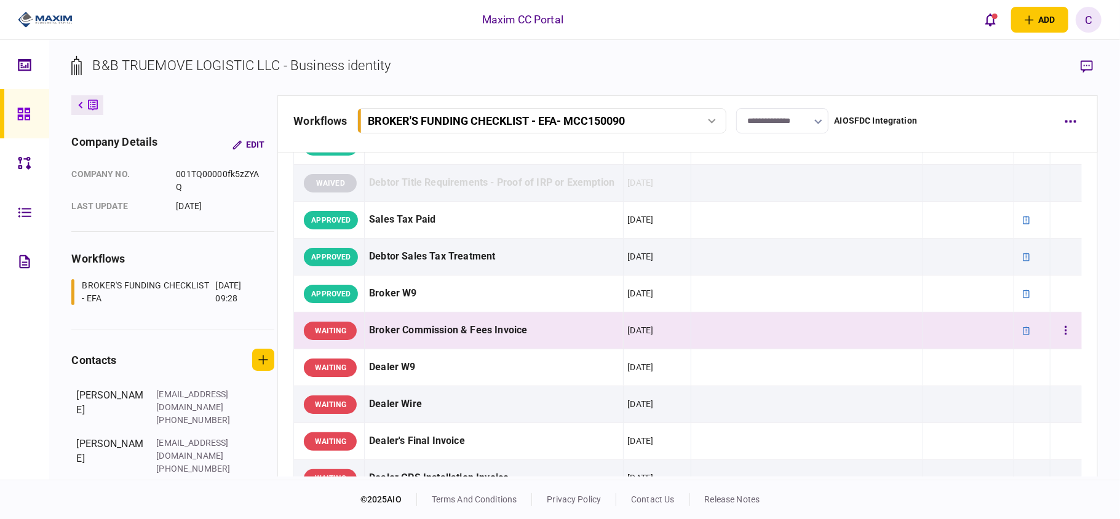
scroll to position [656, 0]
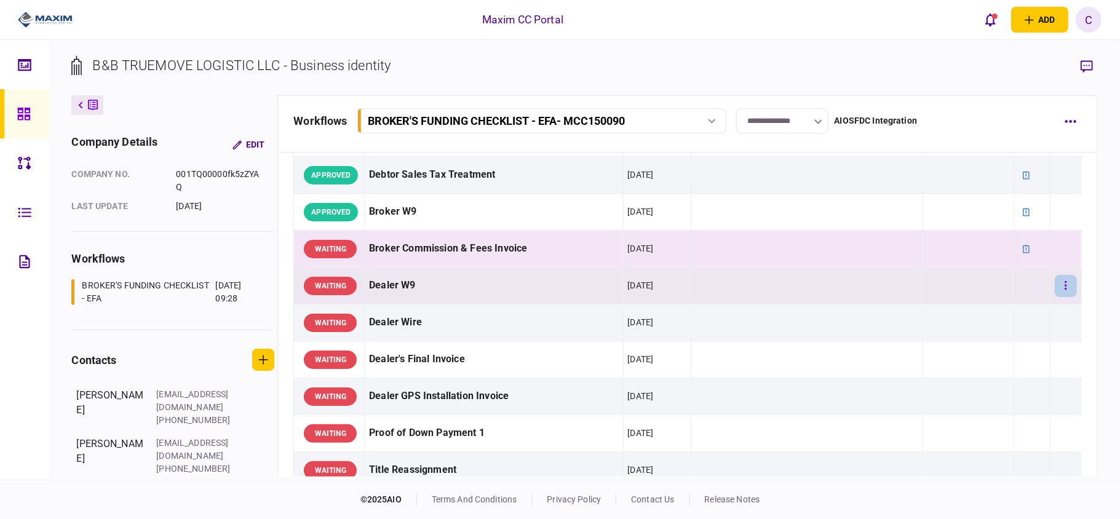
click at [1059, 297] on button "button" at bounding box center [1066, 286] width 22 height 22
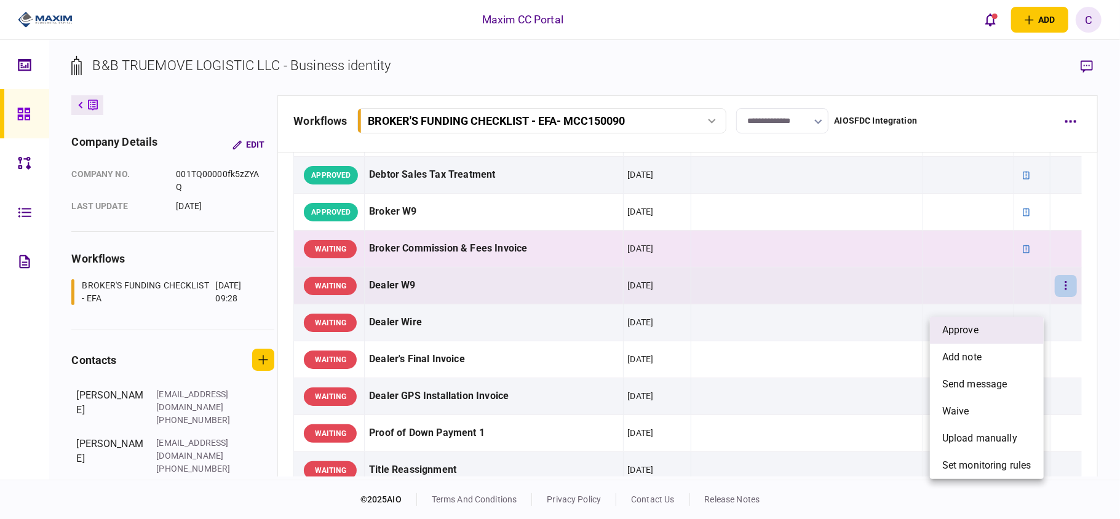
click at [1000, 336] on li "approve" at bounding box center [987, 330] width 114 height 27
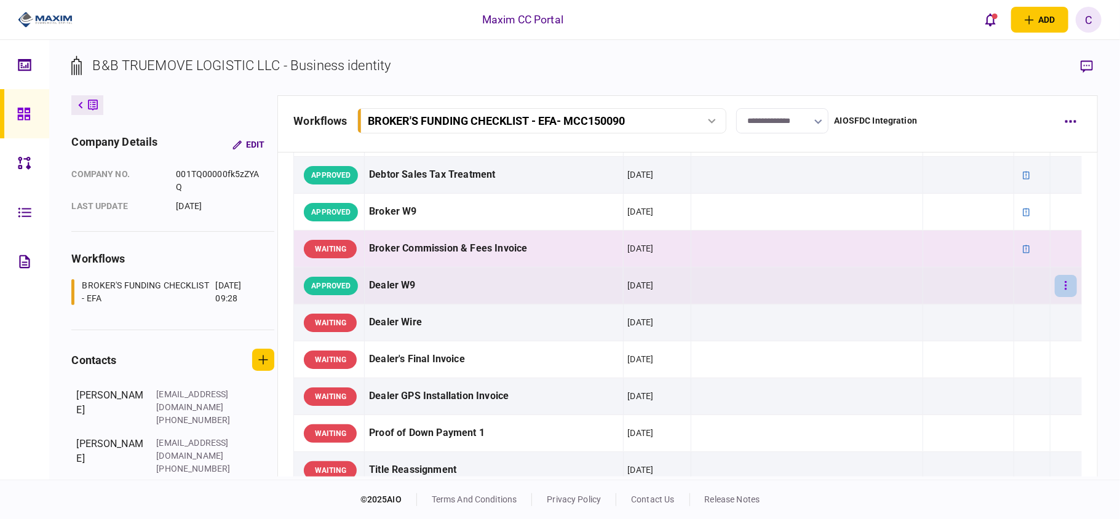
click at [1057, 297] on button "button" at bounding box center [1066, 286] width 22 height 22
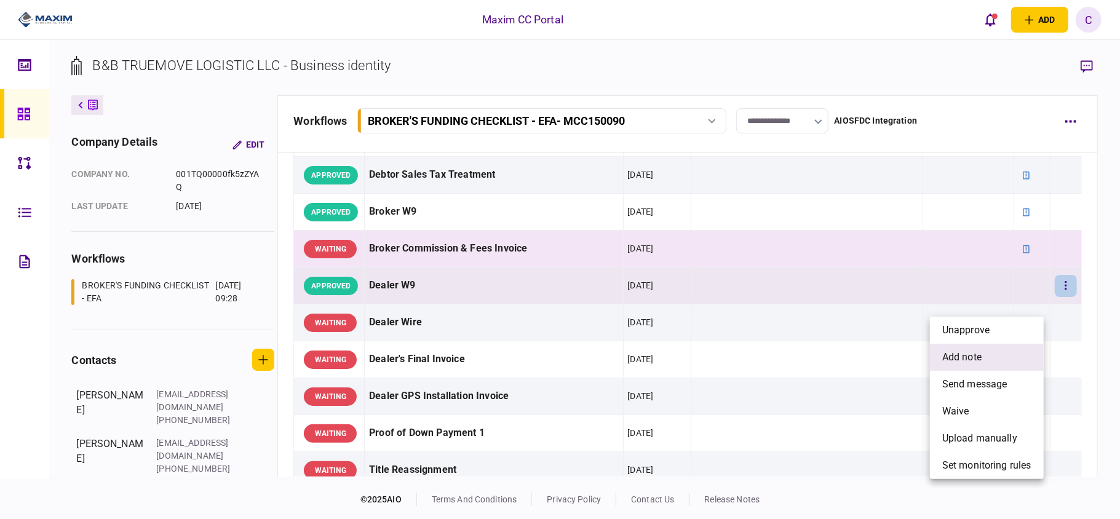
click at [955, 357] on span "add note" at bounding box center [961, 357] width 39 height 15
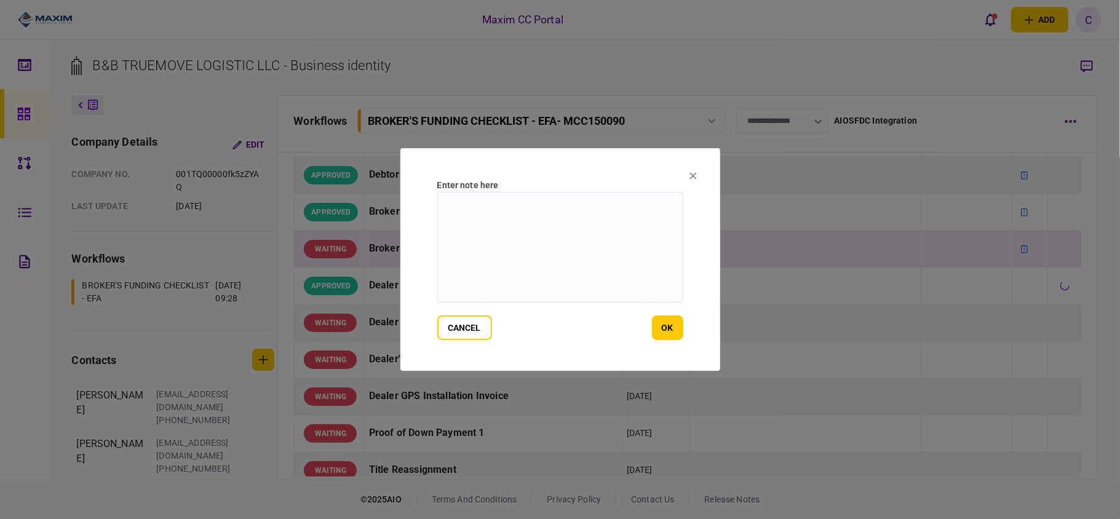
click at [643, 221] on textarea at bounding box center [560, 247] width 246 height 111
type textarea "*******"
click at [659, 325] on button "ok" at bounding box center [667, 328] width 31 height 25
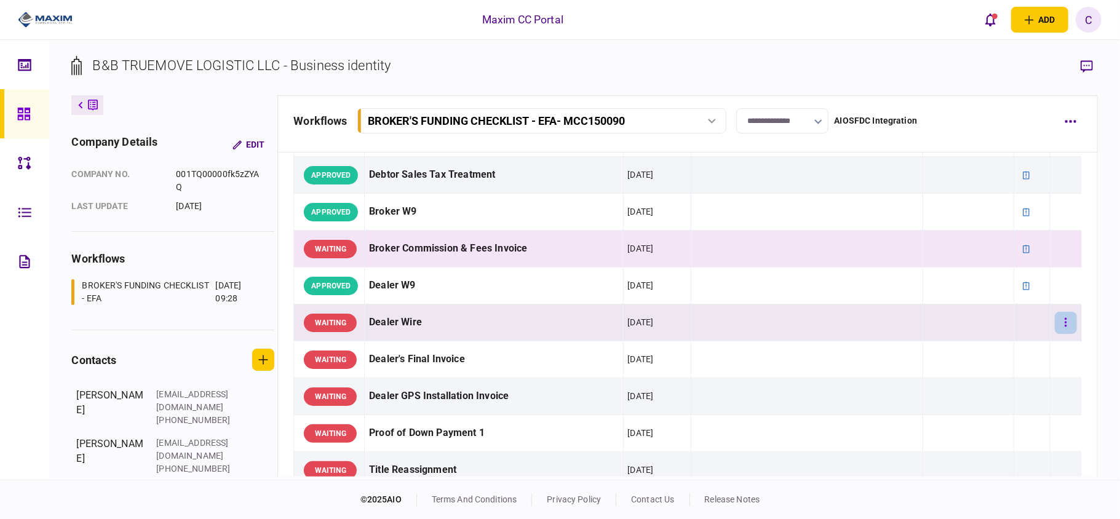
click at [1065, 328] on icon "button" at bounding box center [1066, 323] width 2 height 12
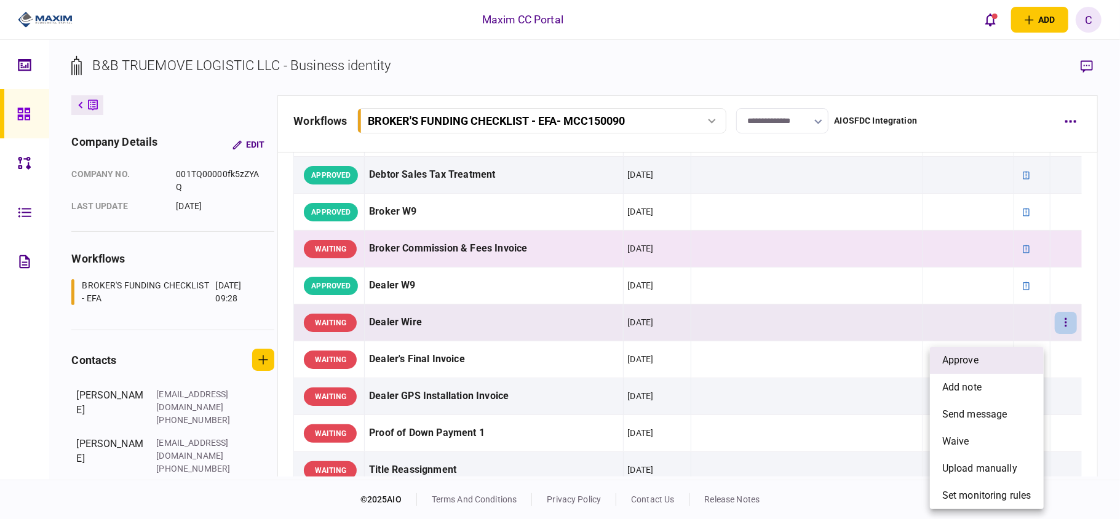
click at [977, 362] on span "approve" at bounding box center [960, 360] width 36 height 15
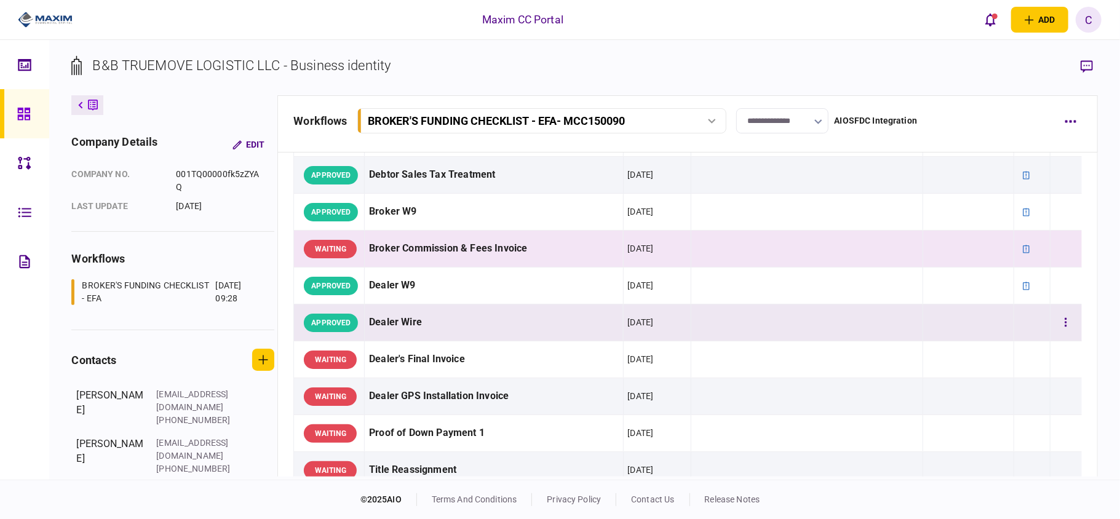
scroll to position [738, 0]
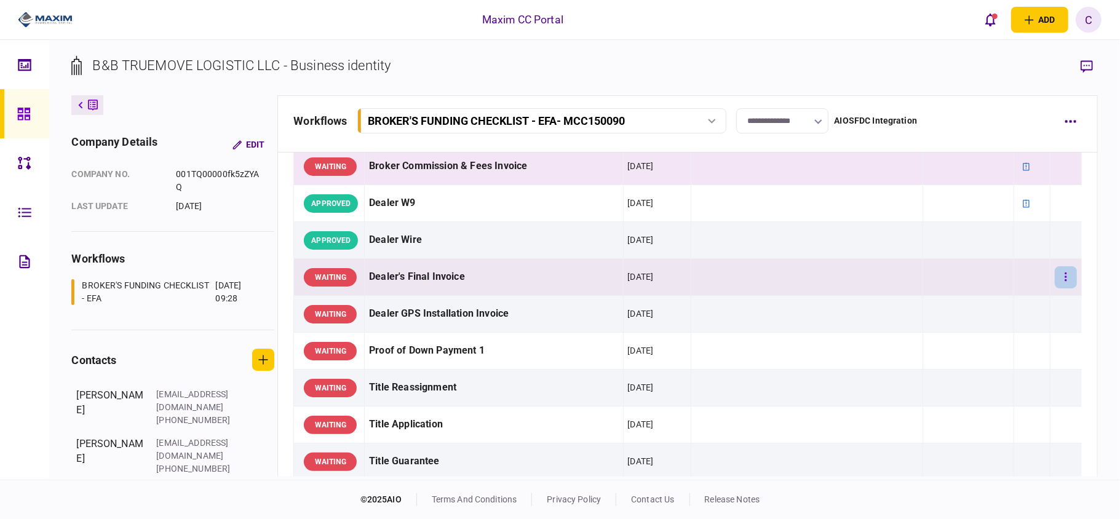
click at [1059, 288] on button "button" at bounding box center [1066, 277] width 22 height 22
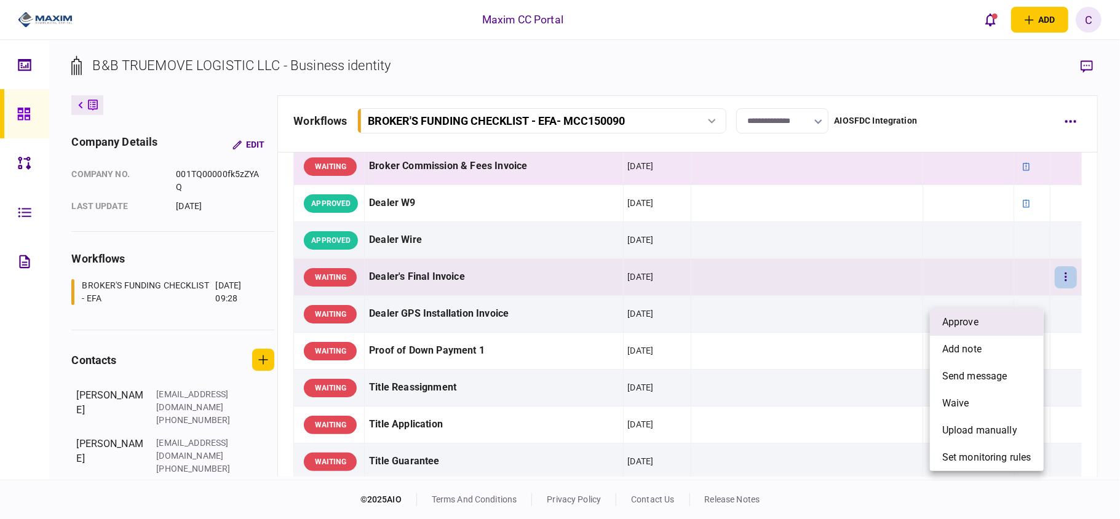
click at [992, 328] on li "approve" at bounding box center [987, 322] width 114 height 27
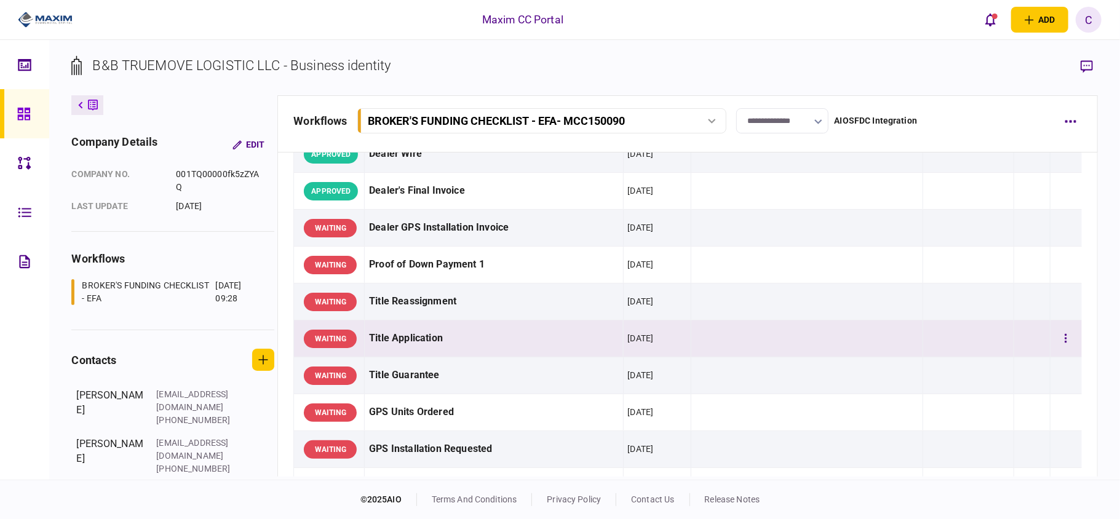
scroll to position [902, 0]
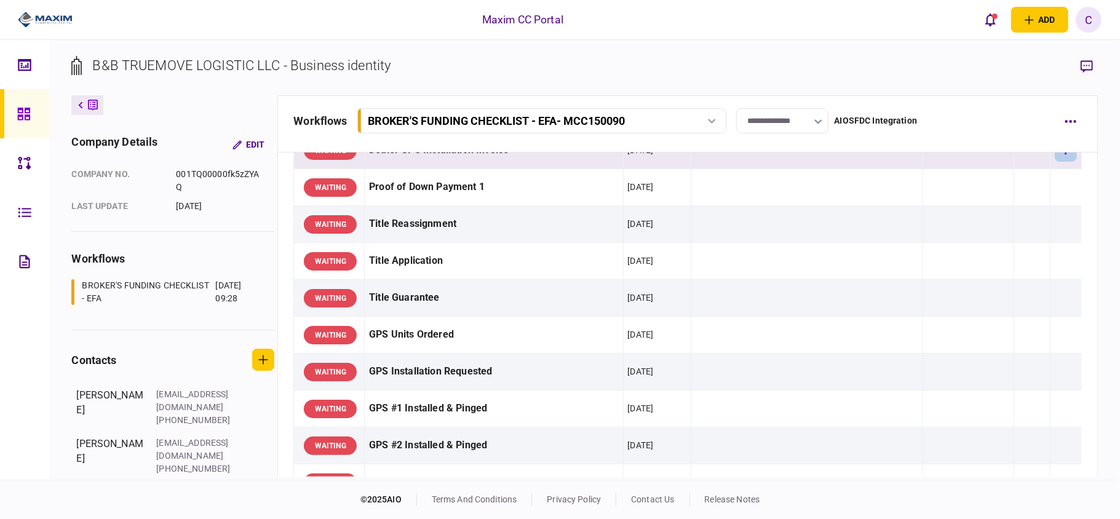
click at [1065, 156] on icon "button" at bounding box center [1066, 151] width 2 height 12
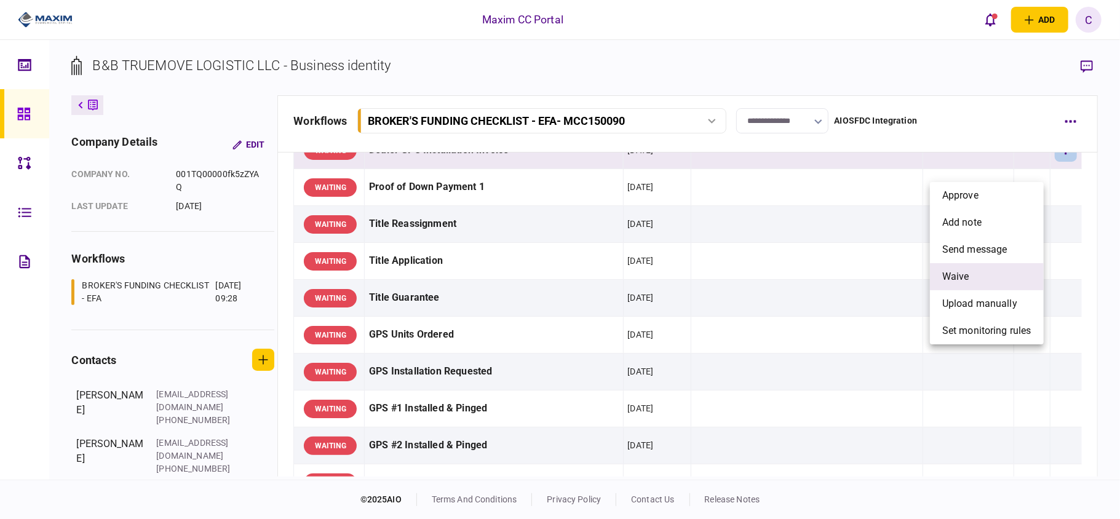
click at [971, 277] on li "waive" at bounding box center [987, 276] width 114 height 27
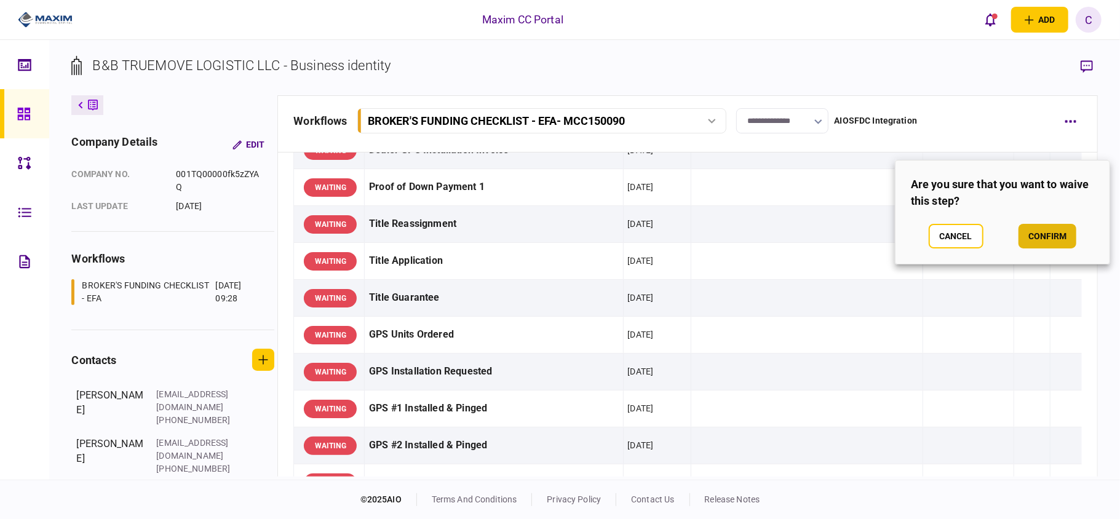
click at [1041, 234] on button "confirm" at bounding box center [1048, 236] width 58 height 25
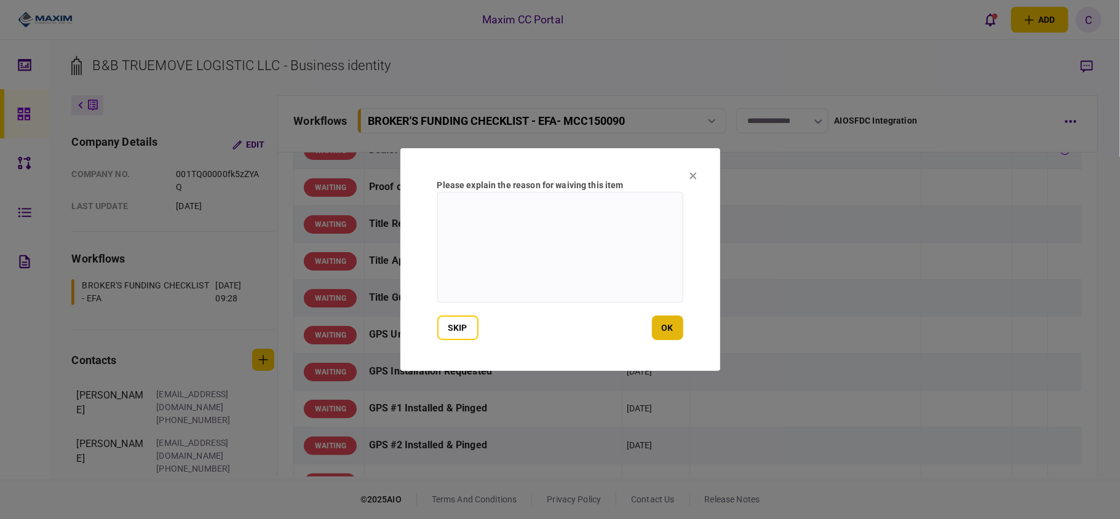
click at [654, 324] on button "ok" at bounding box center [667, 328] width 31 height 25
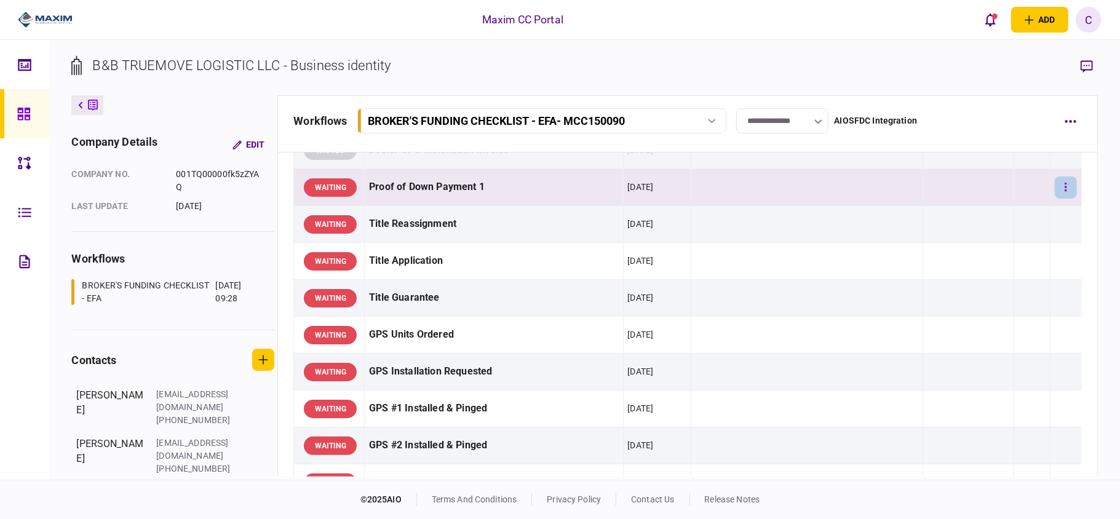
click at [1055, 199] on button "button" at bounding box center [1066, 188] width 22 height 22
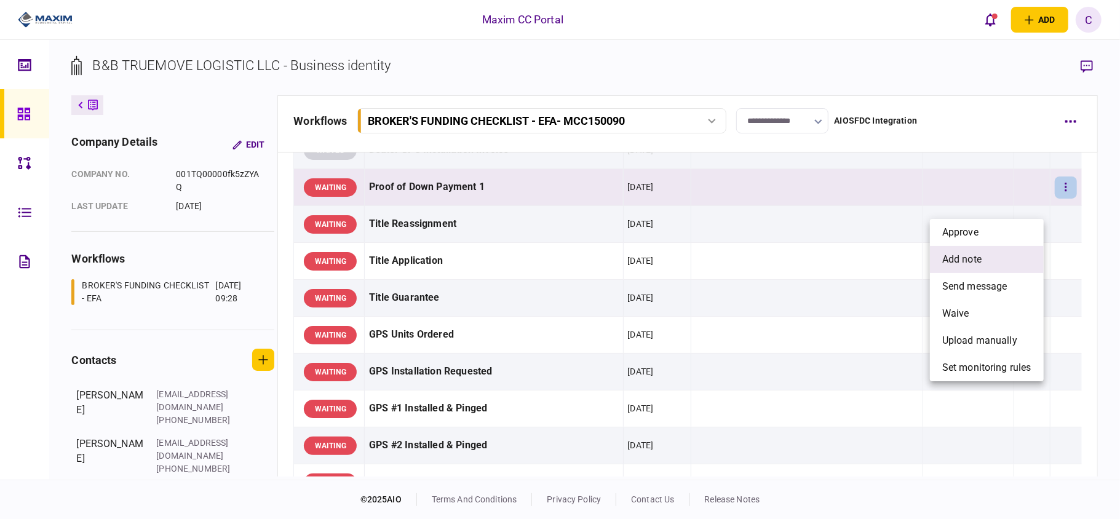
click at [973, 251] on li "add note" at bounding box center [987, 259] width 114 height 27
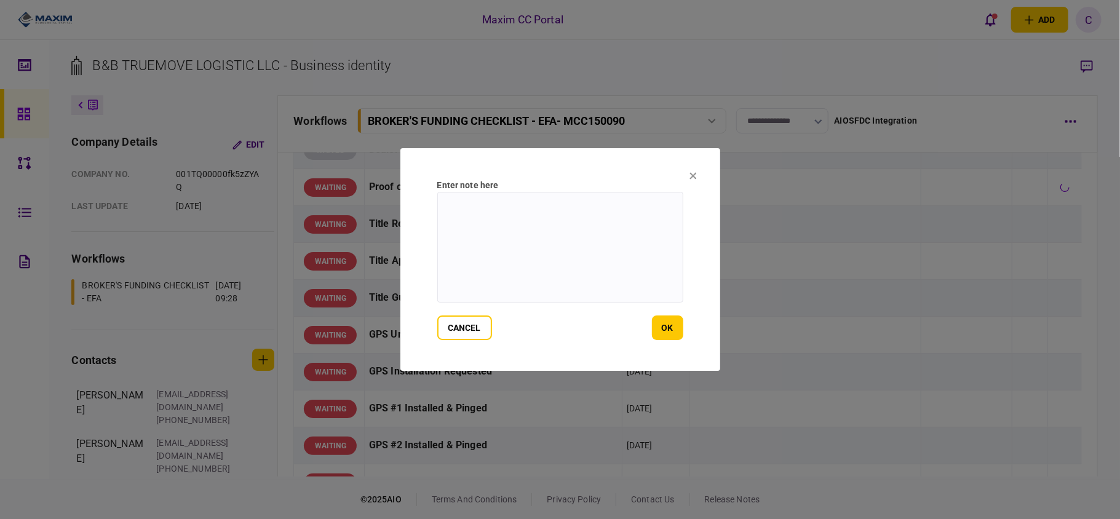
click at [579, 220] on textarea at bounding box center [560, 247] width 246 height 111
paste textarea "**********"
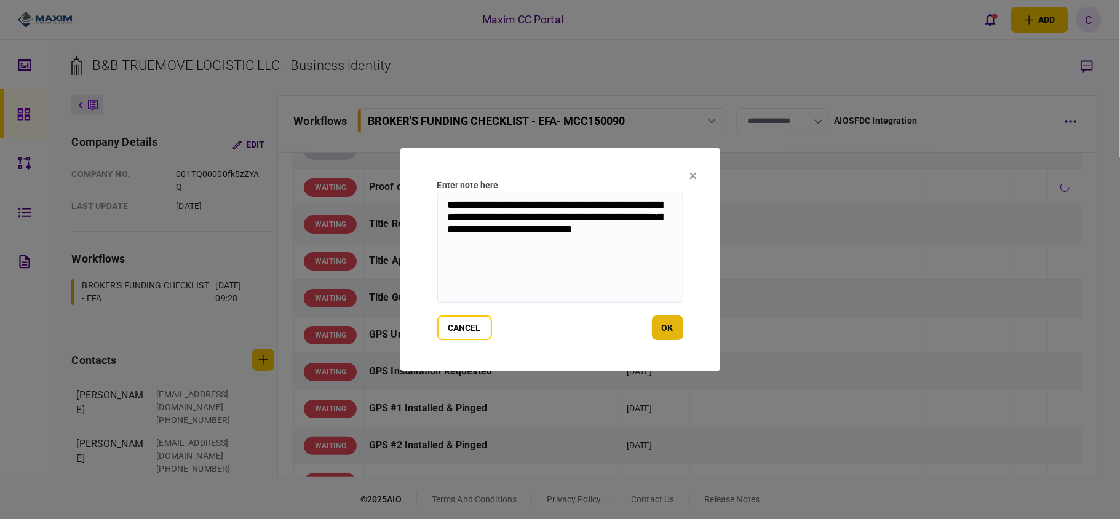
type textarea "**********"
click at [662, 327] on button "ok" at bounding box center [667, 328] width 31 height 25
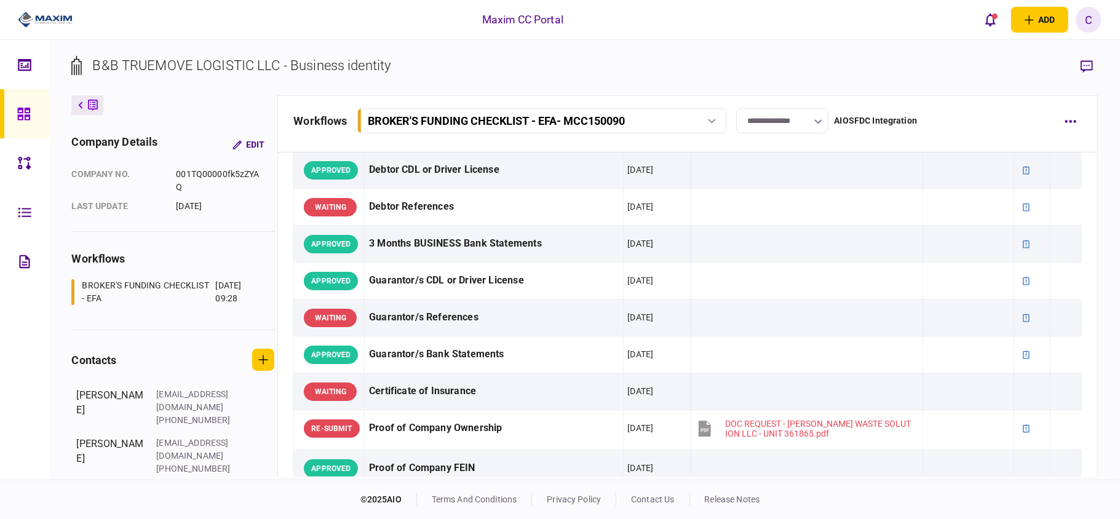
scroll to position [0, 0]
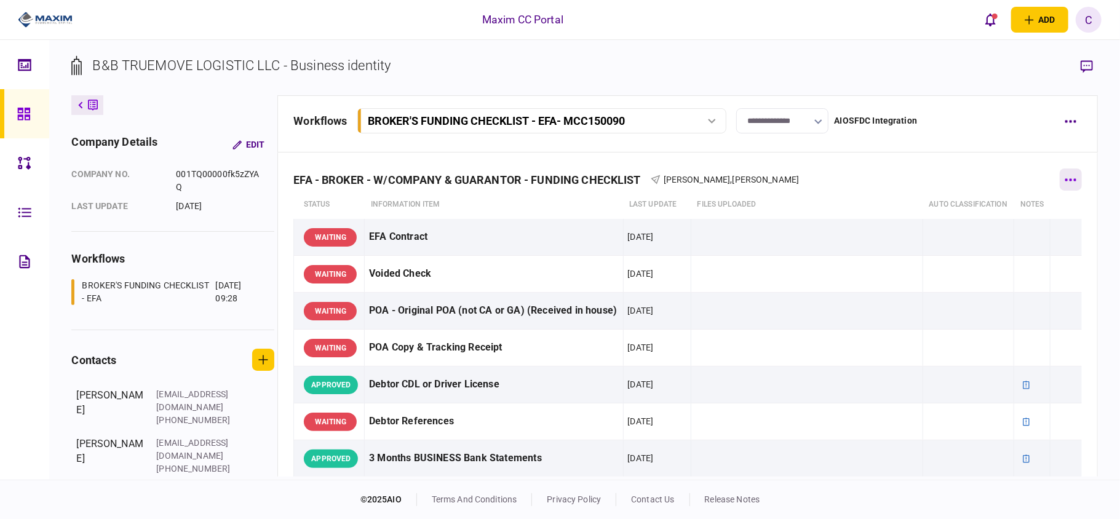
click at [1060, 176] on button "button" at bounding box center [1071, 180] width 22 height 22
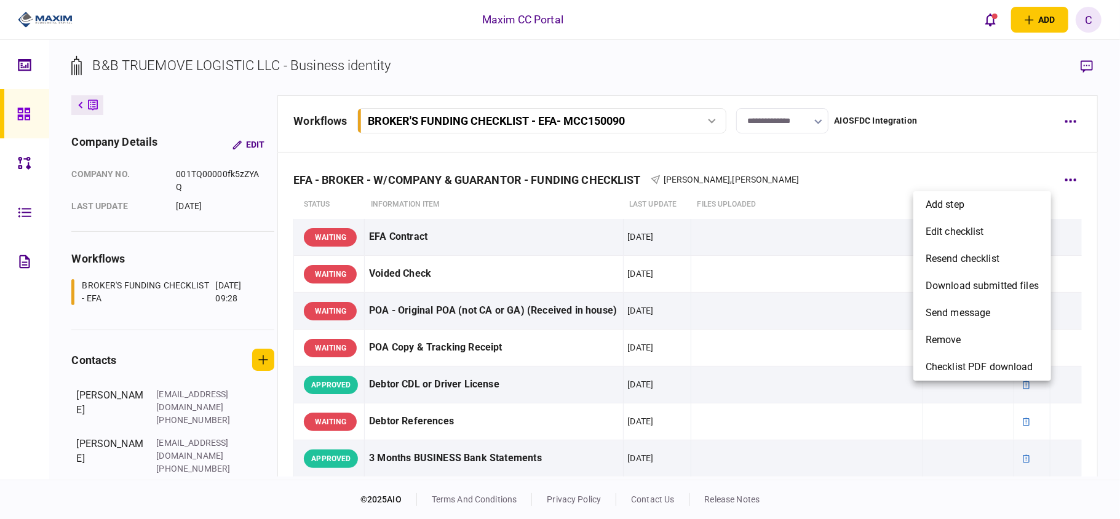
click at [1061, 176] on div at bounding box center [560, 259] width 1120 height 519
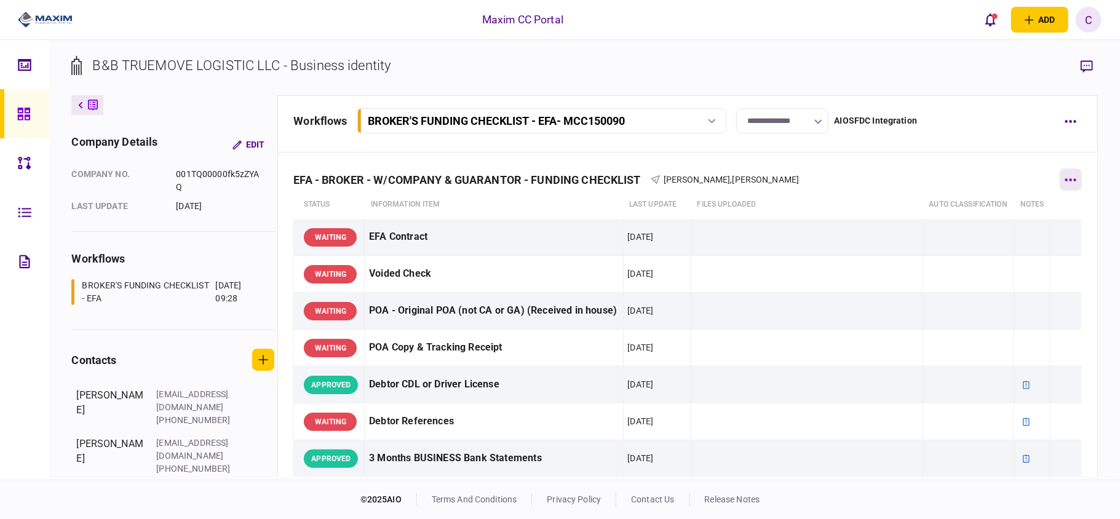
click at [1062, 183] on button "button" at bounding box center [1071, 180] width 22 height 22
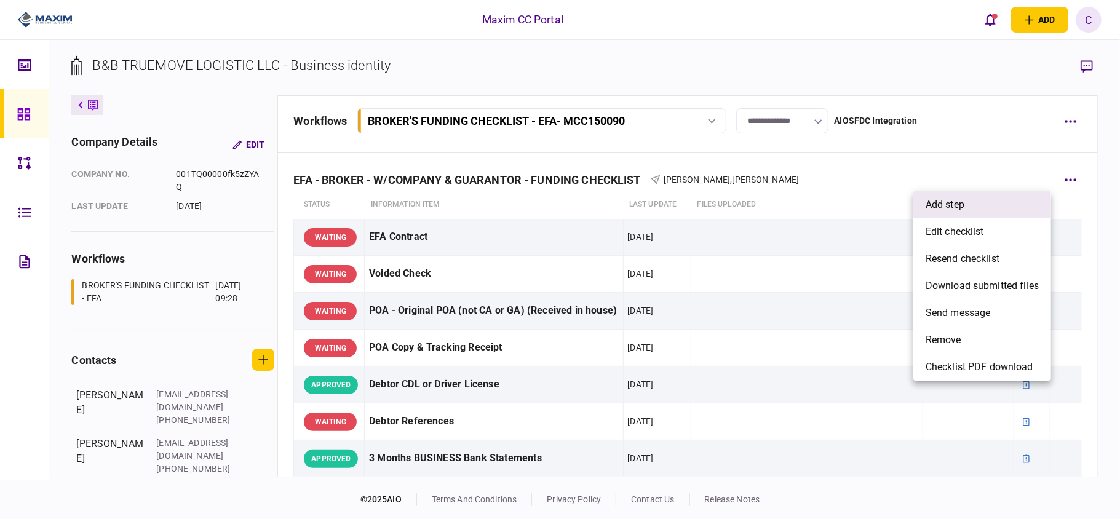
click at [956, 202] on span "add step" at bounding box center [945, 204] width 39 height 15
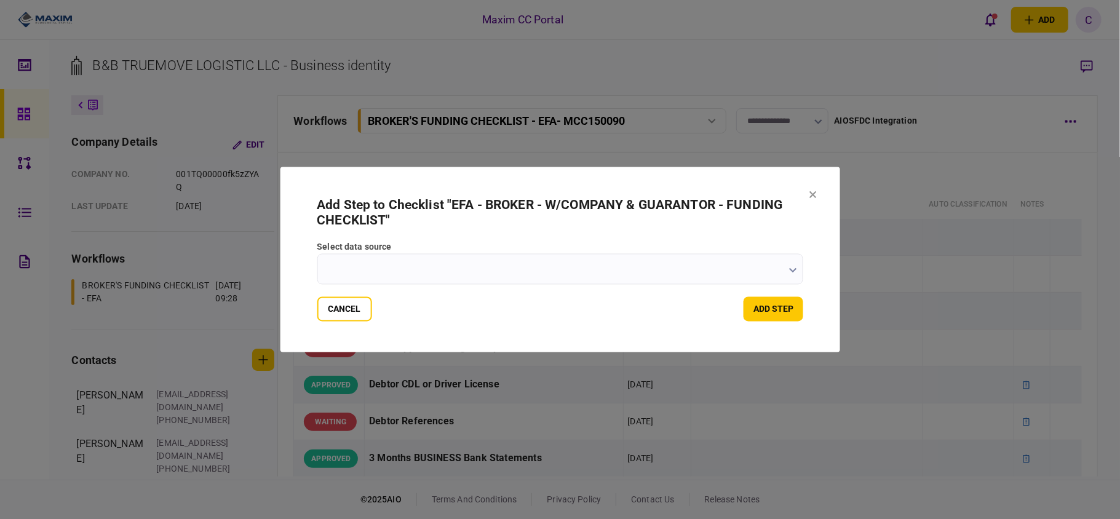
click at [790, 269] on icon "button" at bounding box center [793, 270] width 8 height 5
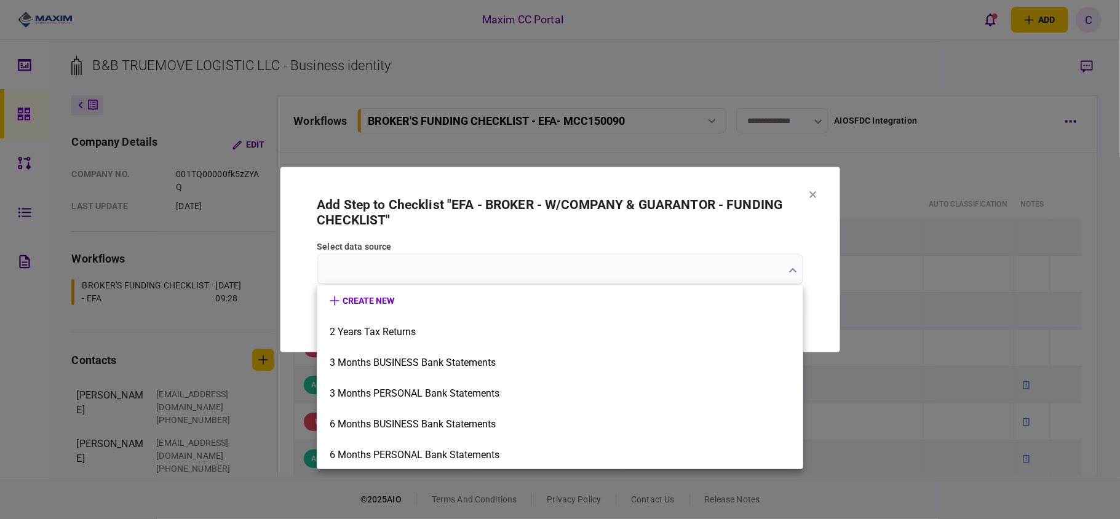
click at [789, 265] on button "button" at bounding box center [793, 270] width 8 height 10
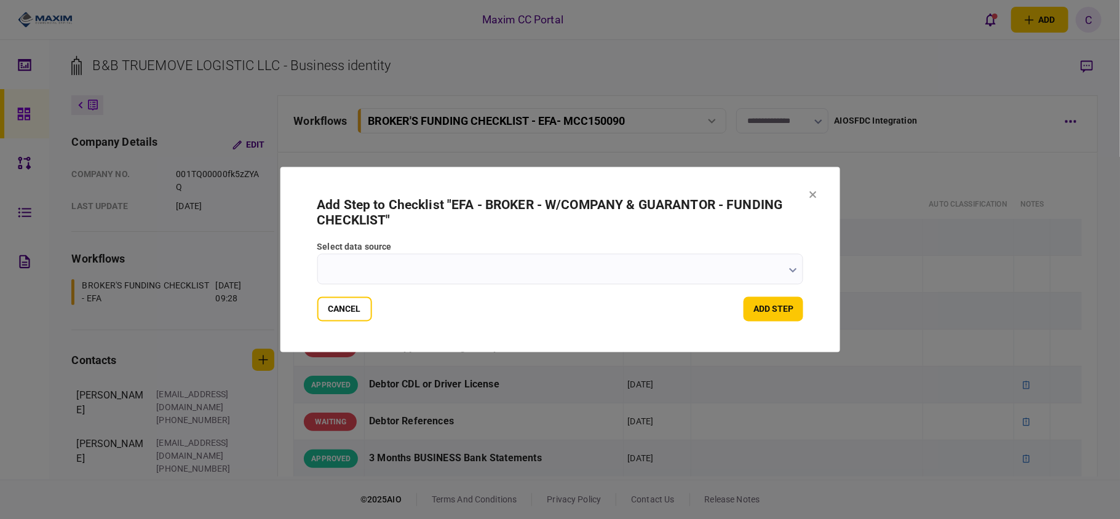
click at [790, 269] on icon "button" at bounding box center [793, 270] width 8 height 5
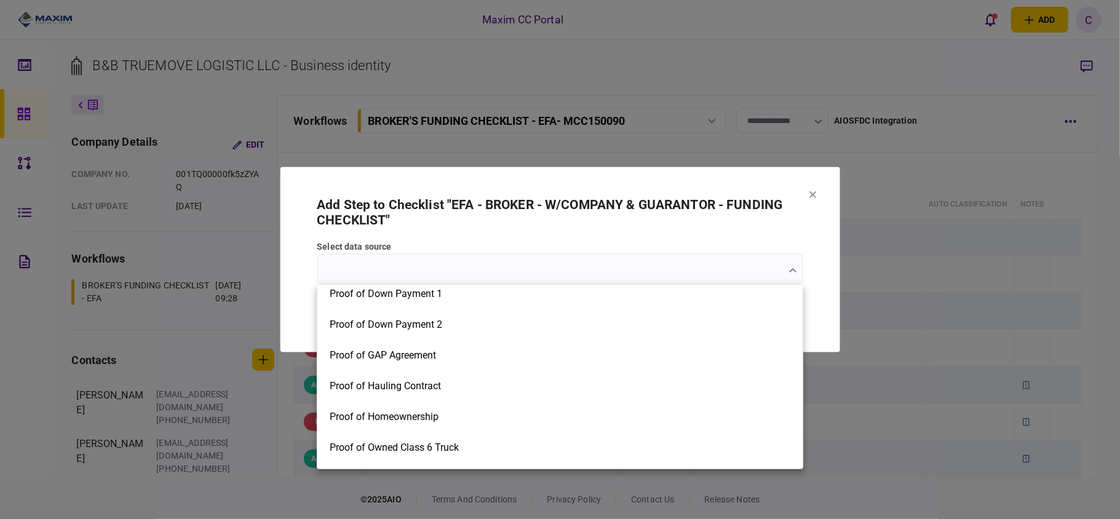
scroll to position [1968, 0]
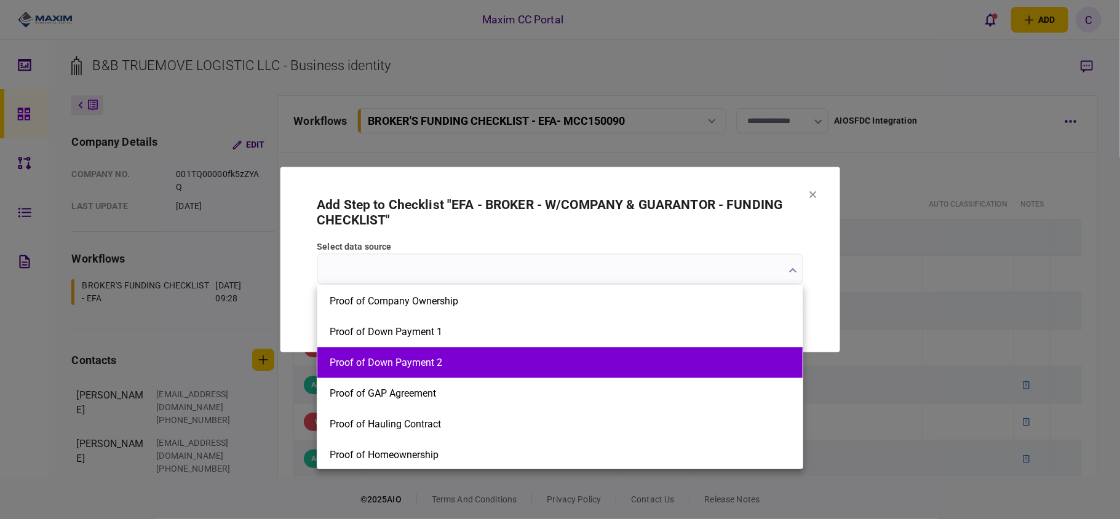
click at [460, 362] on button "Proof of Down Payment 2" at bounding box center [560, 363] width 461 height 12
type input "**********"
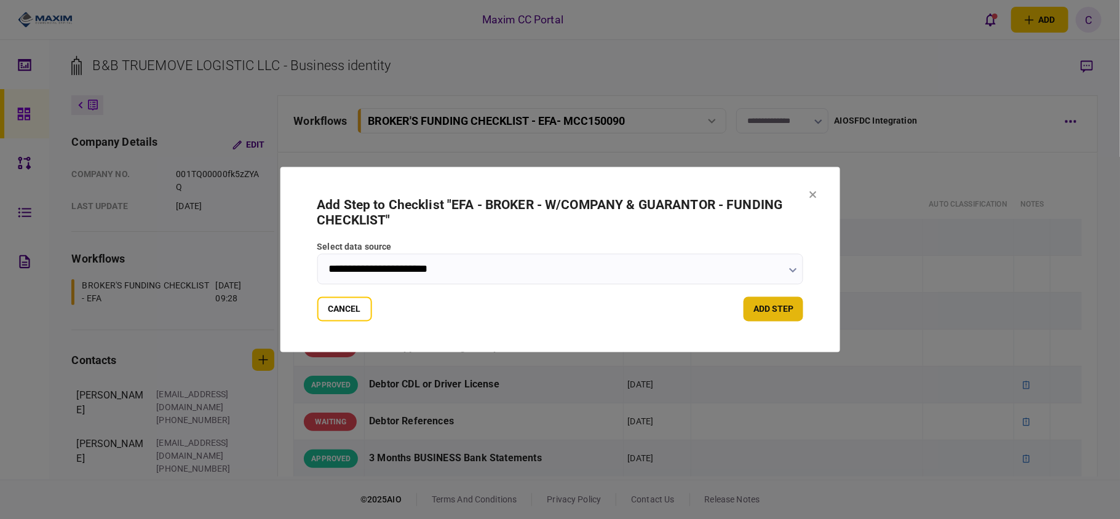
click at [774, 316] on button "add step" at bounding box center [774, 309] width 60 height 25
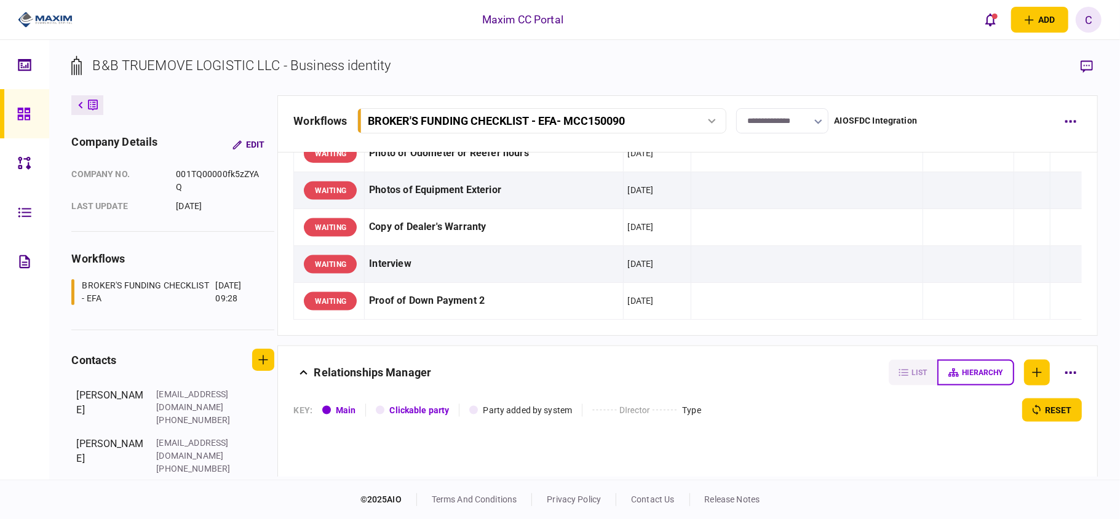
scroll to position [1230, 0]
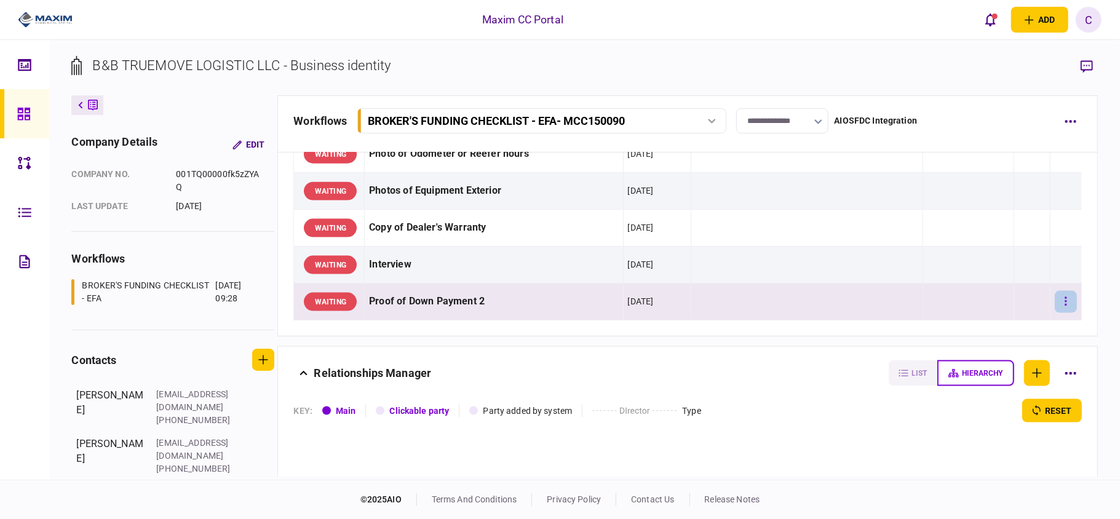
click at [1057, 313] on button "button" at bounding box center [1066, 302] width 22 height 22
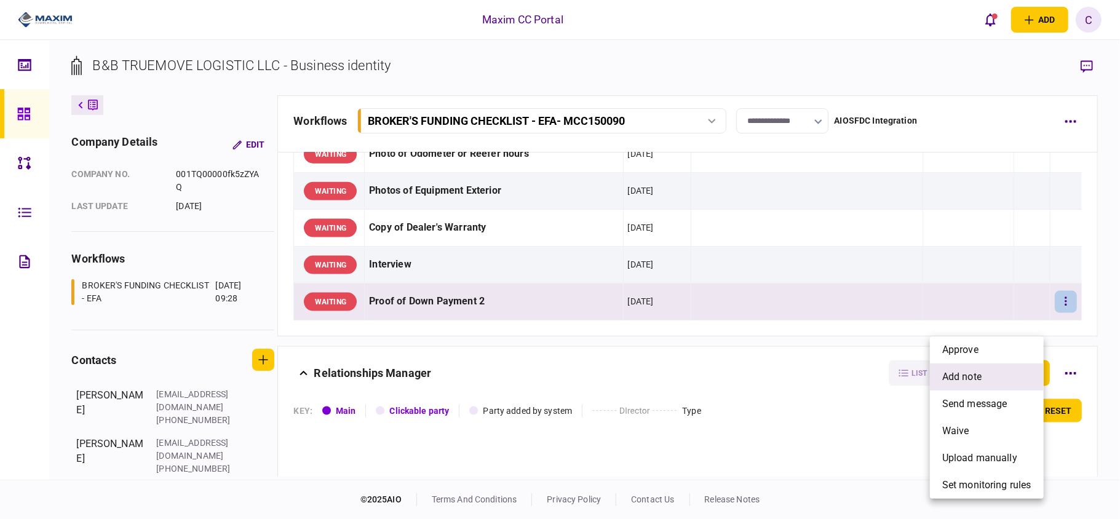
click at [969, 373] on span "add note" at bounding box center [961, 377] width 39 height 15
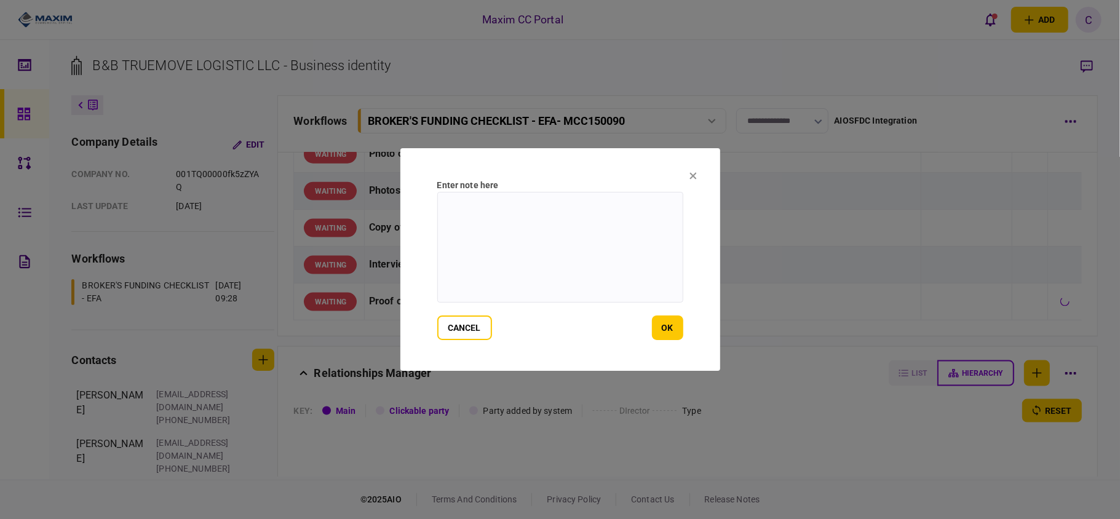
click at [608, 222] on textarea at bounding box center [560, 247] width 246 height 111
paste textarea "**********"
type textarea "**********"
click at [667, 326] on button "ok" at bounding box center [667, 328] width 31 height 25
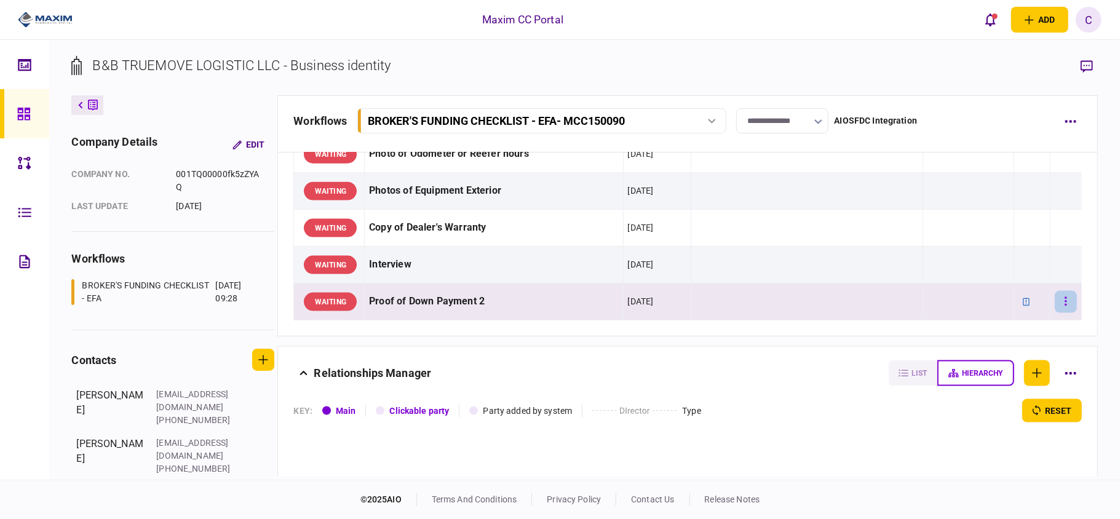
click at [1065, 308] on icon "button" at bounding box center [1066, 302] width 2 height 12
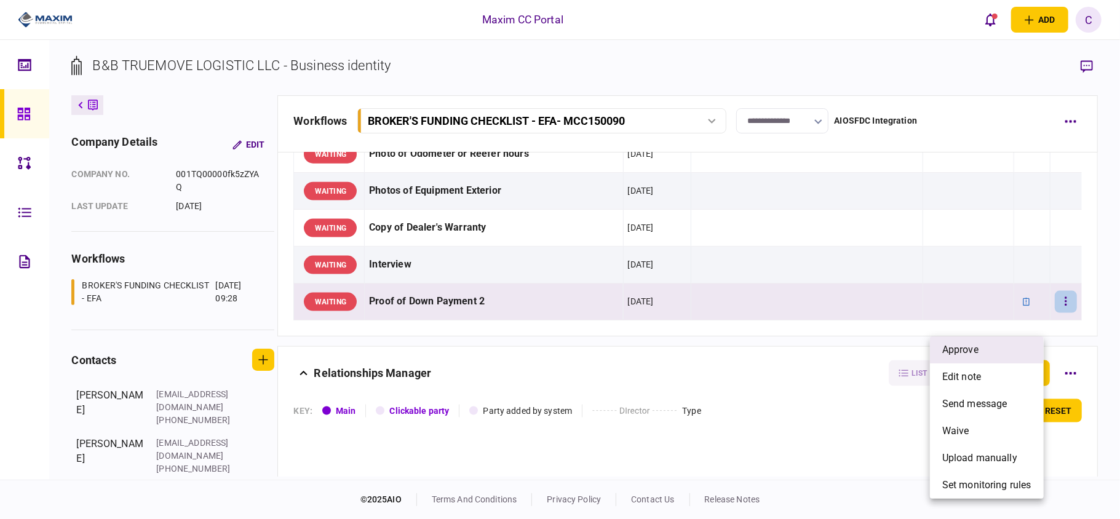
click at [960, 350] on span "approve" at bounding box center [960, 350] width 36 height 15
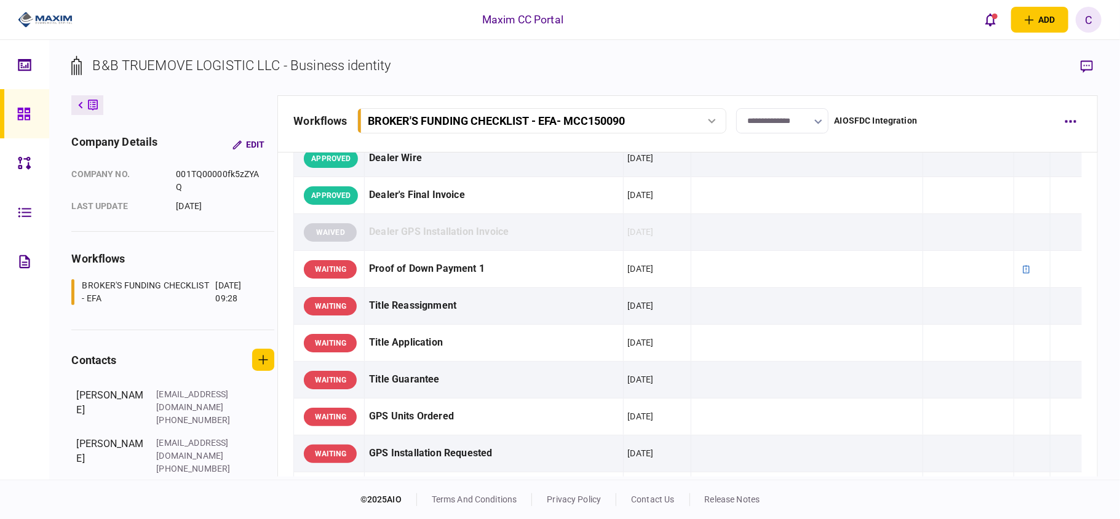
scroll to position [902, 0]
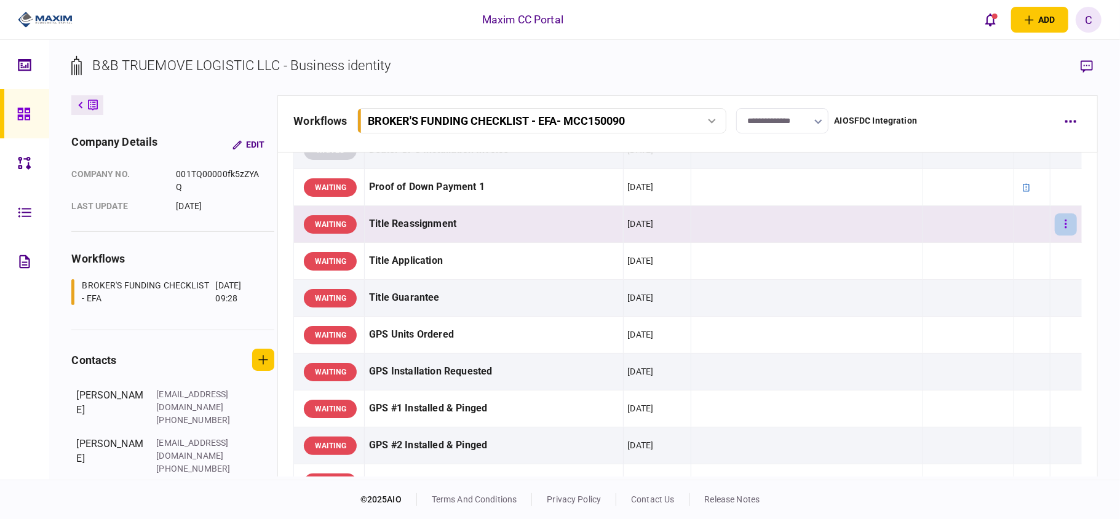
click at [1060, 236] on button "button" at bounding box center [1066, 224] width 22 height 22
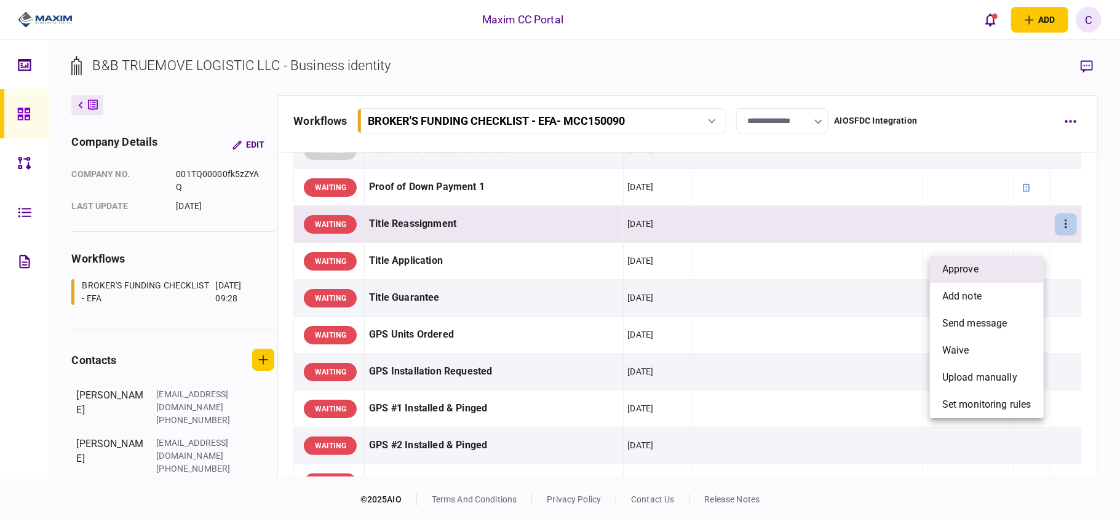
click at [1004, 262] on li "approve" at bounding box center [987, 269] width 114 height 27
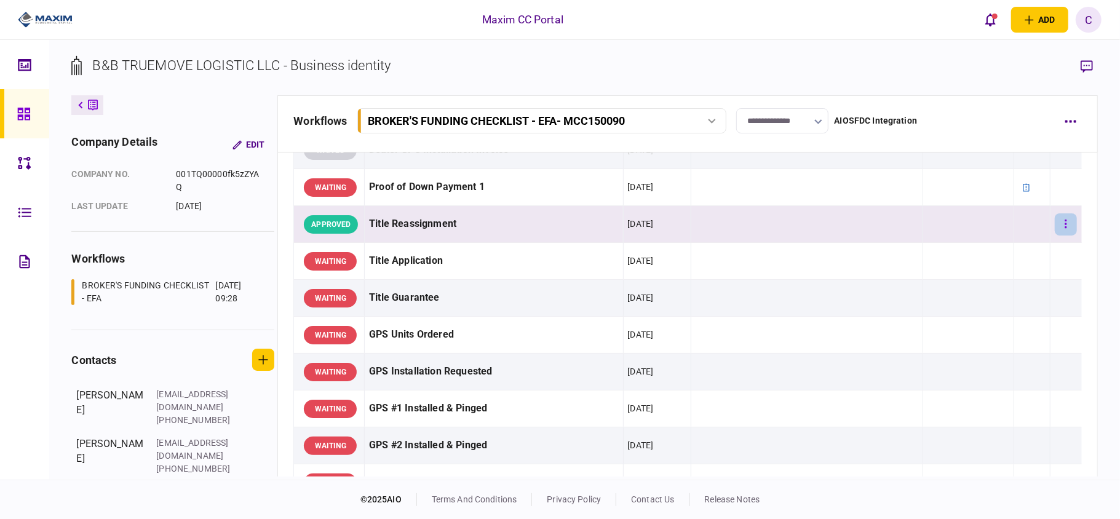
click at [1055, 236] on button "button" at bounding box center [1066, 224] width 22 height 22
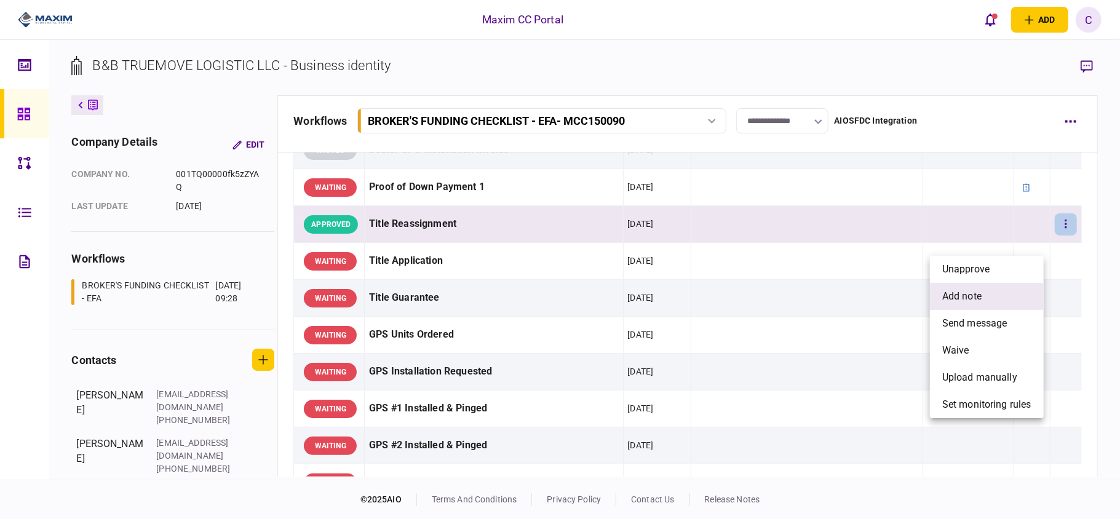
click at [962, 289] on span "add note" at bounding box center [961, 296] width 39 height 15
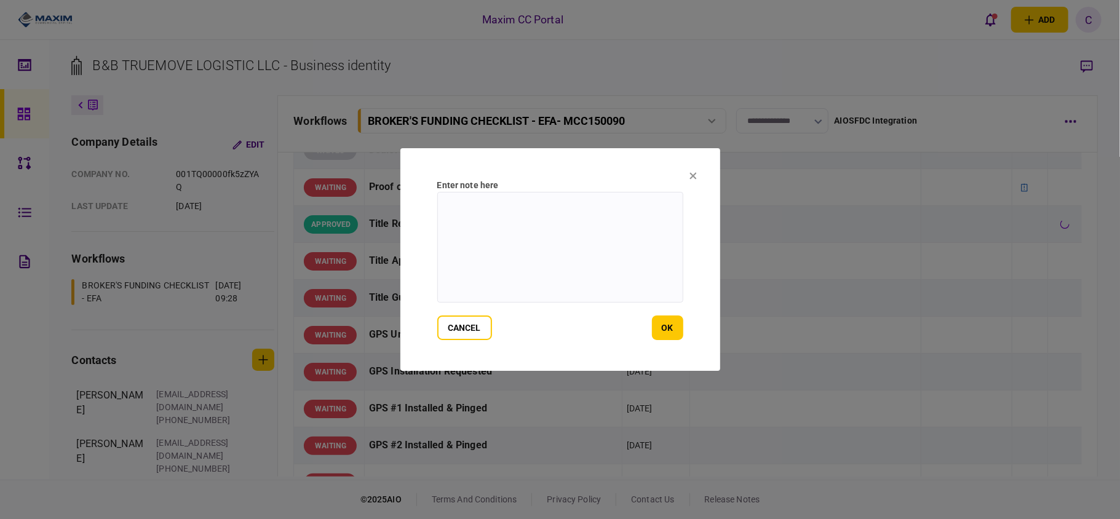
click at [662, 225] on textarea at bounding box center [560, 247] width 246 height 111
type textarea "*"
type textarea "**********"
click at [673, 328] on button "ok" at bounding box center [667, 328] width 31 height 25
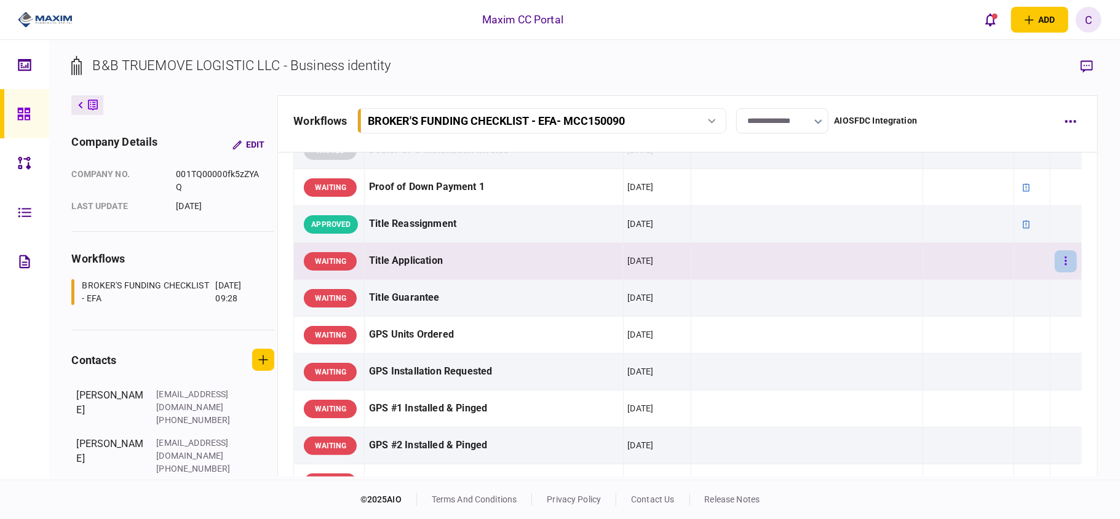
click at [1059, 272] on button "button" at bounding box center [1066, 261] width 22 height 22
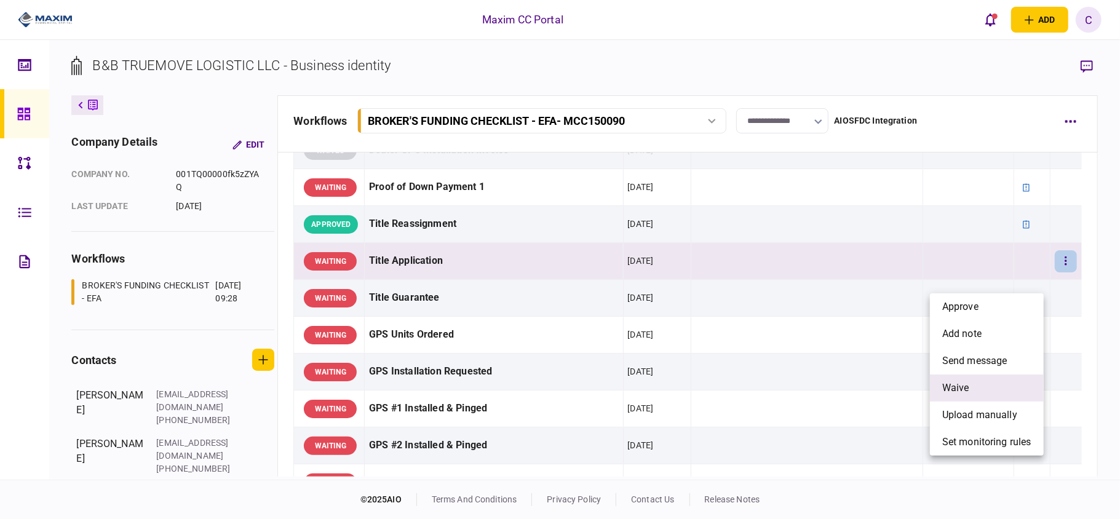
click at [957, 382] on span "waive" at bounding box center [955, 388] width 27 height 15
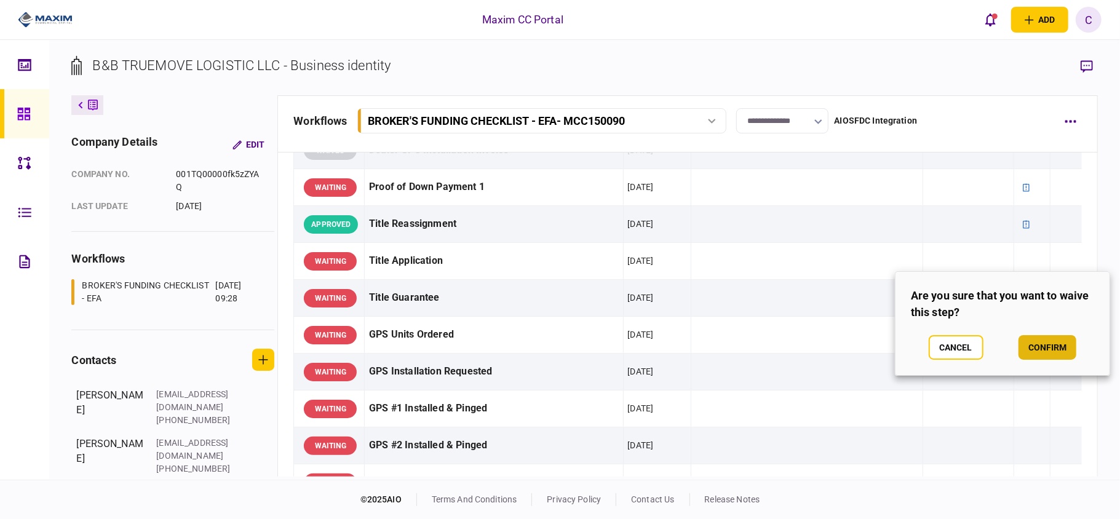
click at [1042, 348] on button "confirm" at bounding box center [1048, 347] width 58 height 25
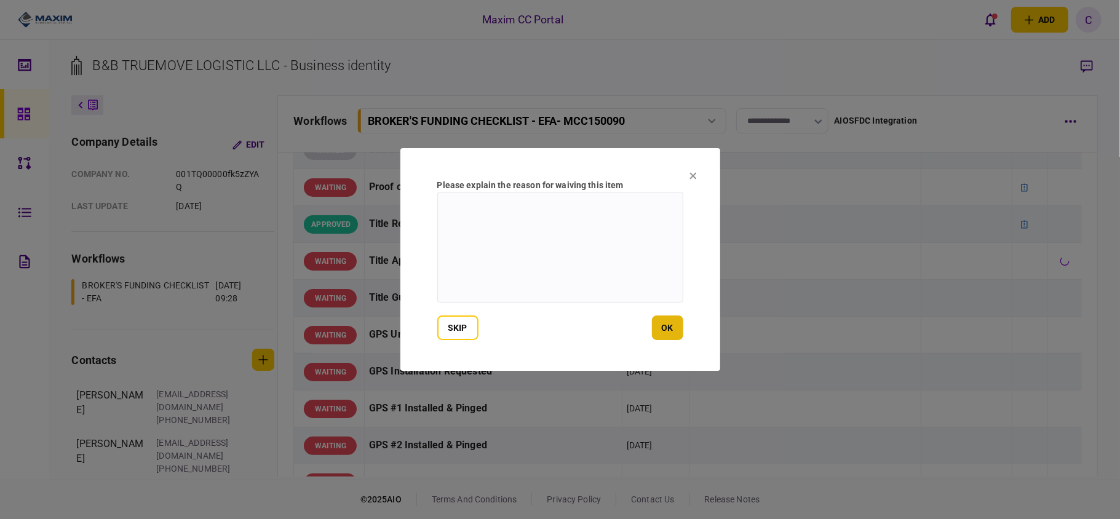
click at [669, 322] on button "ok" at bounding box center [667, 328] width 31 height 25
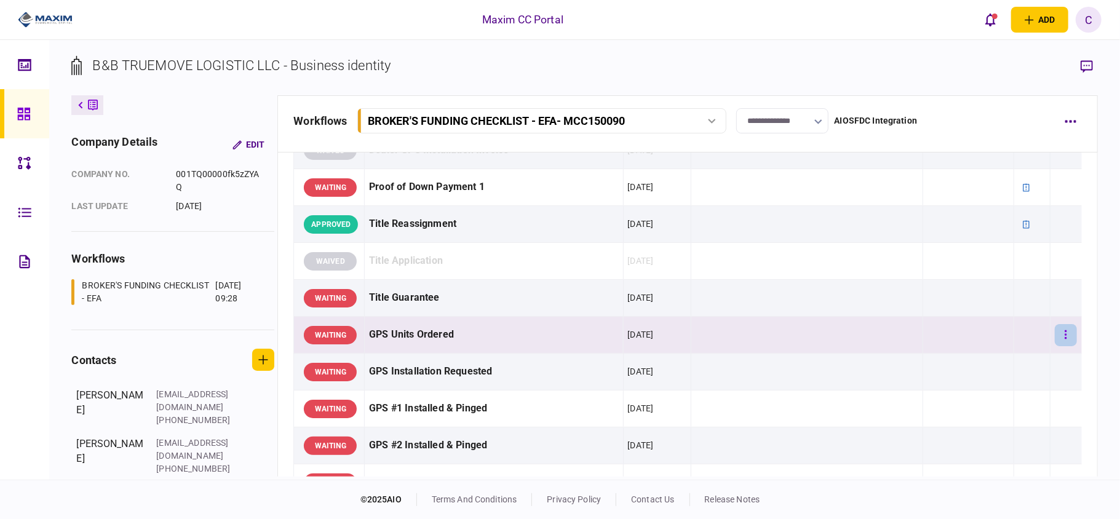
click at [1058, 346] on button "button" at bounding box center [1066, 335] width 22 height 22
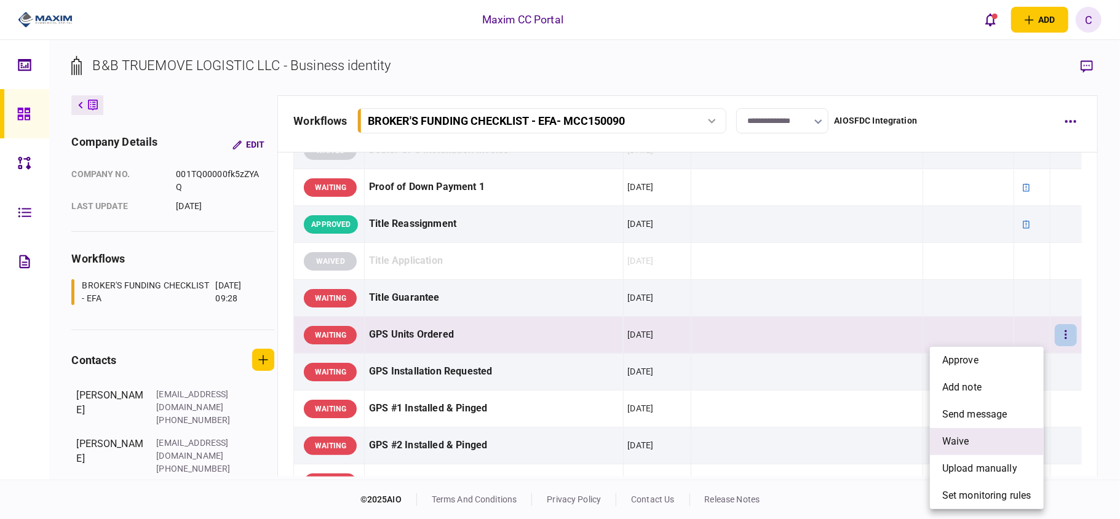
click at [952, 440] on span "waive" at bounding box center [955, 441] width 27 height 15
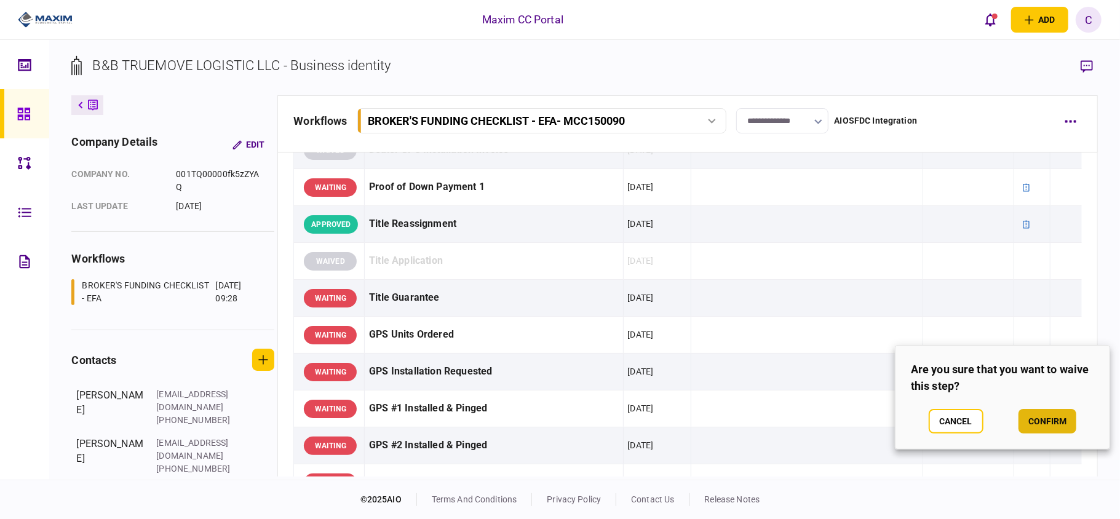
click at [1052, 421] on button "confirm" at bounding box center [1048, 421] width 58 height 25
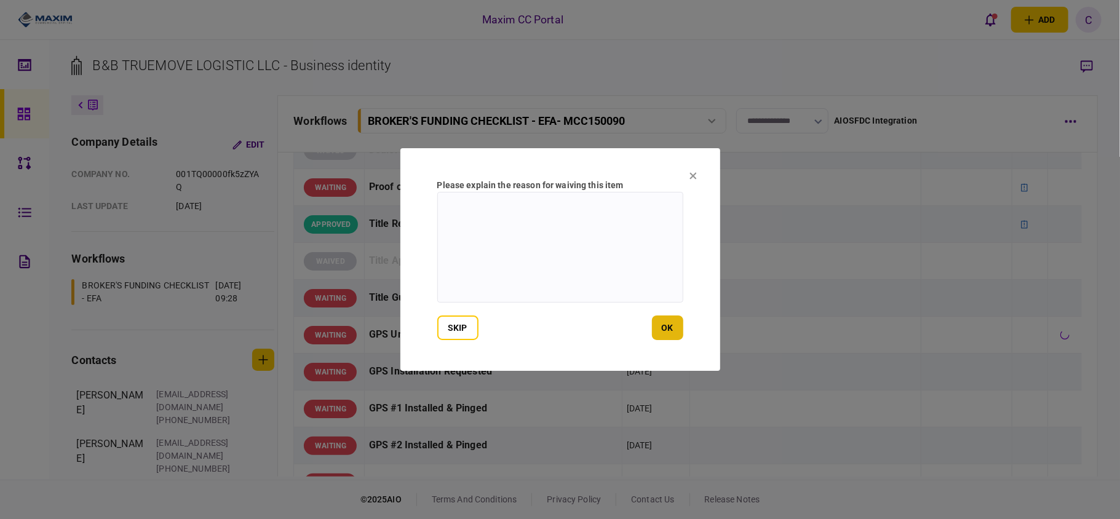
click at [664, 328] on button "ok" at bounding box center [667, 328] width 31 height 25
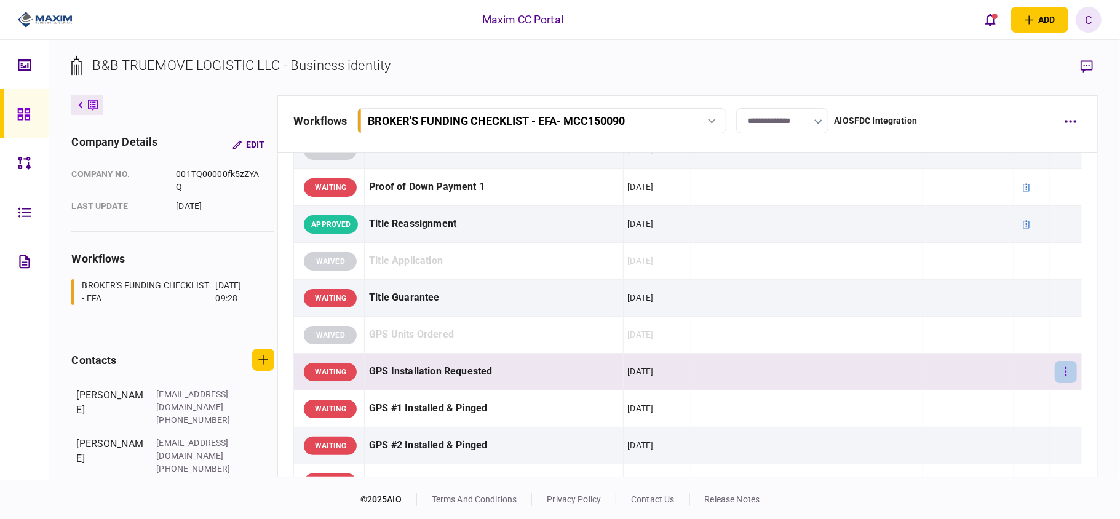
click at [1055, 383] on button "button" at bounding box center [1066, 372] width 22 height 22
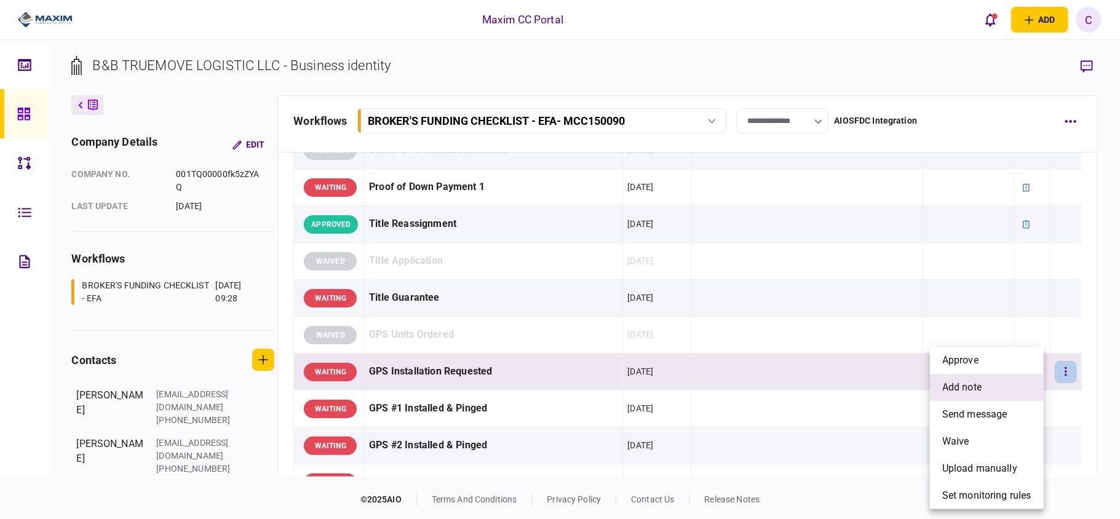
click at [958, 392] on span "add note" at bounding box center [961, 387] width 39 height 15
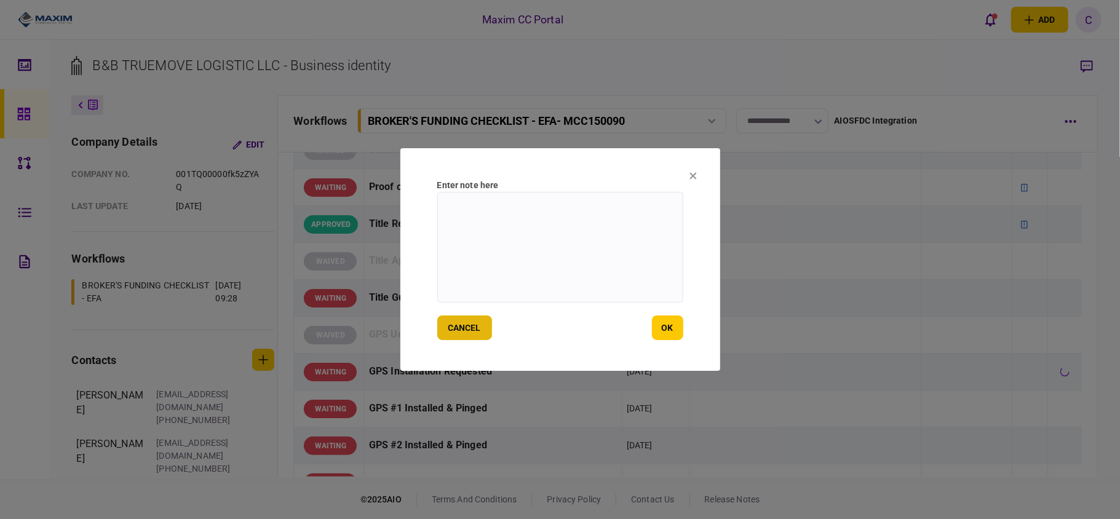
click at [479, 322] on button "cancel" at bounding box center [464, 328] width 55 height 25
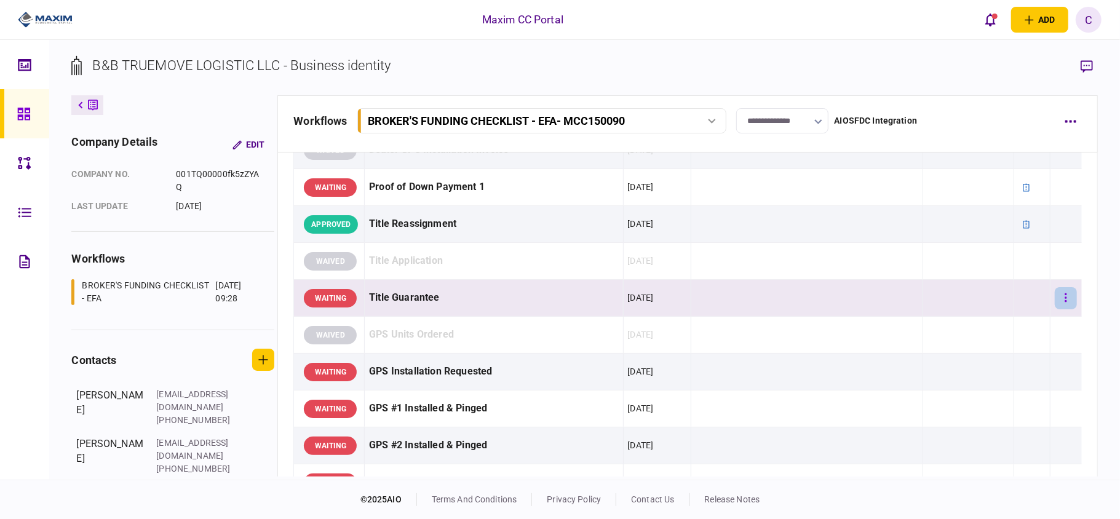
click at [1057, 309] on button "button" at bounding box center [1066, 298] width 22 height 22
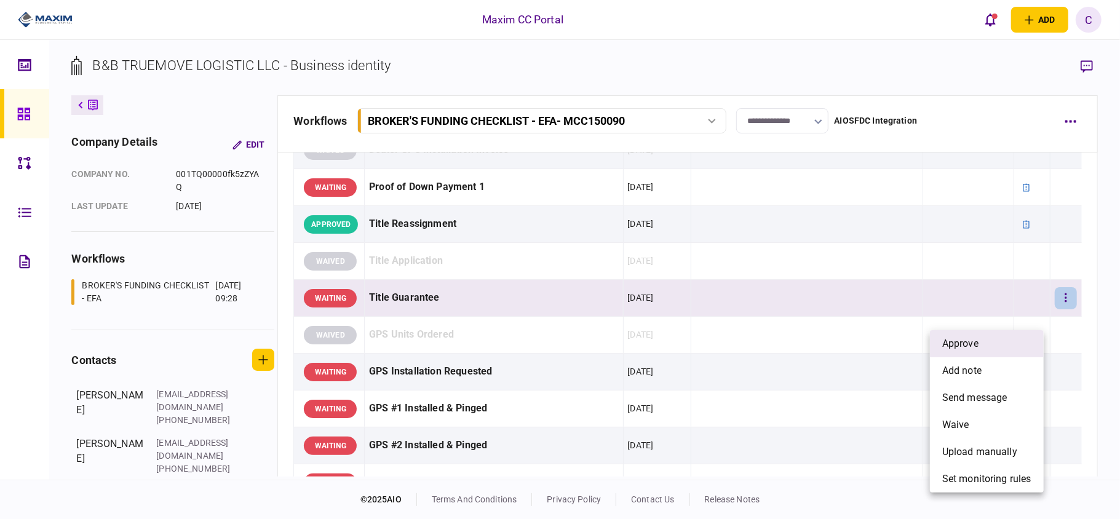
click at [977, 347] on span "approve" at bounding box center [960, 343] width 36 height 15
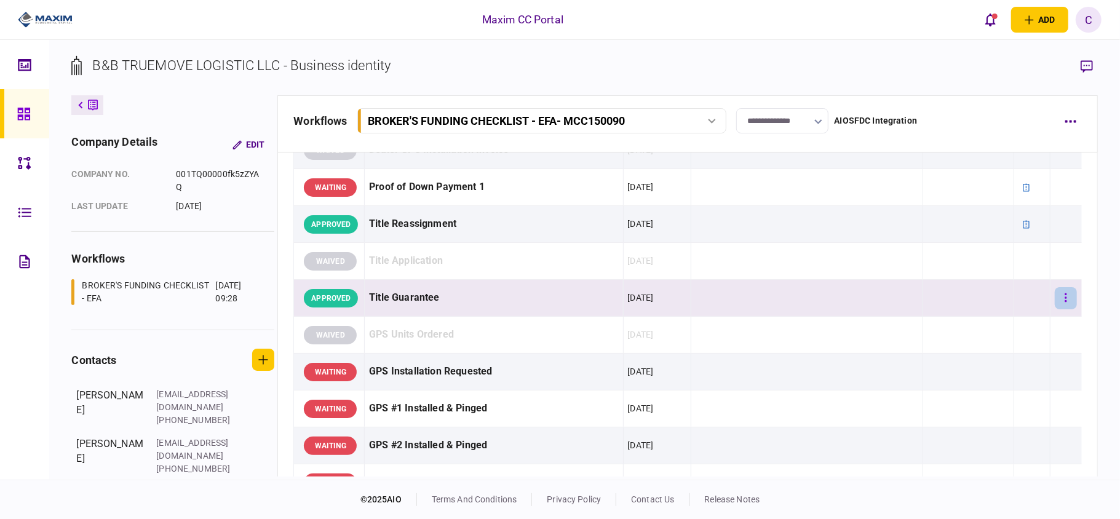
click at [1065, 304] on icon "button" at bounding box center [1066, 298] width 2 height 12
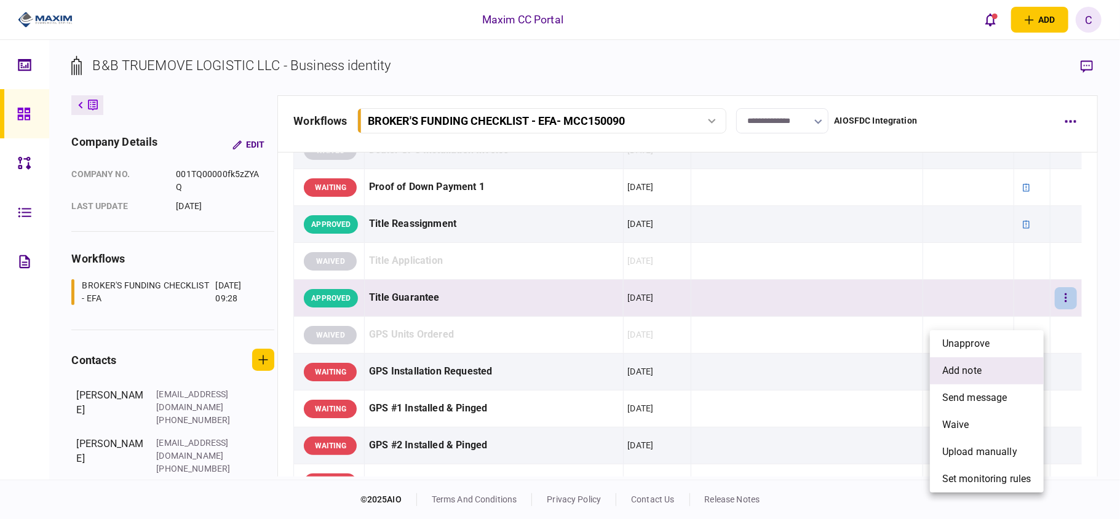
click at [985, 367] on li "add note" at bounding box center [987, 370] width 114 height 27
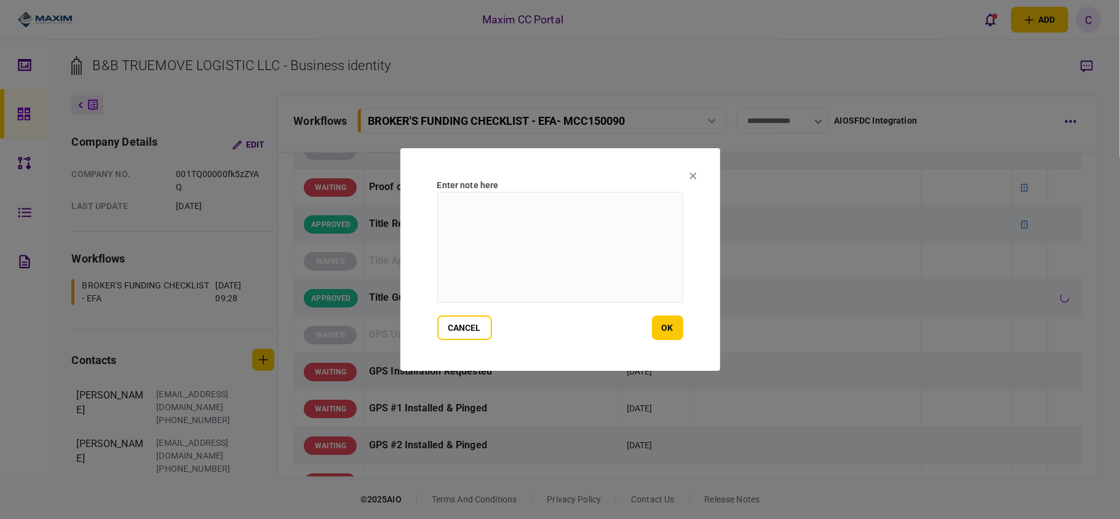
click at [618, 220] on textarea at bounding box center [560, 247] width 246 height 111
paste textarea "**********"
type textarea "**********"
click at [658, 326] on button "ok" at bounding box center [667, 328] width 31 height 25
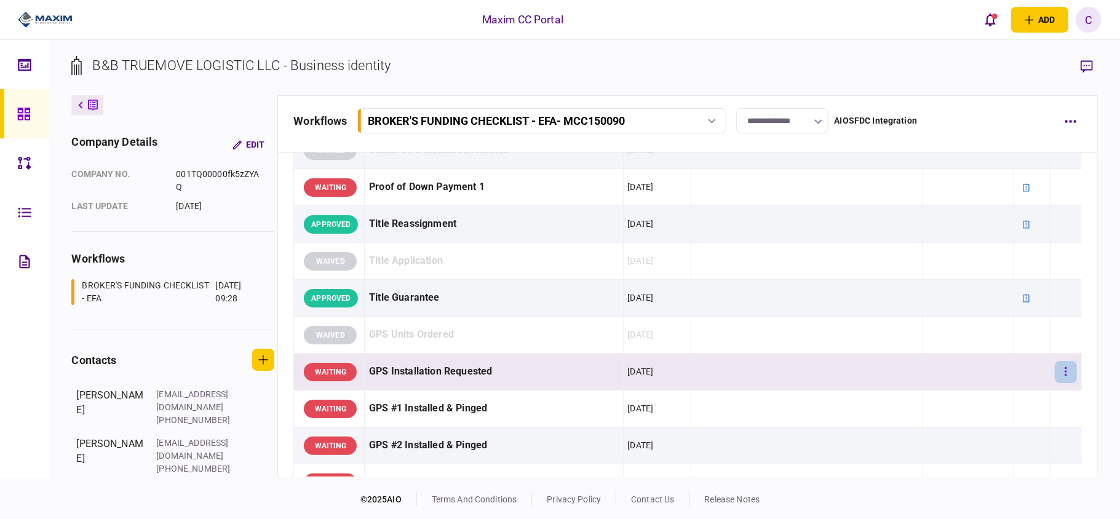
click at [1055, 383] on button "button" at bounding box center [1066, 372] width 22 height 22
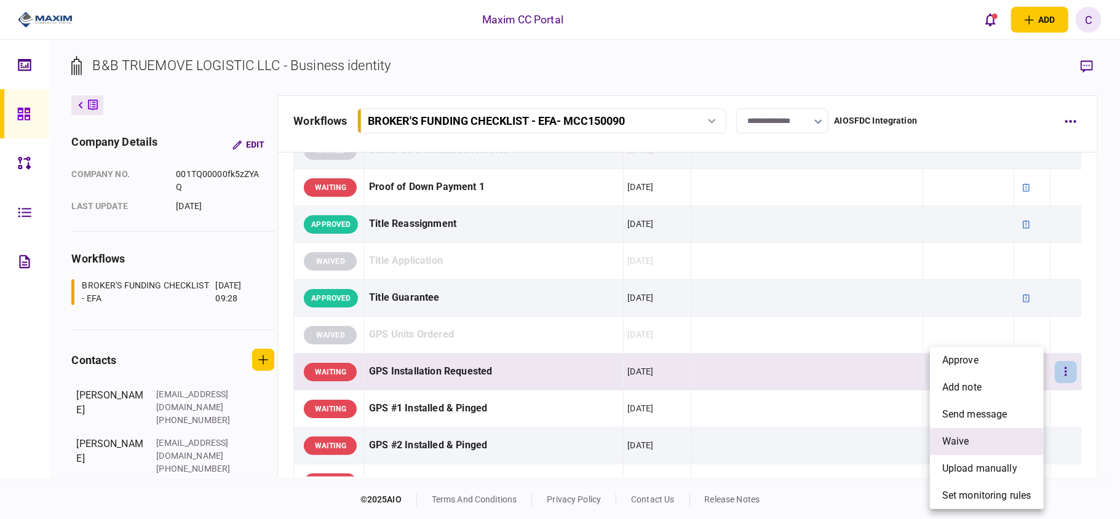
click at [956, 438] on span "waive" at bounding box center [955, 441] width 27 height 15
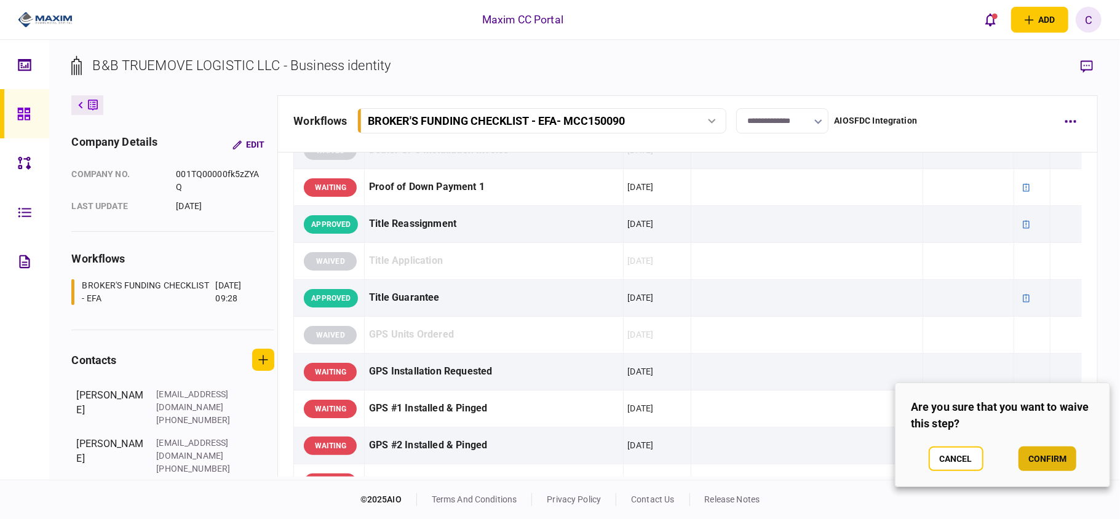
click at [1046, 448] on button "confirm" at bounding box center [1048, 459] width 58 height 25
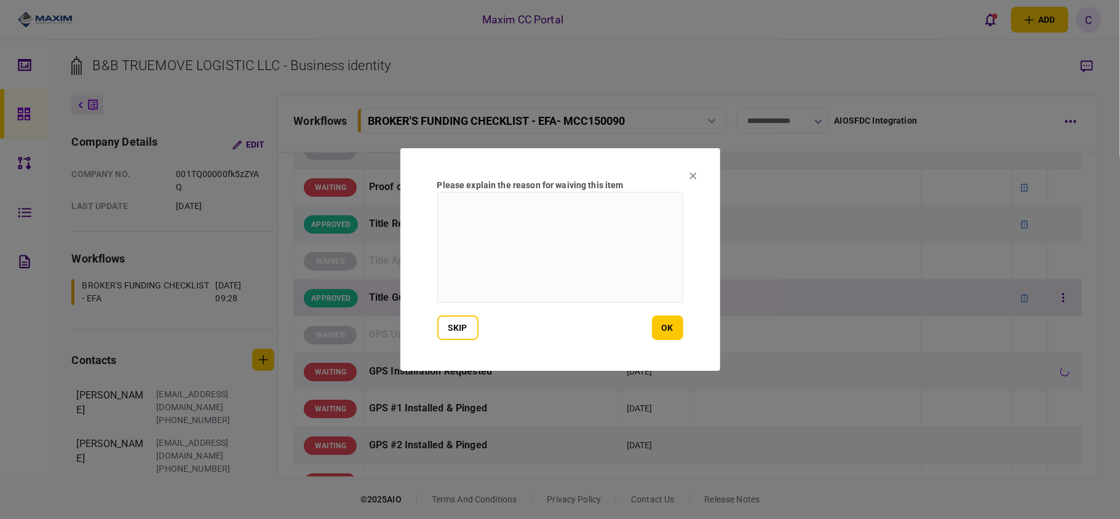
click at [661, 330] on button "ok" at bounding box center [667, 328] width 31 height 25
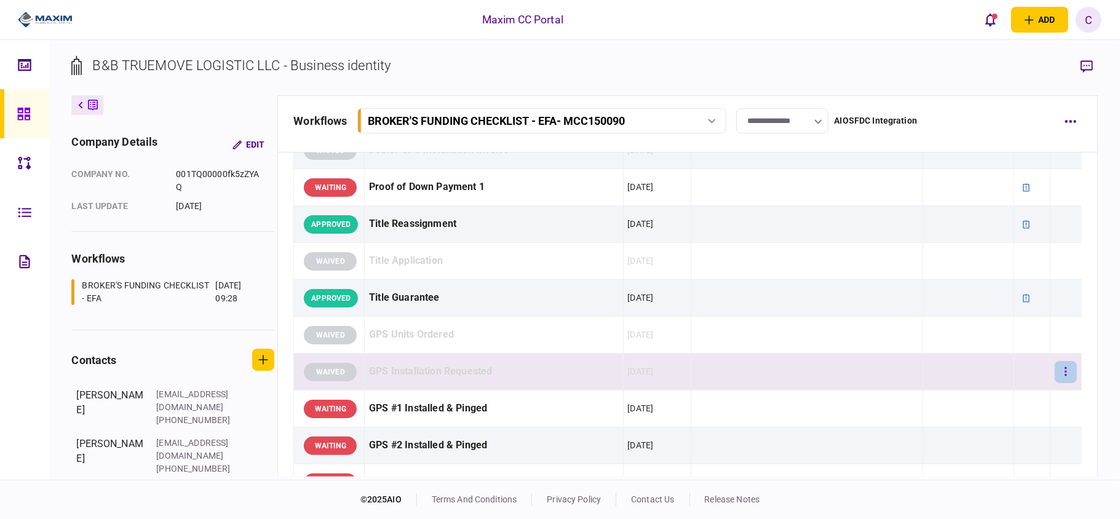
click at [1055, 383] on button "button" at bounding box center [1066, 372] width 22 height 22
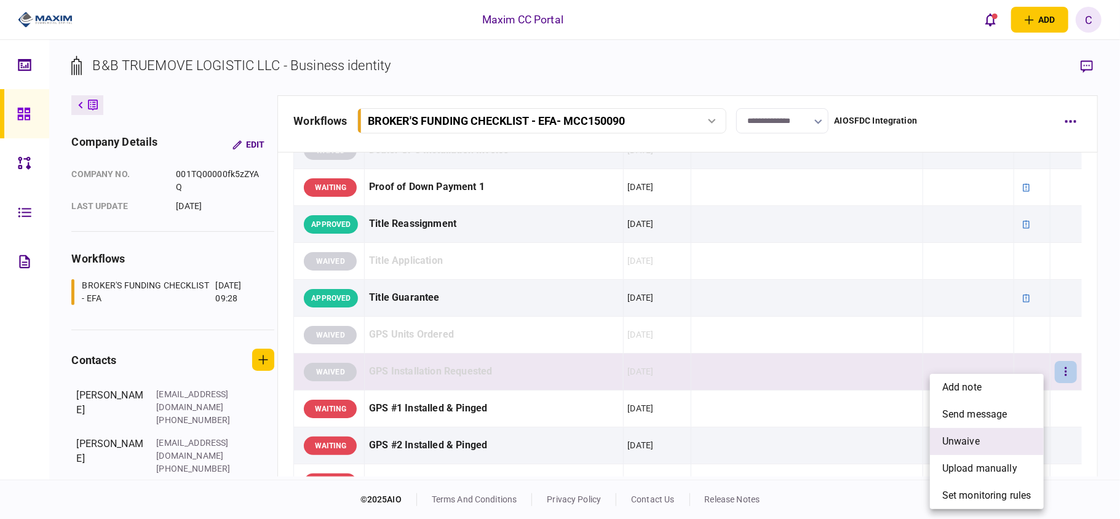
click at [945, 440] on span "unwaive" at bounding box center [961, 441] width 38 height 15
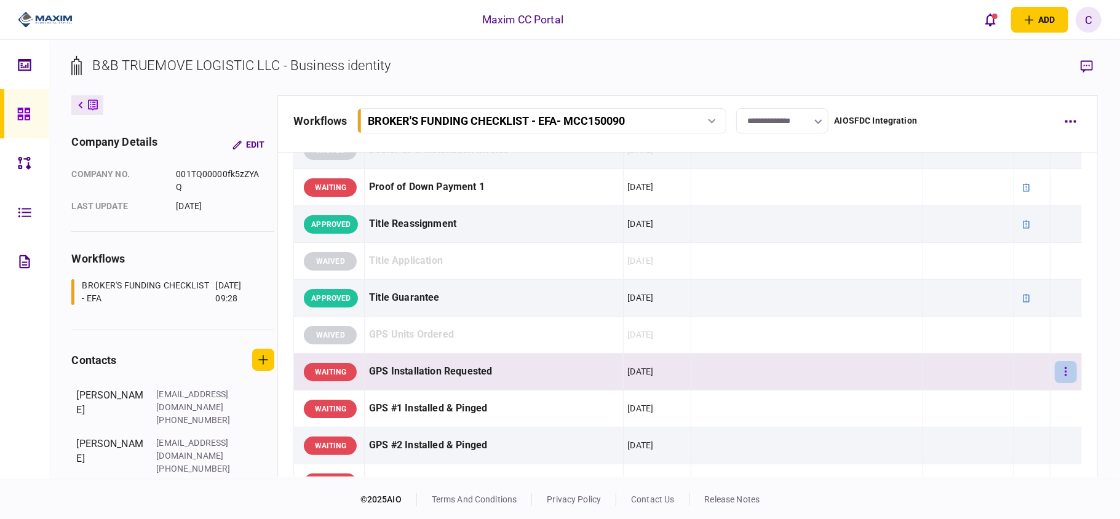
click at [1061, 383] on button "button" at bounding box center [1066, 372] width 22 height 22
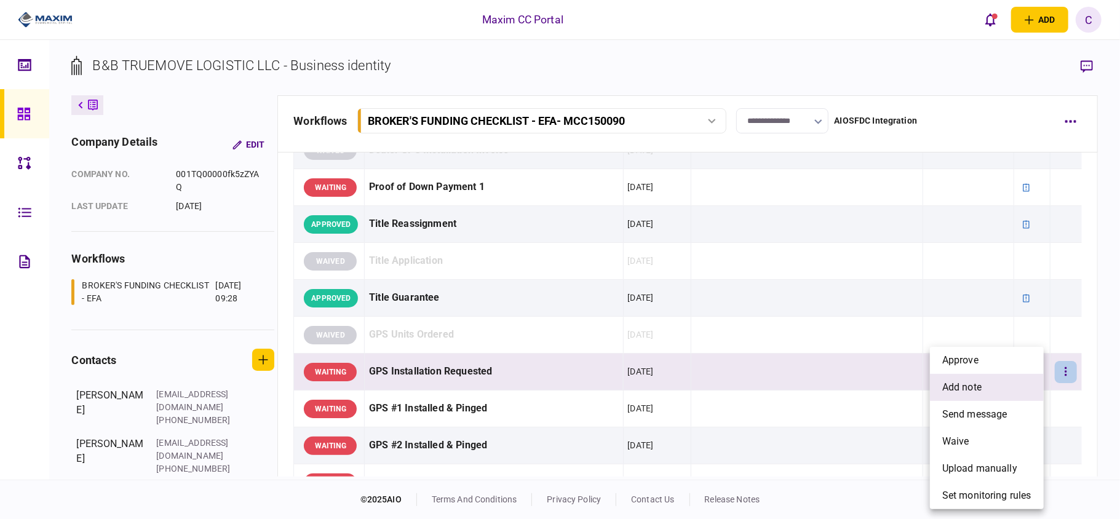
click at [990, 391] on li "add note" at bounding box center [987, 387] width 114 height 27
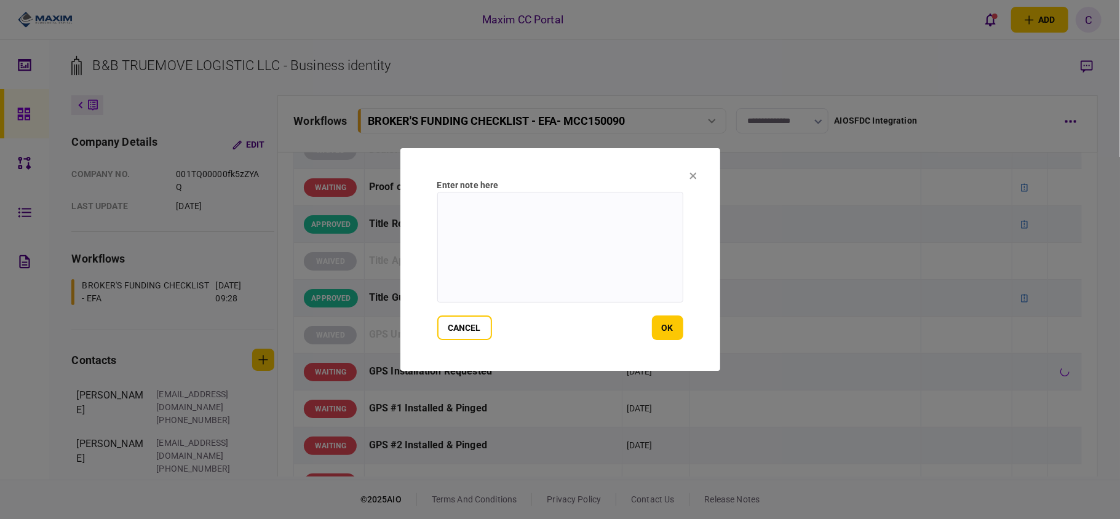
click at [524, 196] on textarea at bounding box center [560, 247] width 246 height 111
type textarea "*"
click at [512, 213] on textarea at bounding box center [560, 247] width 246 height 111
paste textarea "**********"
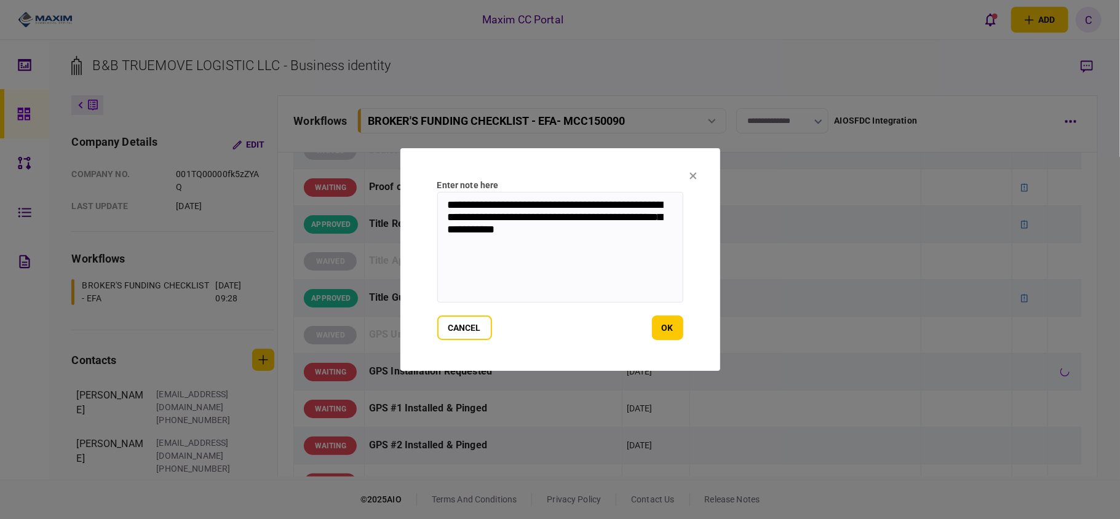
click at [495, 231] on textarea "**********" at bounding box center [560, 247] width 246 height 111
type textarea "**********"
click at [667, 318] on button "ok" at bounding box center [667, 328] width 31 height 25
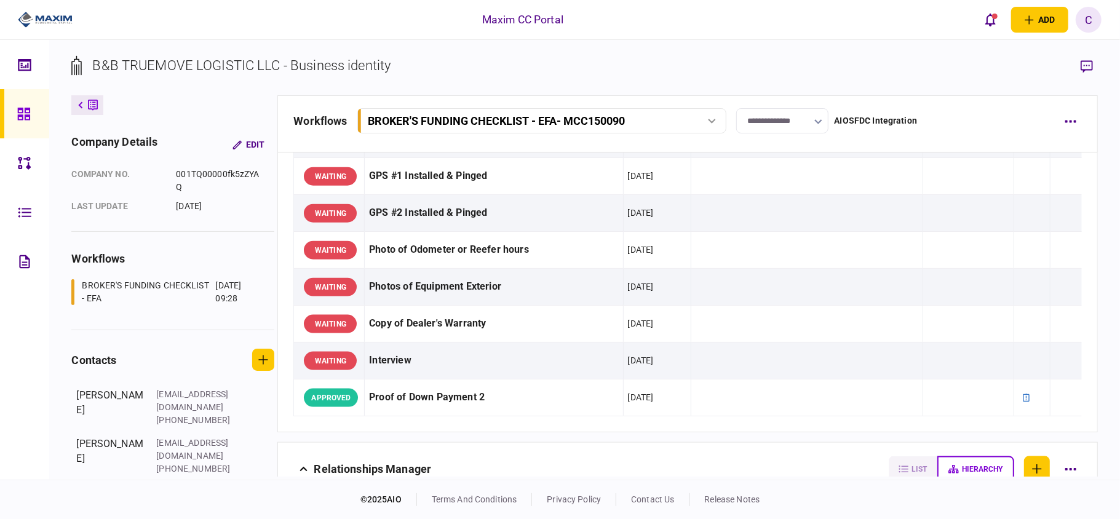
scroll to position [1148, 0]
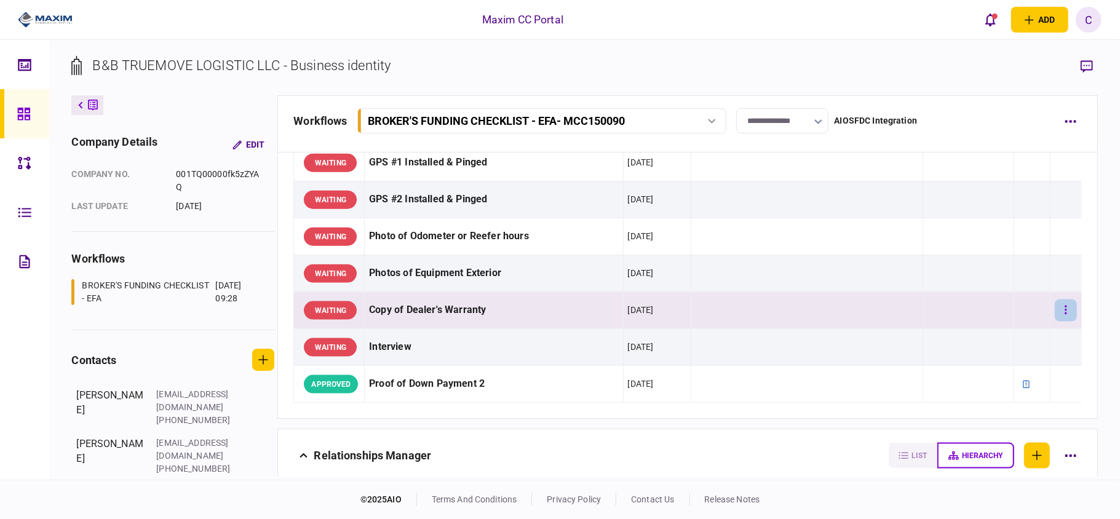
click at [1058, 322] on button "button" at bounding box center [1066, 311] width 22 height 22
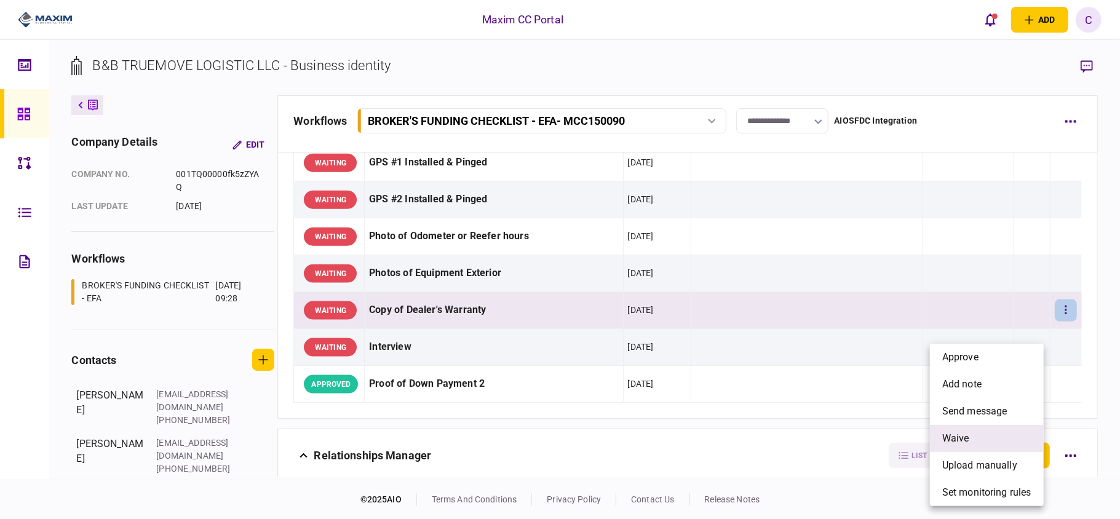
click at [951, 435] on span "waive" at bounding box center [955, 438] width 27 height 15
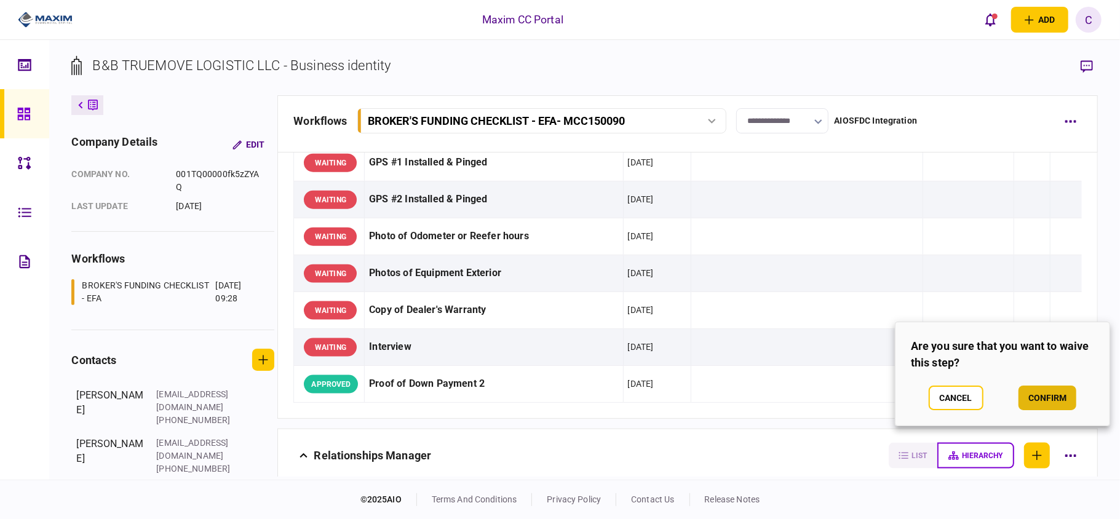
click at [1031, 399] on button "confirm" at bounding box center [1048, 398] width 58 height 25
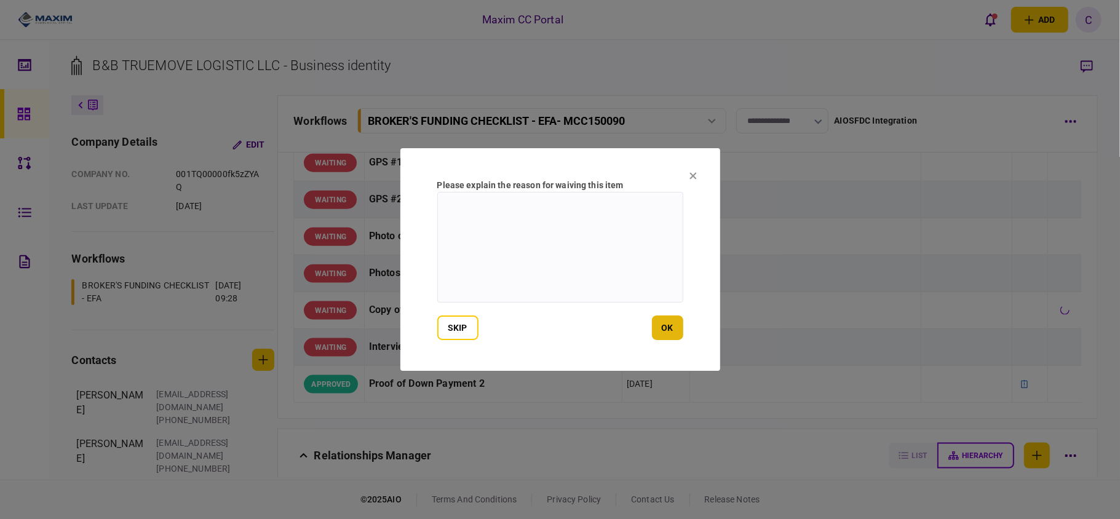
click at [666, 333] on button "ok" at bounding box center [667, 328] width 31 height 25
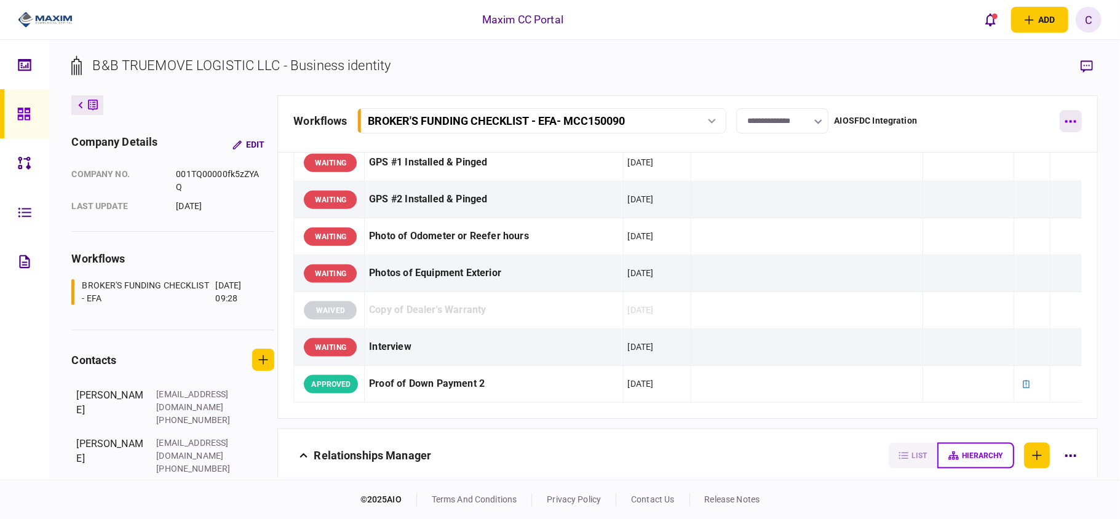
click at [1071, 120] on icon "button" at bounding box center [1071, 121] width 12 height 3
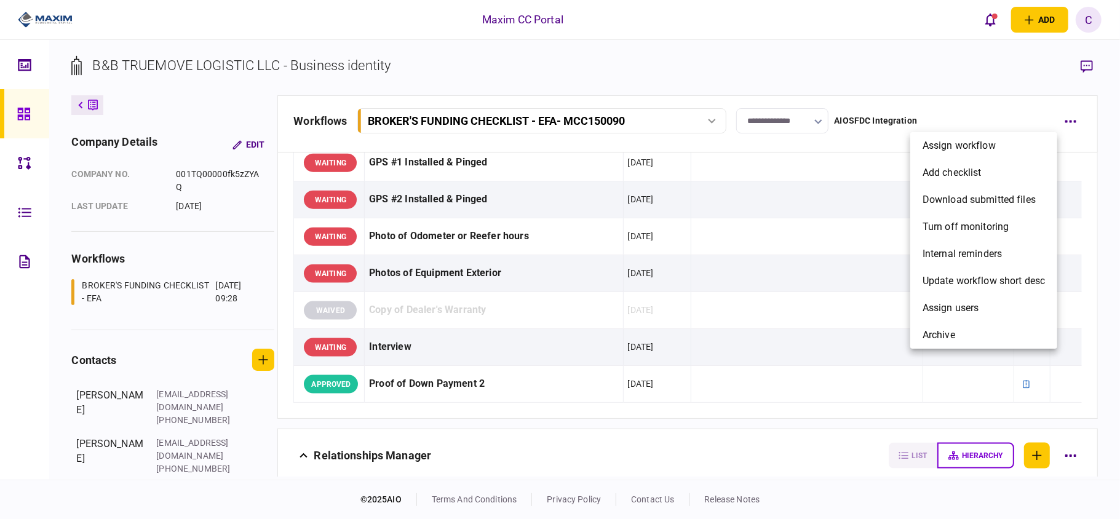
click at [784, 317] on div at bounding box center [560, 259] width 1120 height 519
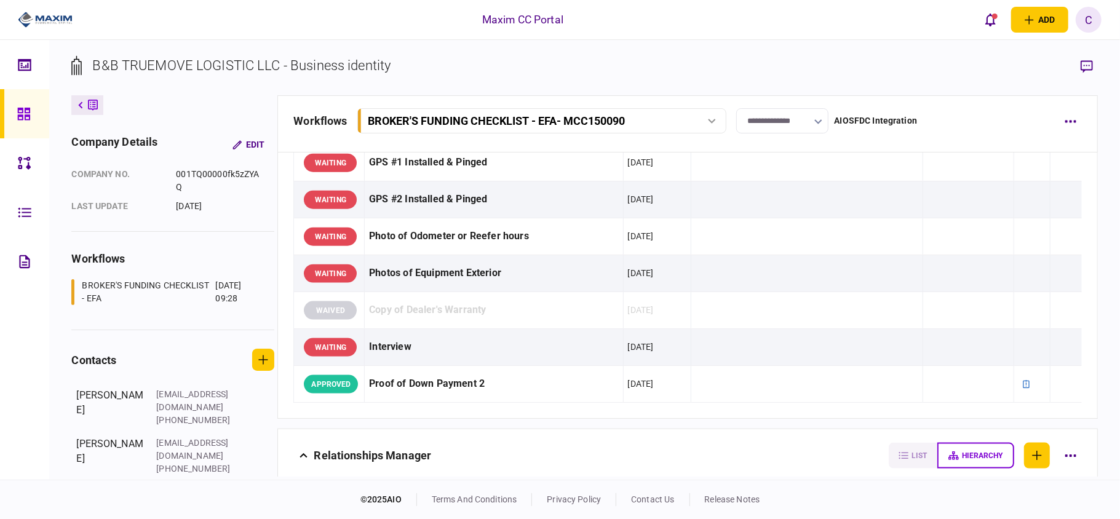
drag, startPoint x: 1098, startPoint y: 392, endPoint x: 1098, endPoint y: 271, distance: 121.8
click at [1098, 271] on div "**********" at bounding box center [584, 260] width 1071 height 440
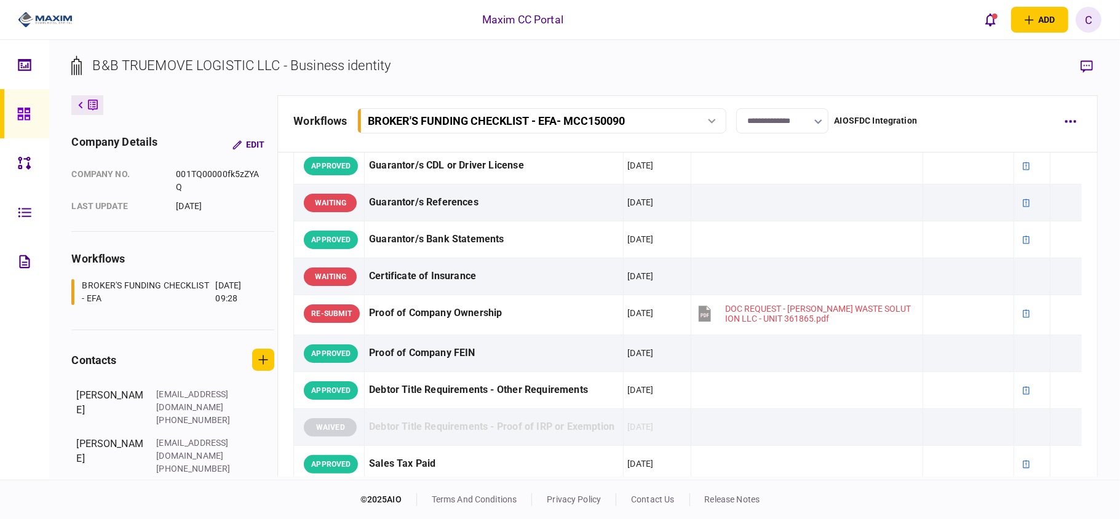
scroll to position [0, 0]
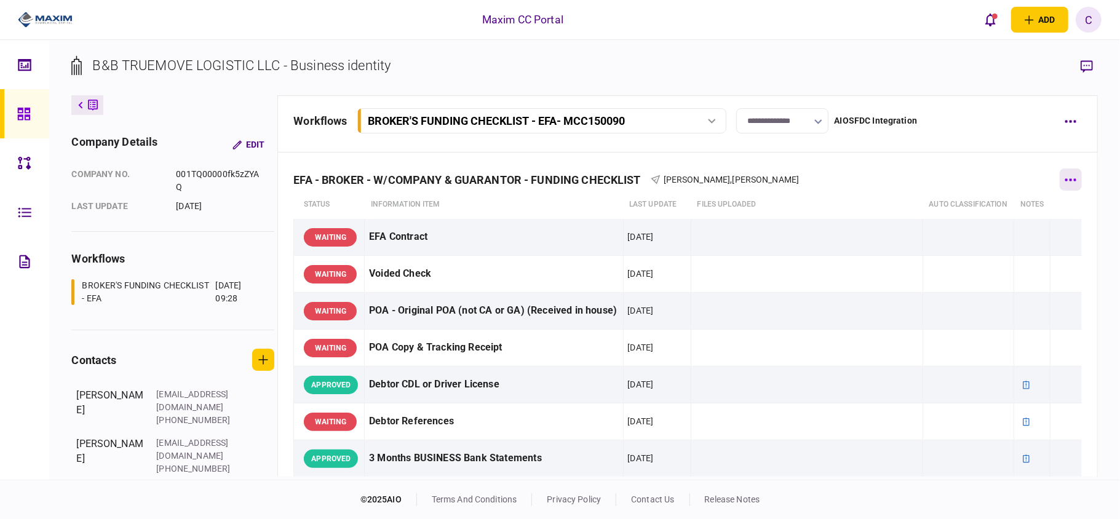
click at [1065, 180] on icon "button" at bounding box center [1071, 179] width 12 height 3
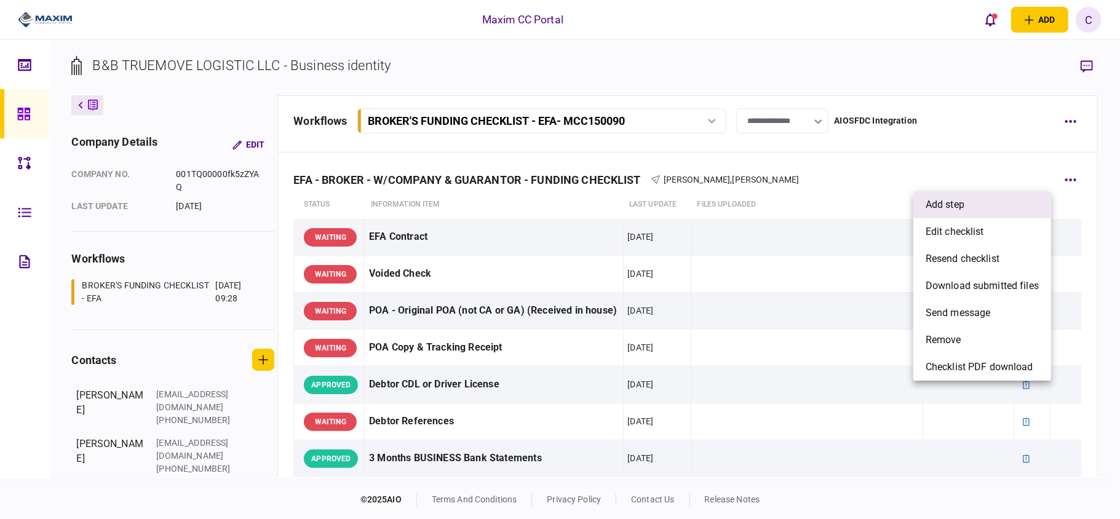
click at [985, 204] on li "add step" at bounding box center [982, 204] width 138 height 27
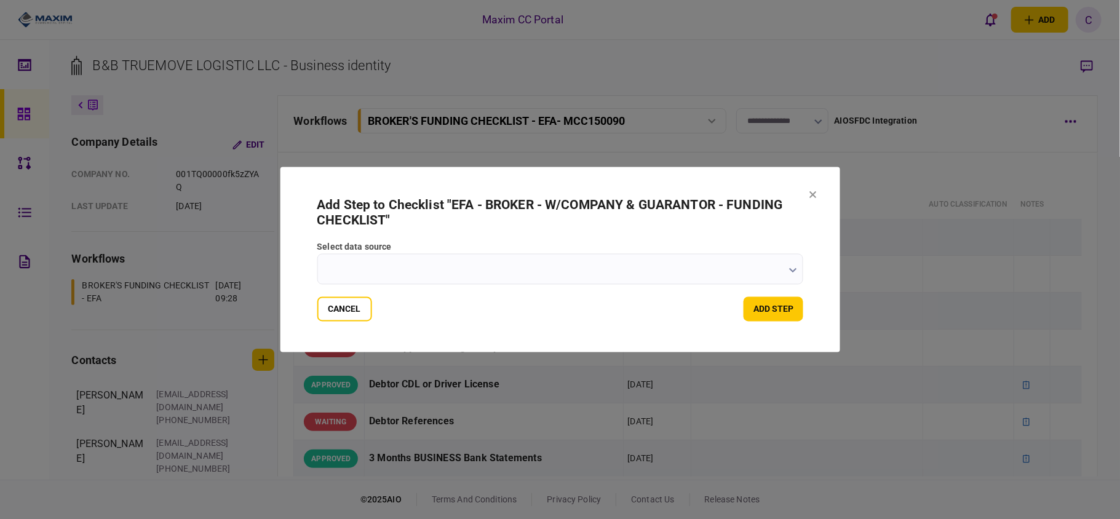
click at [793, 274] on button "button" at bounding box center [793, 270] width 8 height 10
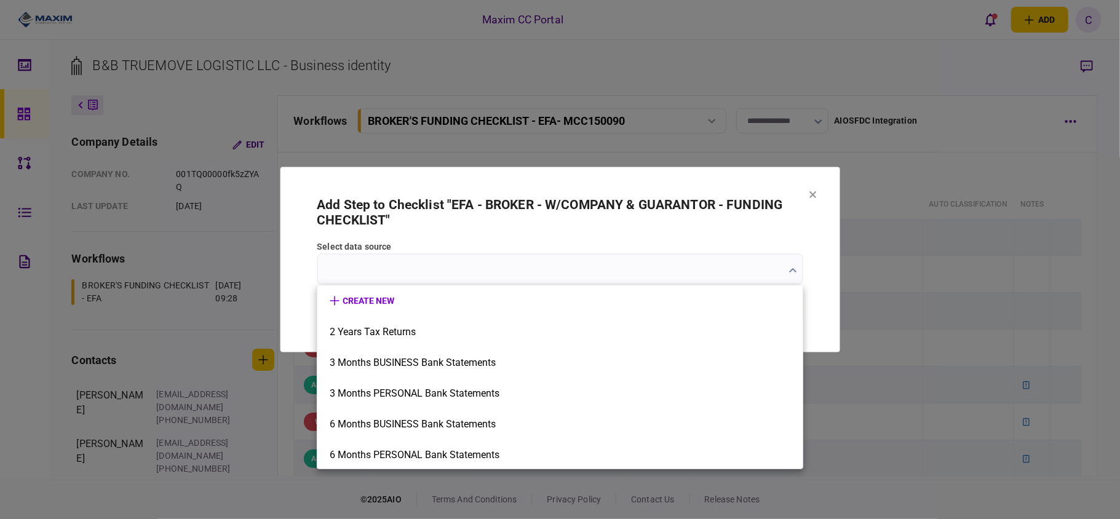
scroll to position [1984, 0]
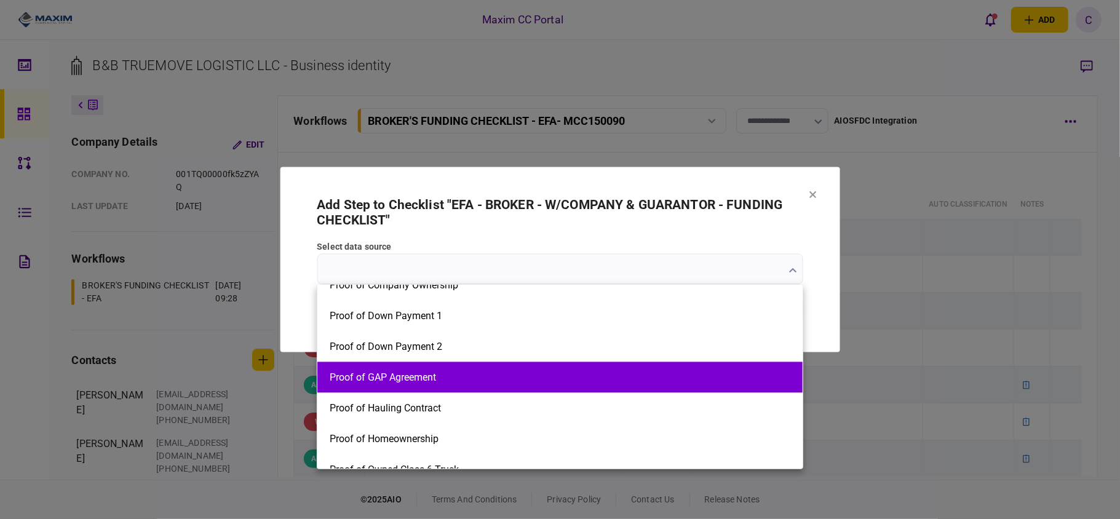
click at [421, 377] on button "Proof of GAP Agreement" at bounding box center [560, 378] width 461 height 12
type input "**********"
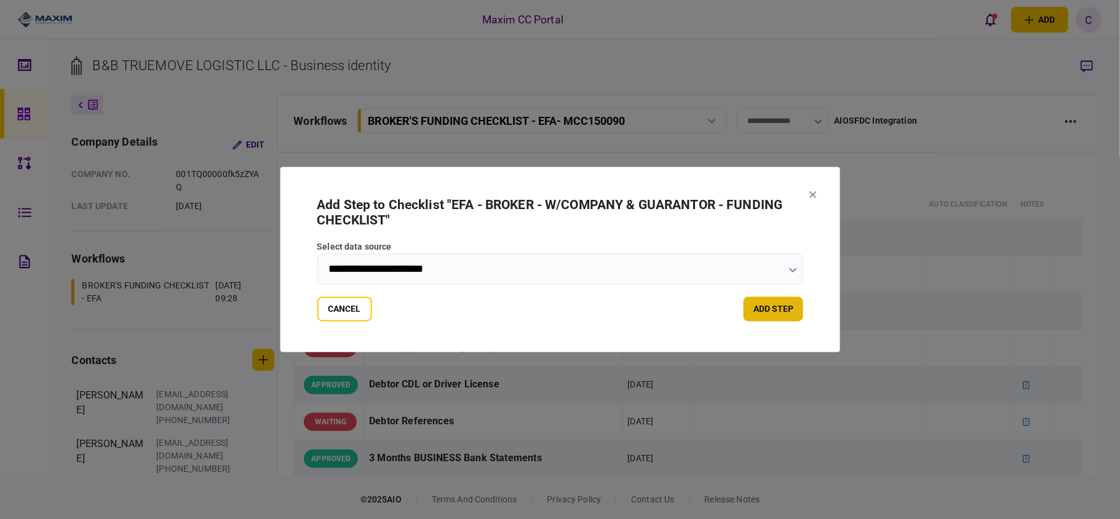
click at [752, 309] on button "add step" at bounding box center [774, 309] width 60 height 25
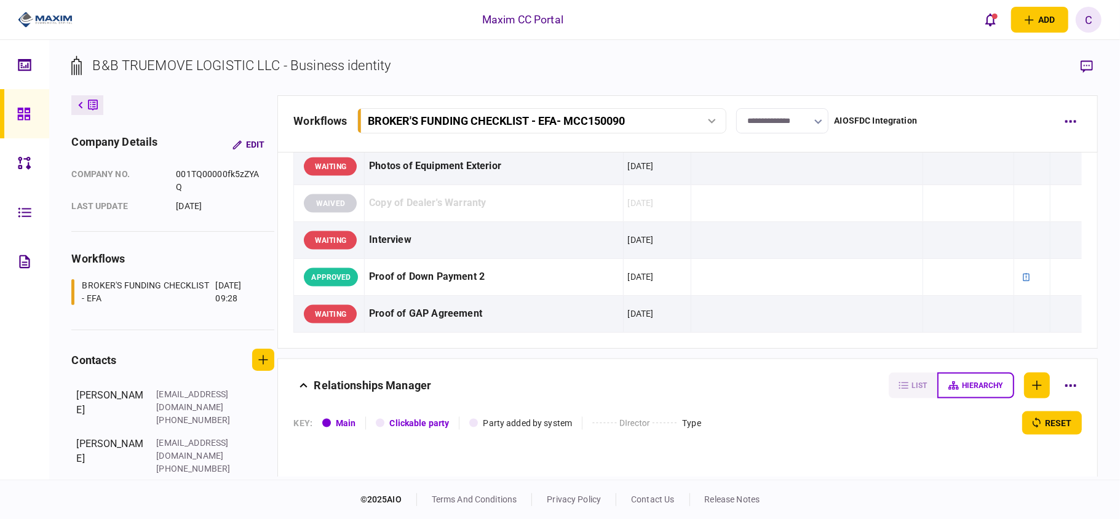
scroll to position [1265, 0]
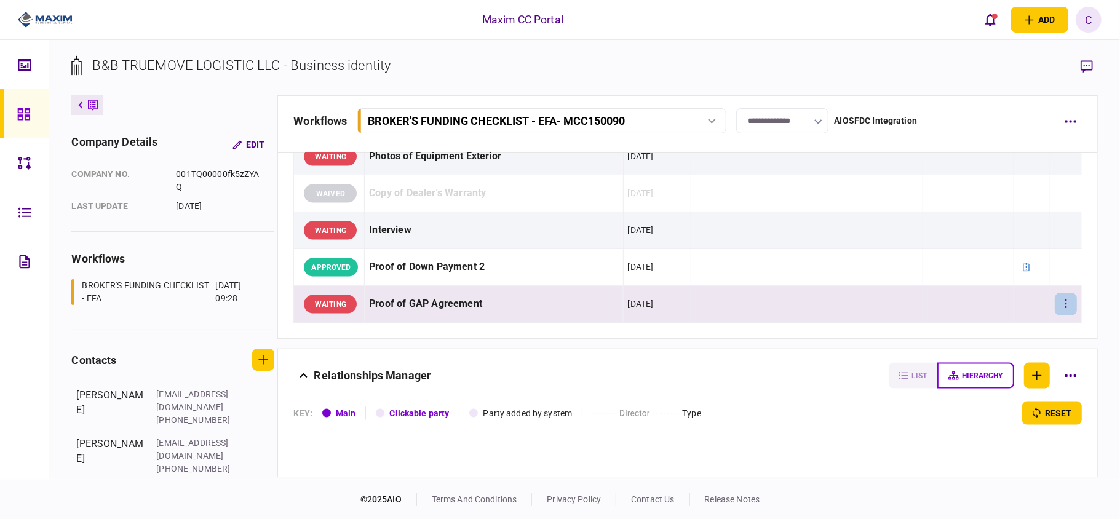
click at [1055, 316] on button "button" at bounding box center [1066, 304] width 22 height 22
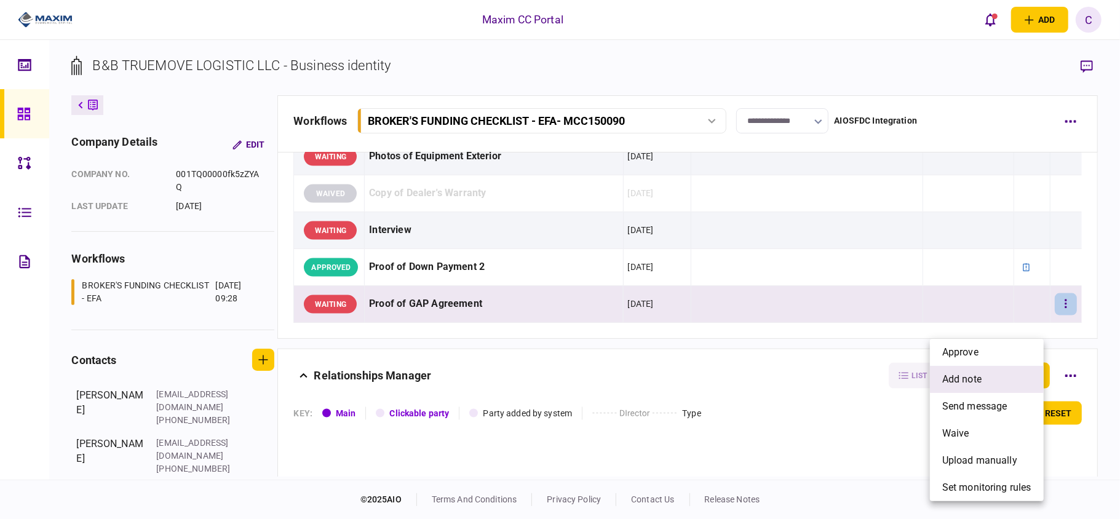
click at [957, 373] on span "add note" at bounding box center [961, 379] width 39 height 15
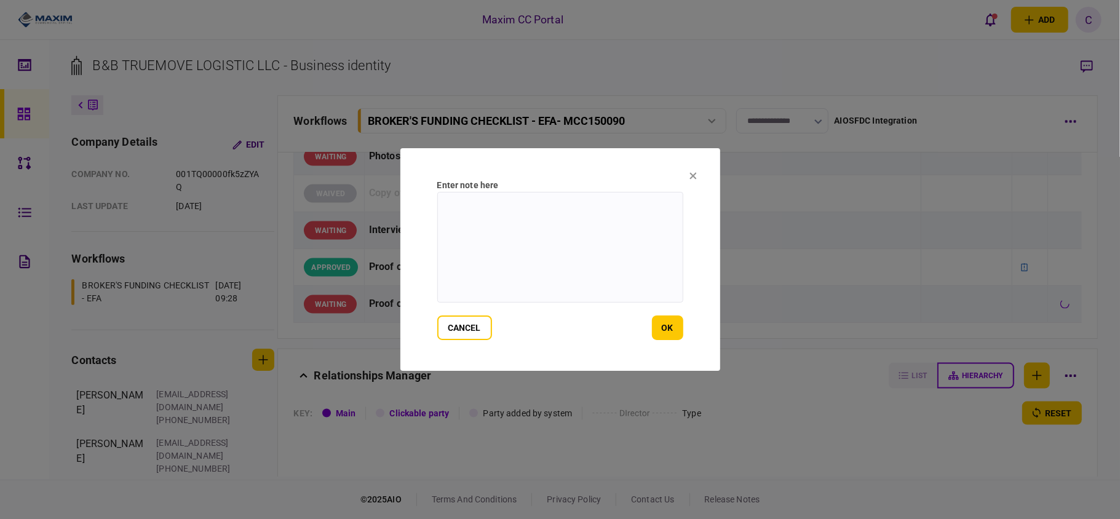
click at [571, 210] on textarea at bounding box center [560, 247] width 246 height 111
paste textarea "**********"
click at [470, 205] on textarea "**********" at bounding box center [560, 247] width 246 height 111
type textarea "**********"
click at [665, 333] on button "ok" at bounding box center [667, 328] width 31 height 25
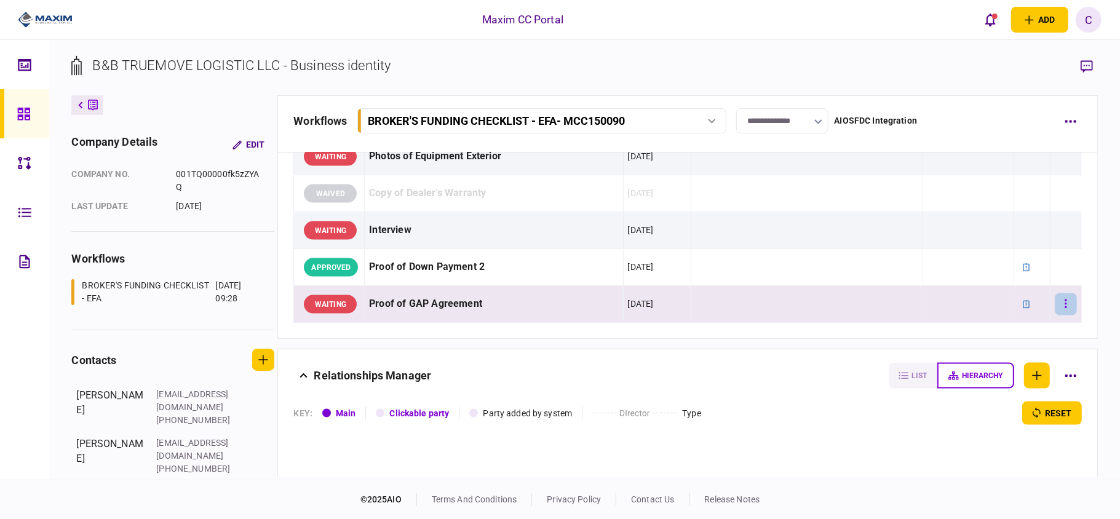
click at [1059, 316] on button "button" at bounding box center [1066, 304] width 22 height 22
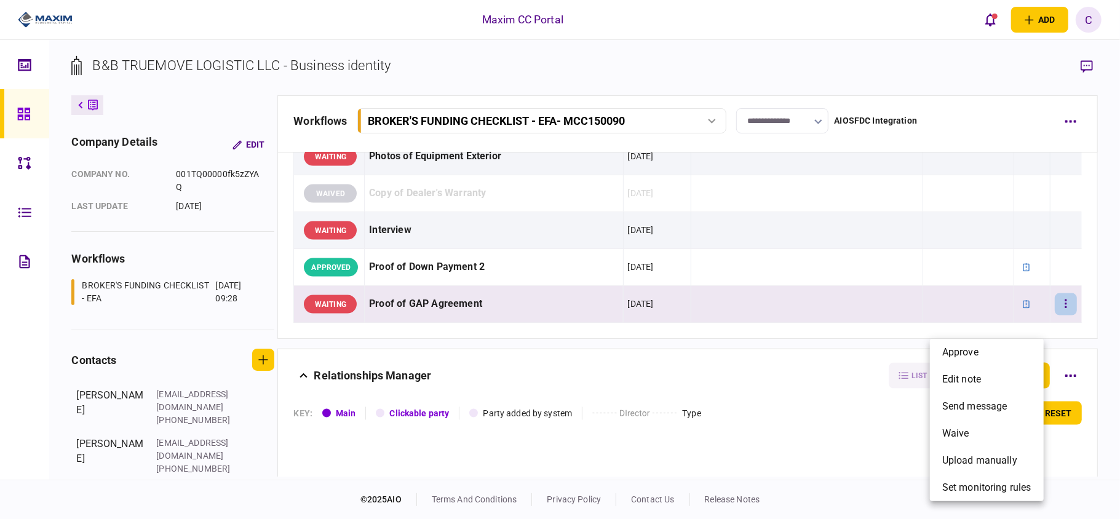
click at [1087, 58] on div at bounding box center [560, 259] width 1120 height 519
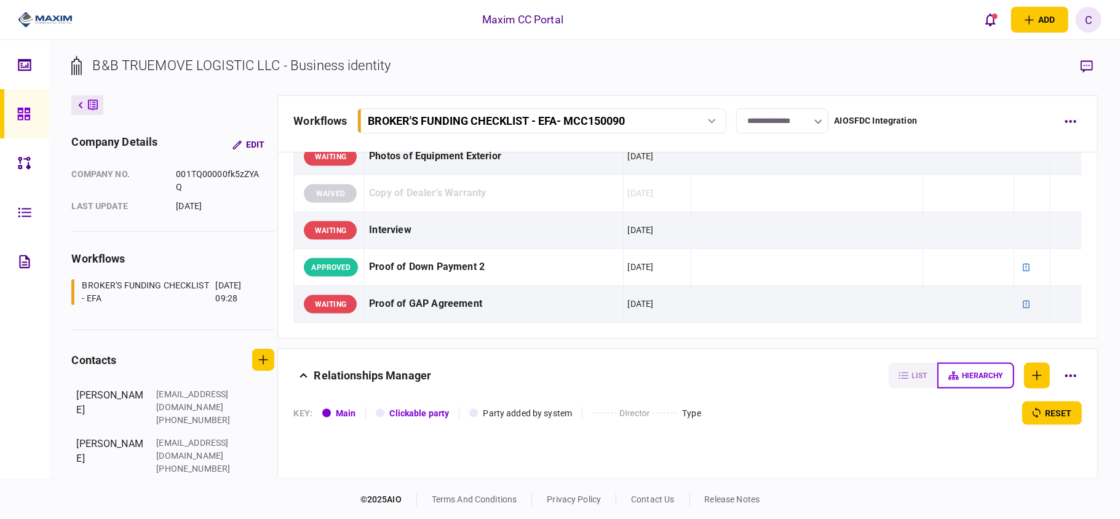
click at [1085, 68] on icon "button" at bounding box center [1087, 66] width 12 height 13
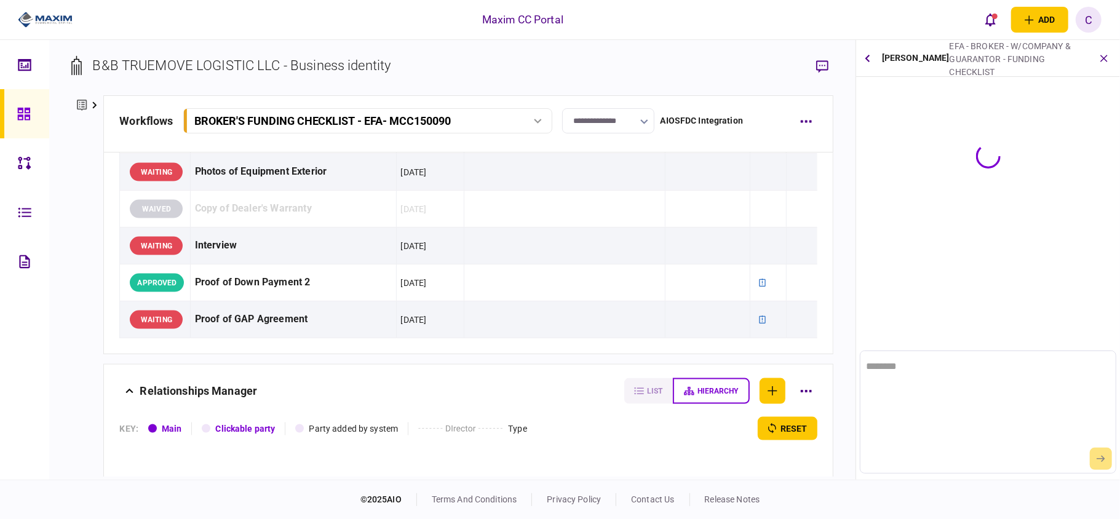
scroll to position [0, 0]
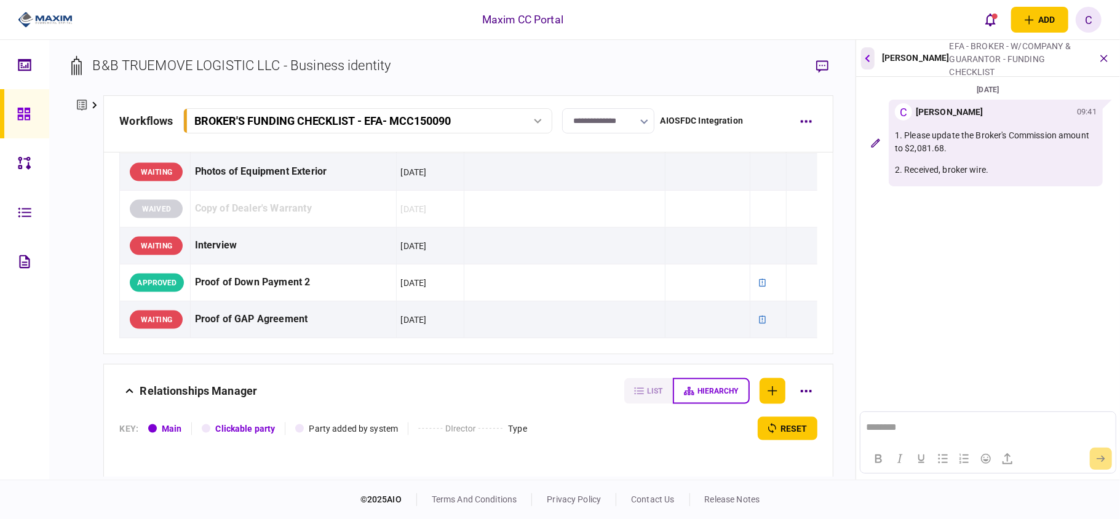
click at [871, 55] on button "button" at bounding box center [868, 58] width 14 height 22
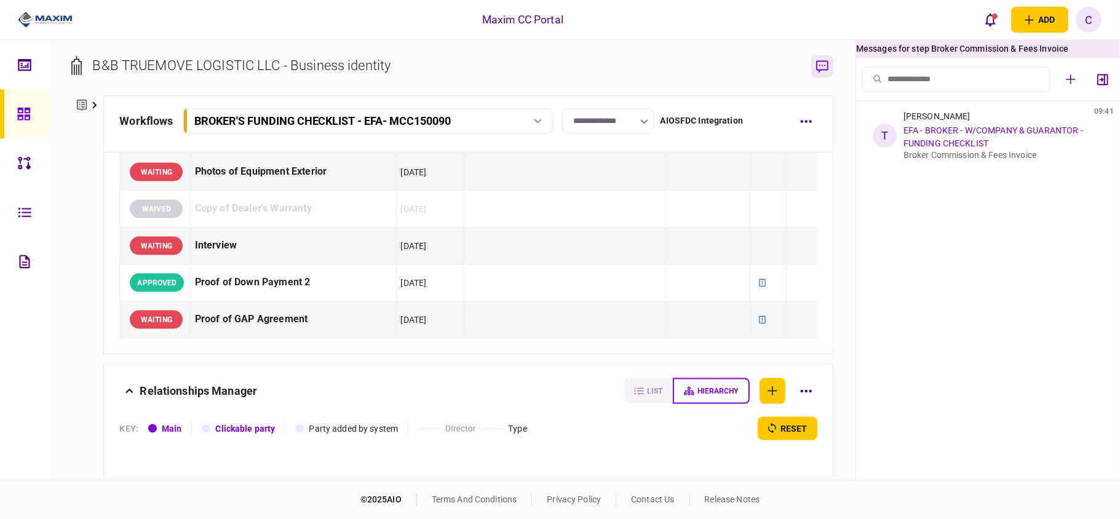
click at [825, 71] on icon "button" at bounding box center [822, 66] width 12 height 13
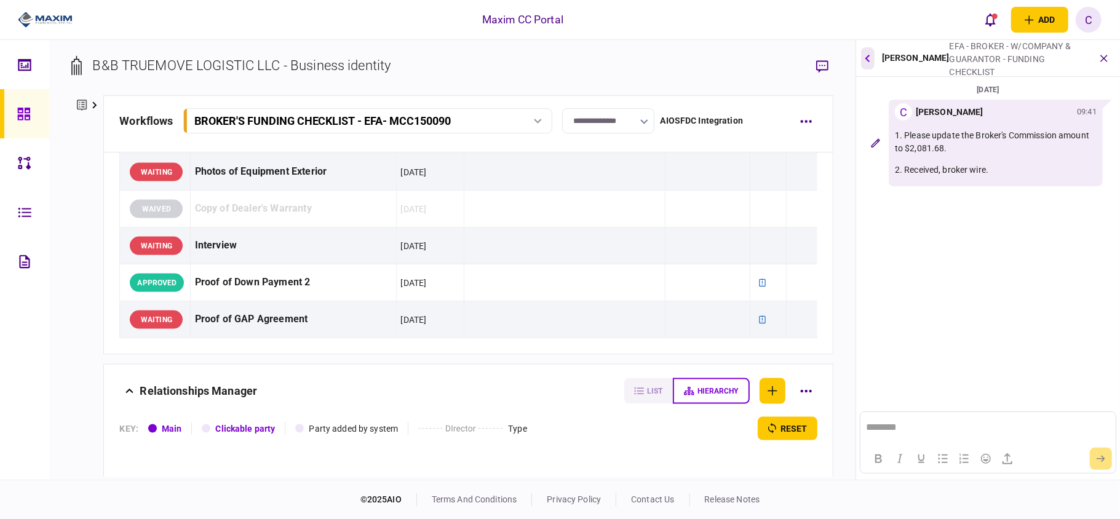
click at [867, 62] on icon "button" at bounding box center [867, 58] width 5 height 8
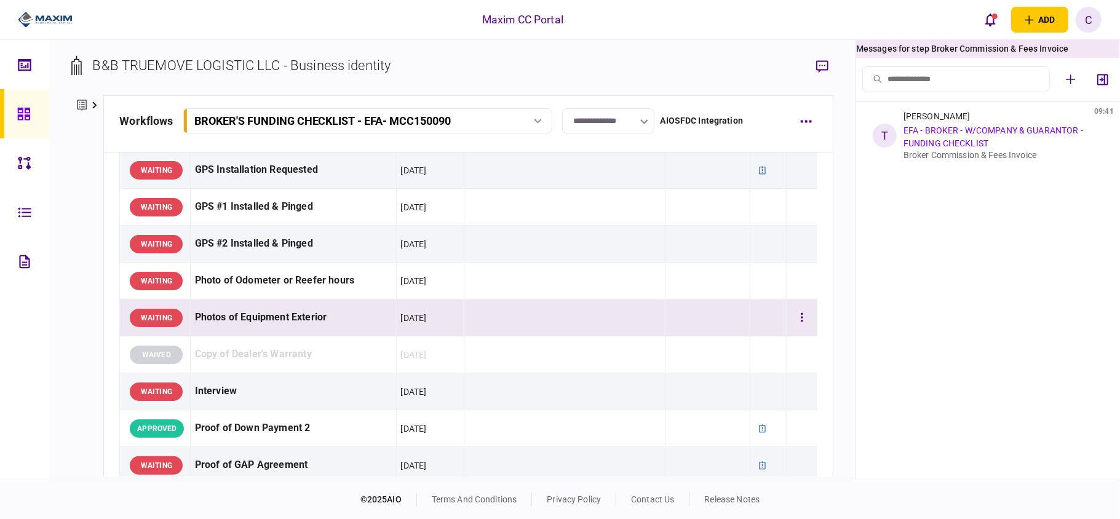
scroll to position [1148, 0]
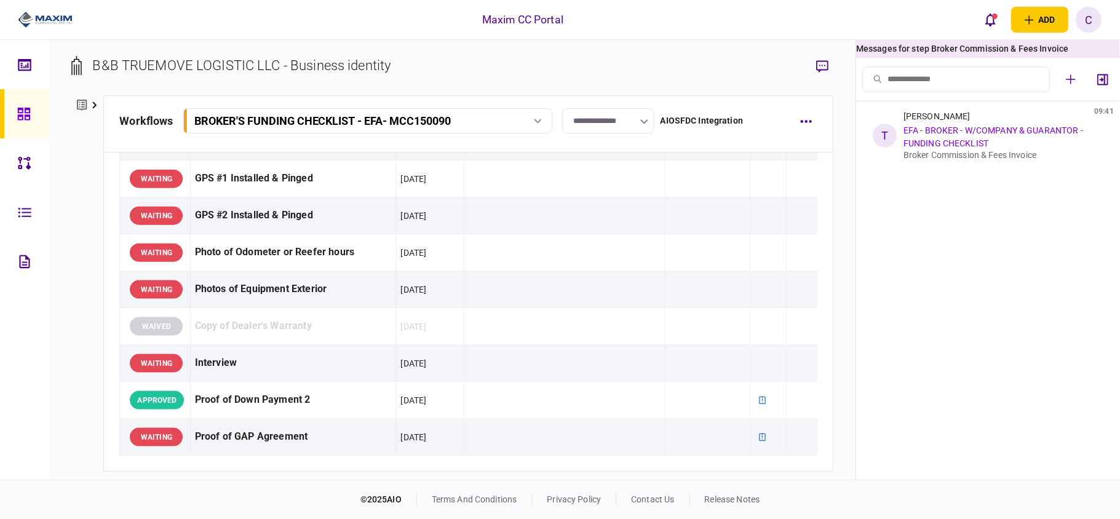
click at [597, 119] on input "**********" at bounding box center [608, 120] width 92 height 25
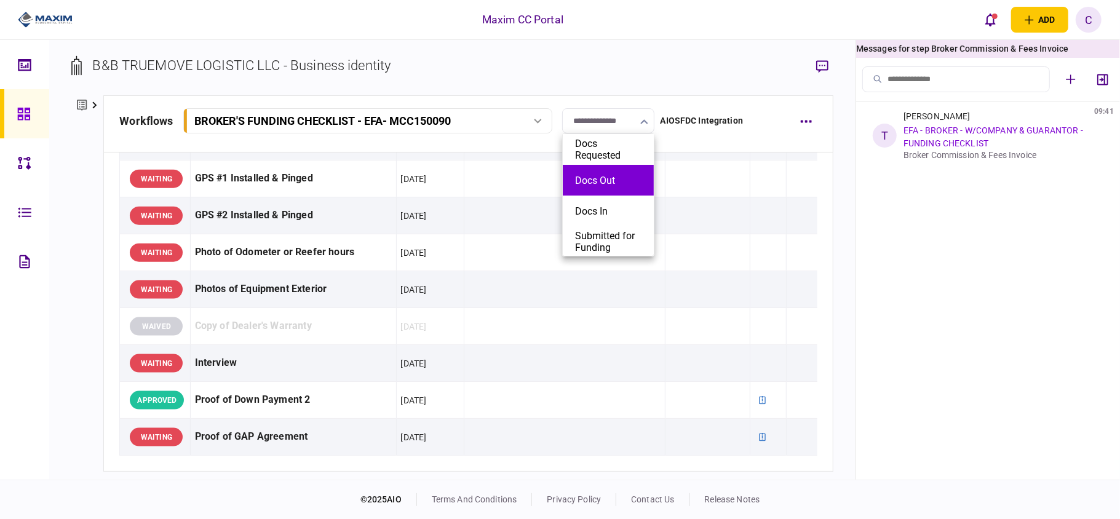
click at [589, 186] on li "Docs Out" at bounding box center [608, 180] width 91 height 31
type input "********"
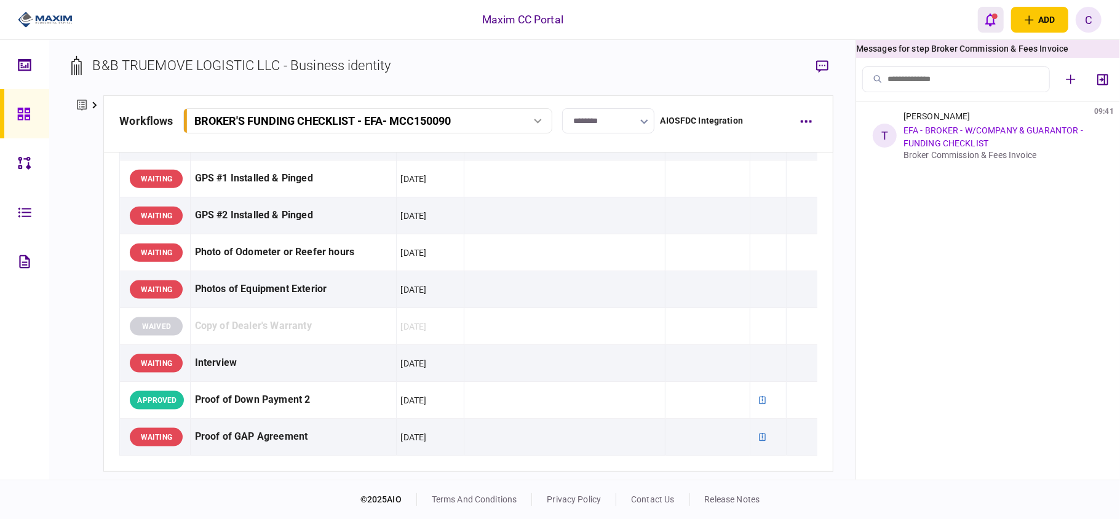
click at [992, 16] on div "open notifications list" at bounding box center [995, 17] width 6 height 6
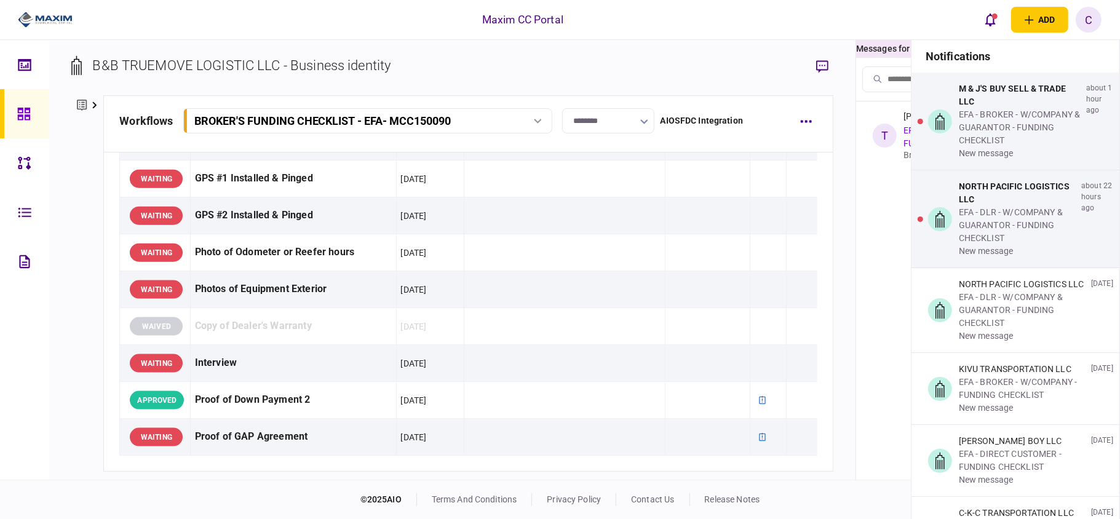
click at [22, 112] on icon at bounding box center [23, 114] width 12 height 12
